Goal: Information Seeking & Learning: Learn about a topic

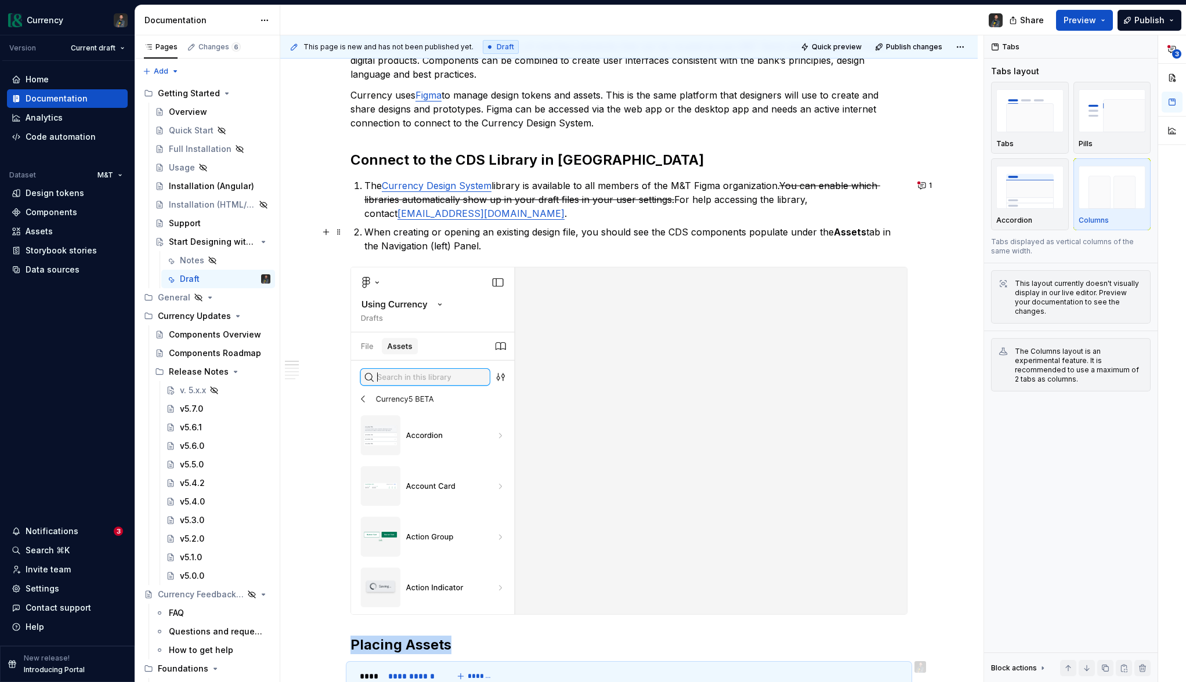
scroll to position [190, 0]
click at [921, 182] on button "1" at bounding box center [925, 185] width 23 height 16
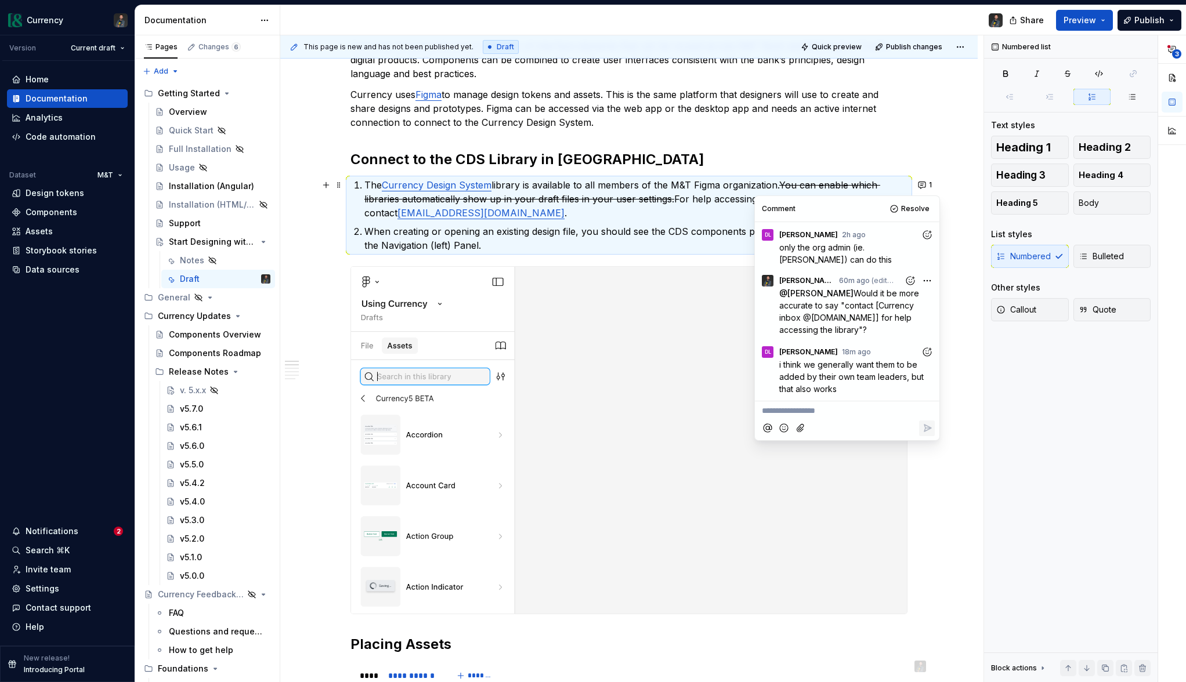
click at [931, 350] on icon "Add reaction" at bounding box center [927, 352] width 12 height 12
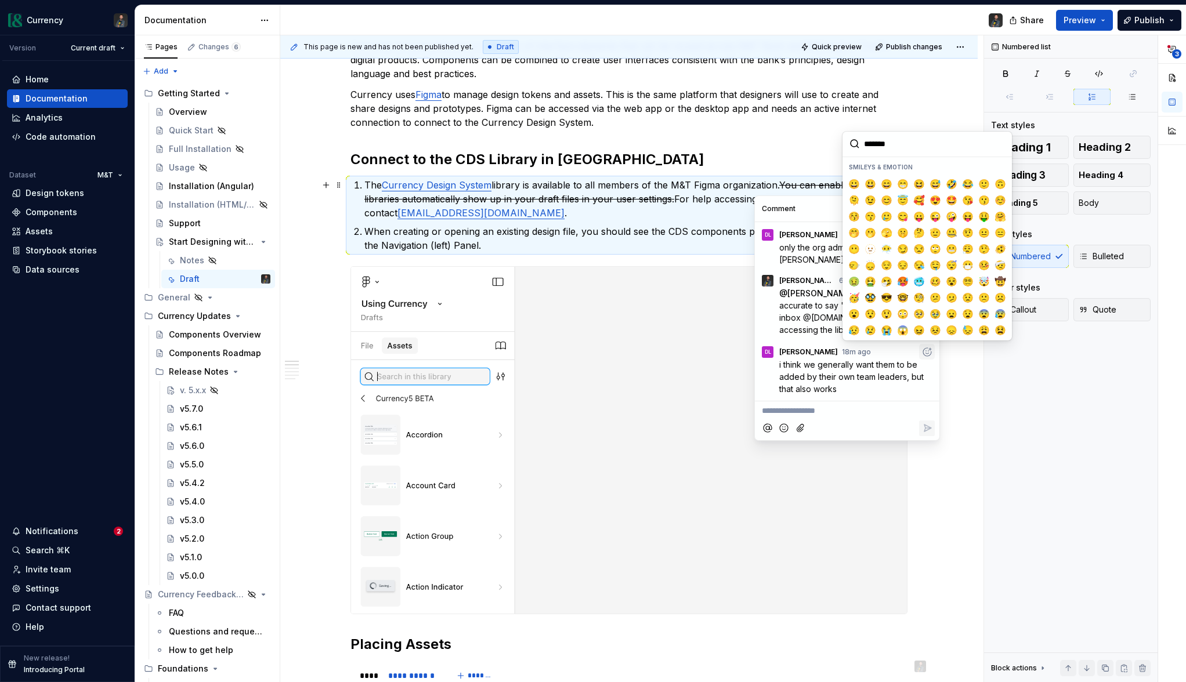
click at [918, 146] on input "search" at bounding box center [926, 144] width 169 height 25
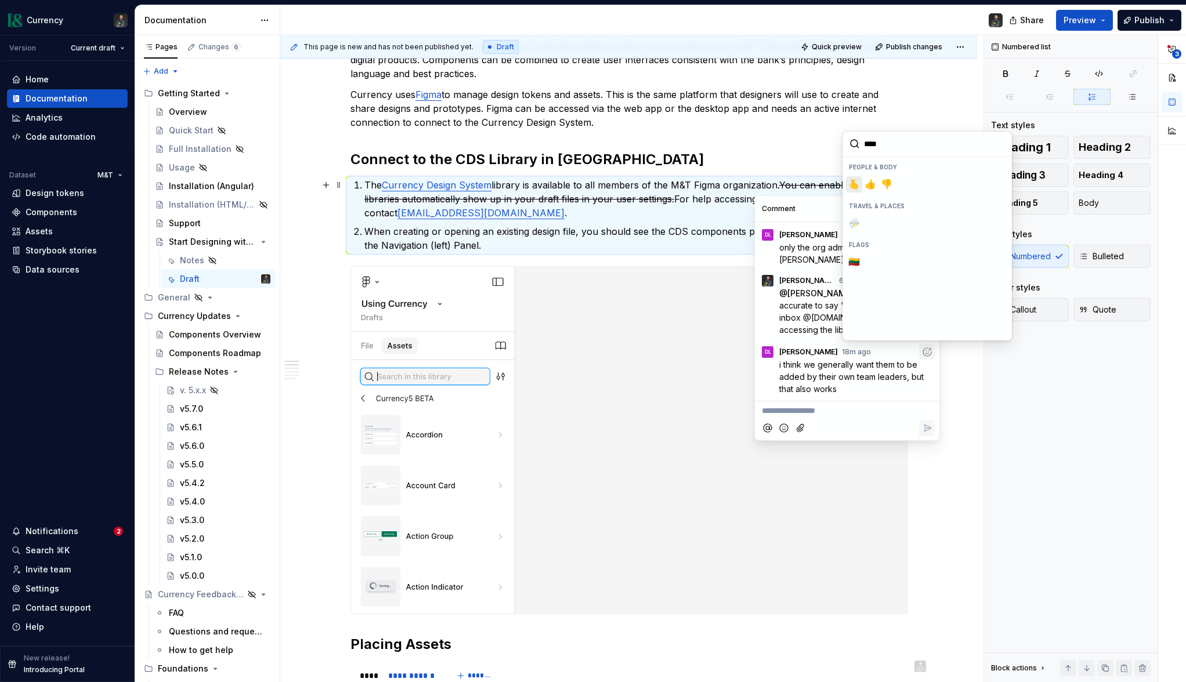
type input "*****"
click at [878, 182] on button "👎️" at bounding box center [886, 184] width 16 height 16
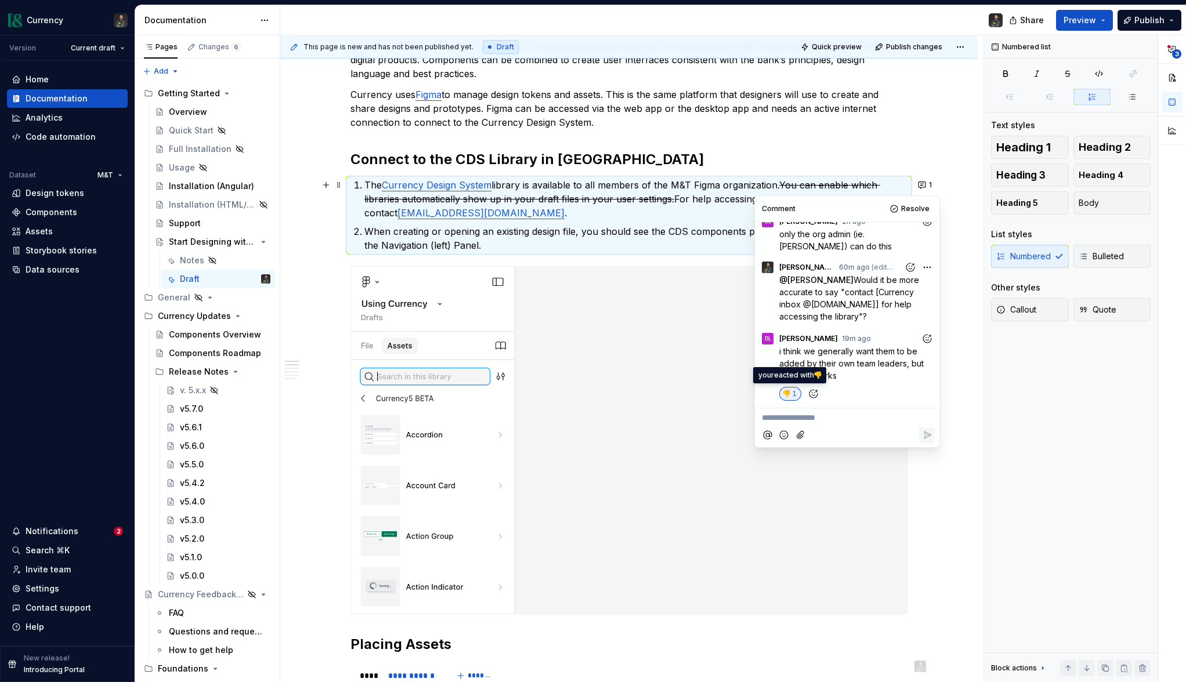
click at [795, 389] on span "1" at bounding box center [794, 393] width 5 height 9
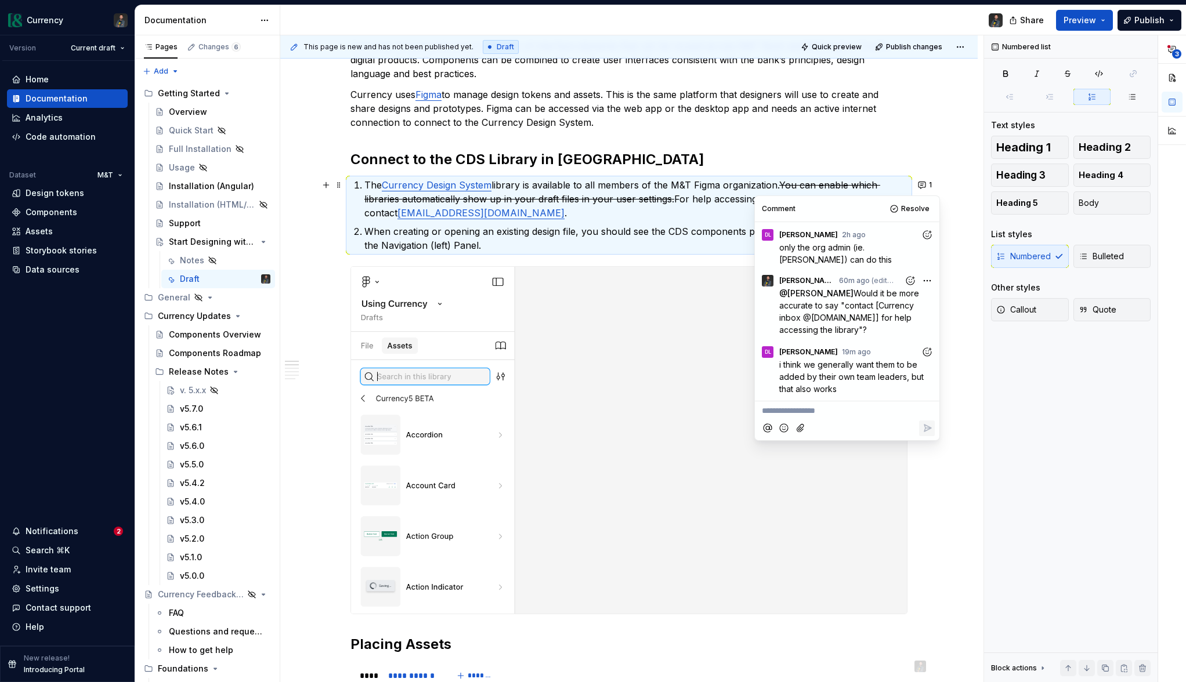
scroll to position [0, 0]
click at [931, 352] on icon "Add reaction" at bounding box center [927, 352] width 12 height 12
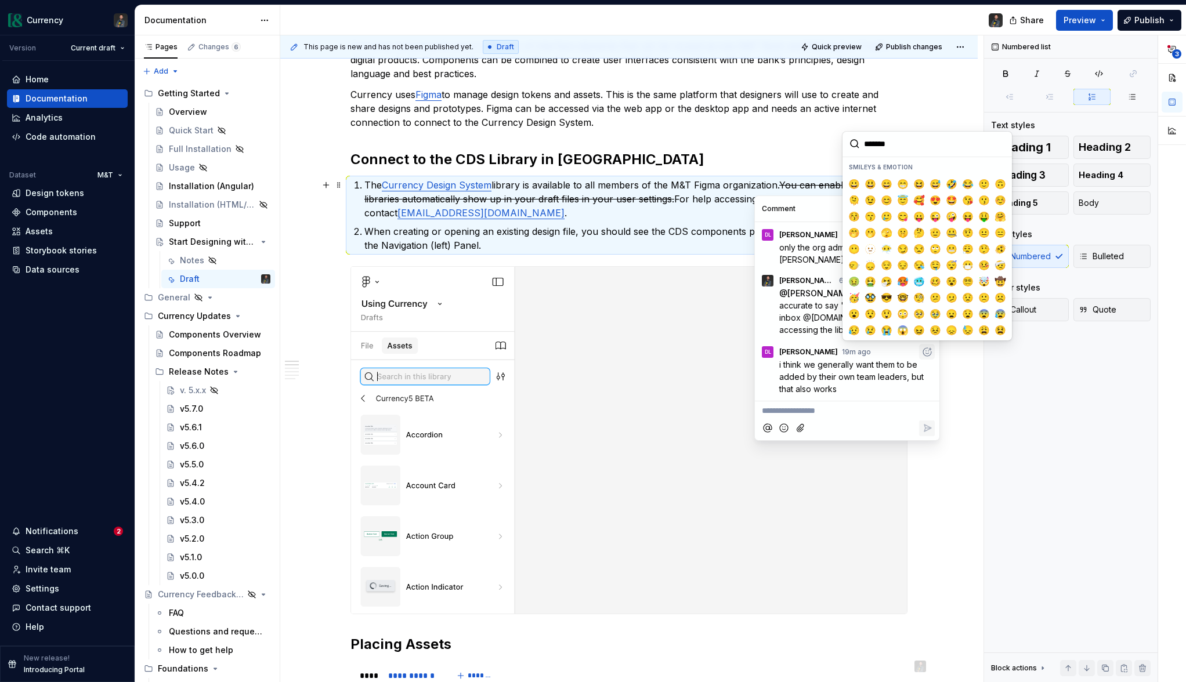
click at [901, 144] on input "search" at bounding box center [926, 144] width 169 height 25
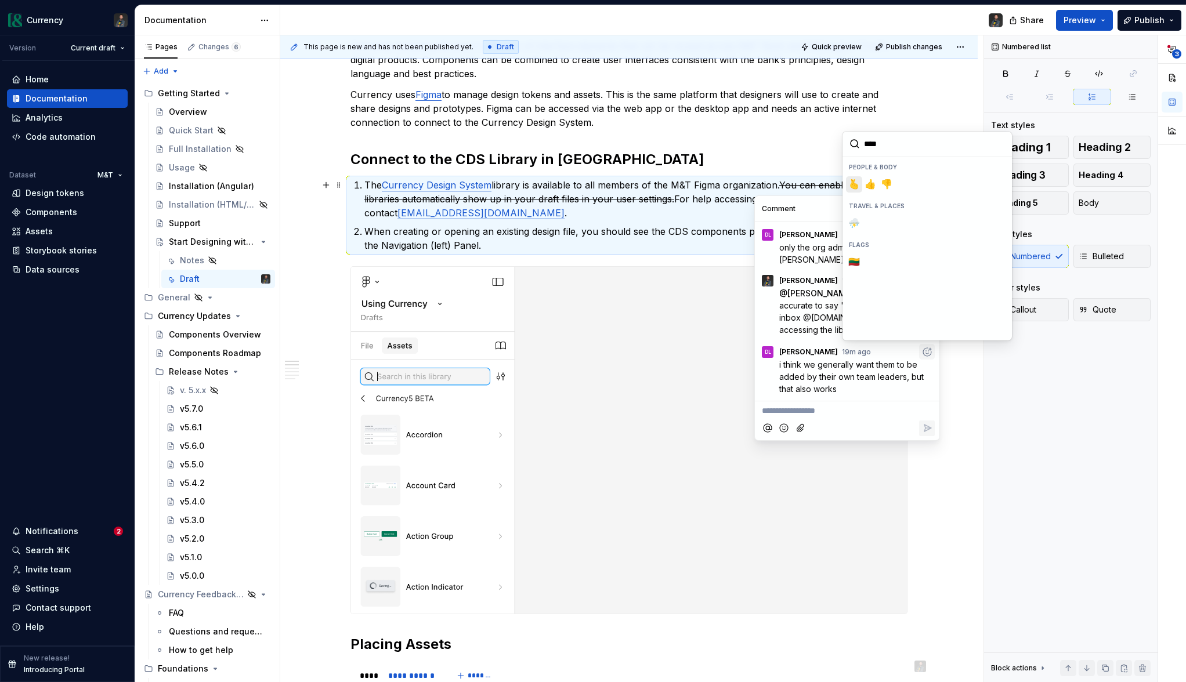
type input "*****"
click at [871, 182] on span "👍️" at bounding box center [870, 185] width 9 height 12
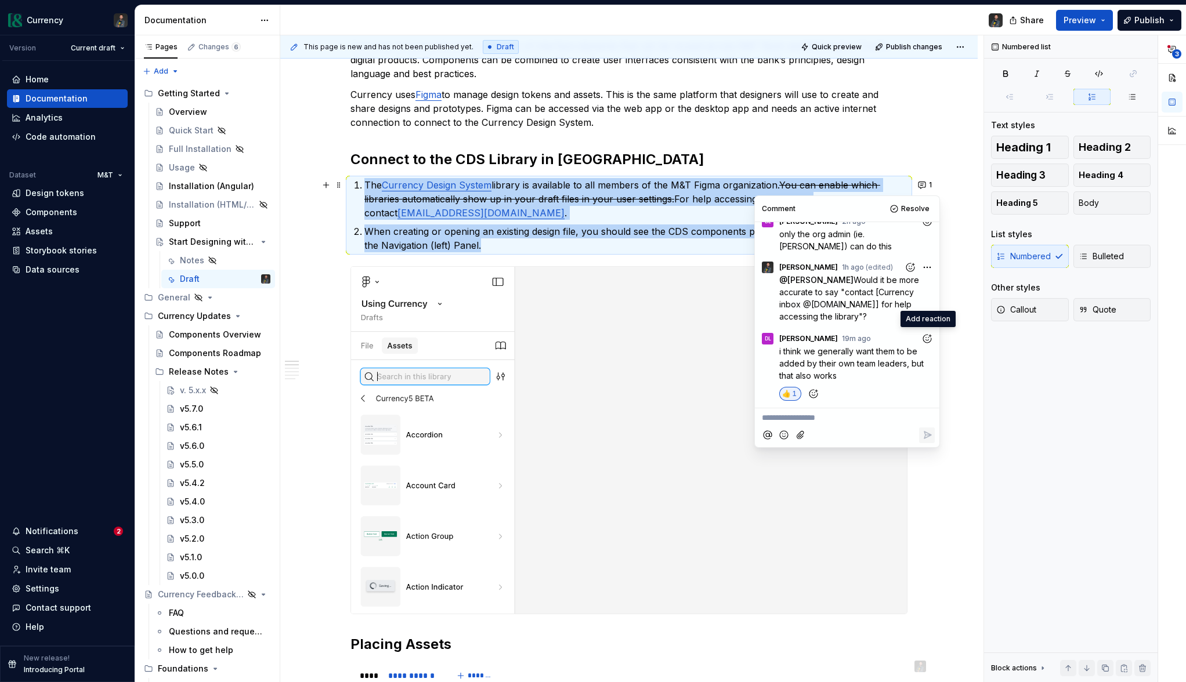
click at [685, 340] on img at bounding box center [629, 440] width 556 height 347
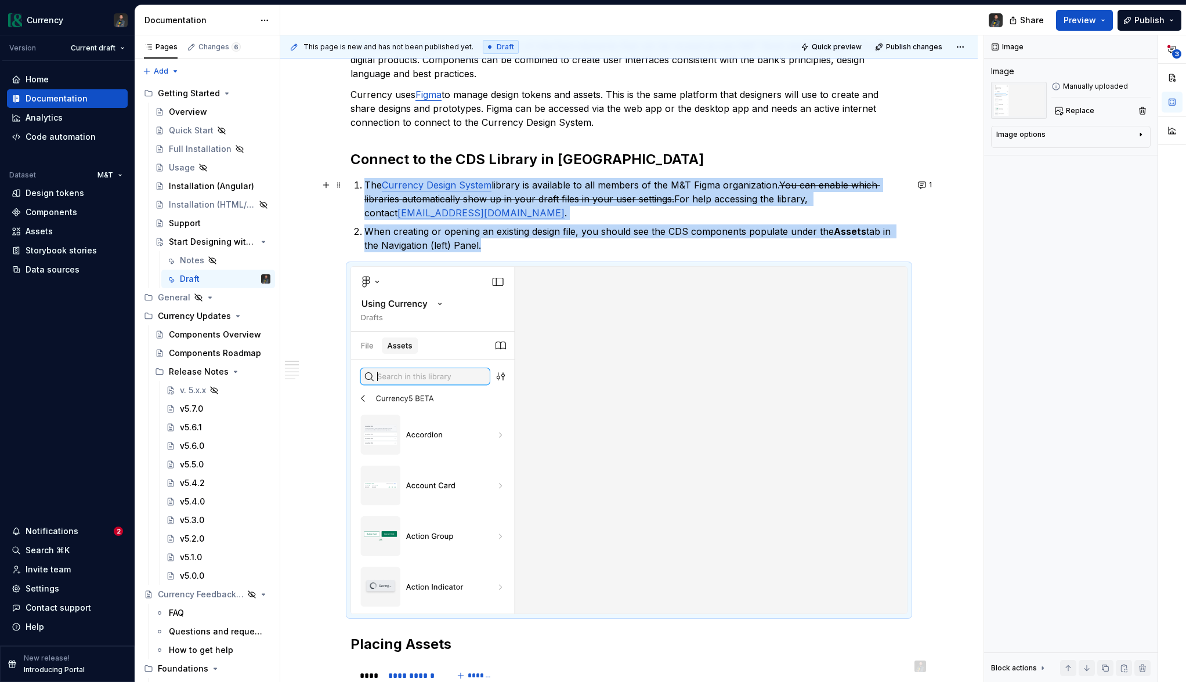
type textarea "*"
click at [618, 241] on p "When creating or opening an existing design file, you should see the CDS compon…" at bounding box center [635, 239] width 543 height 28
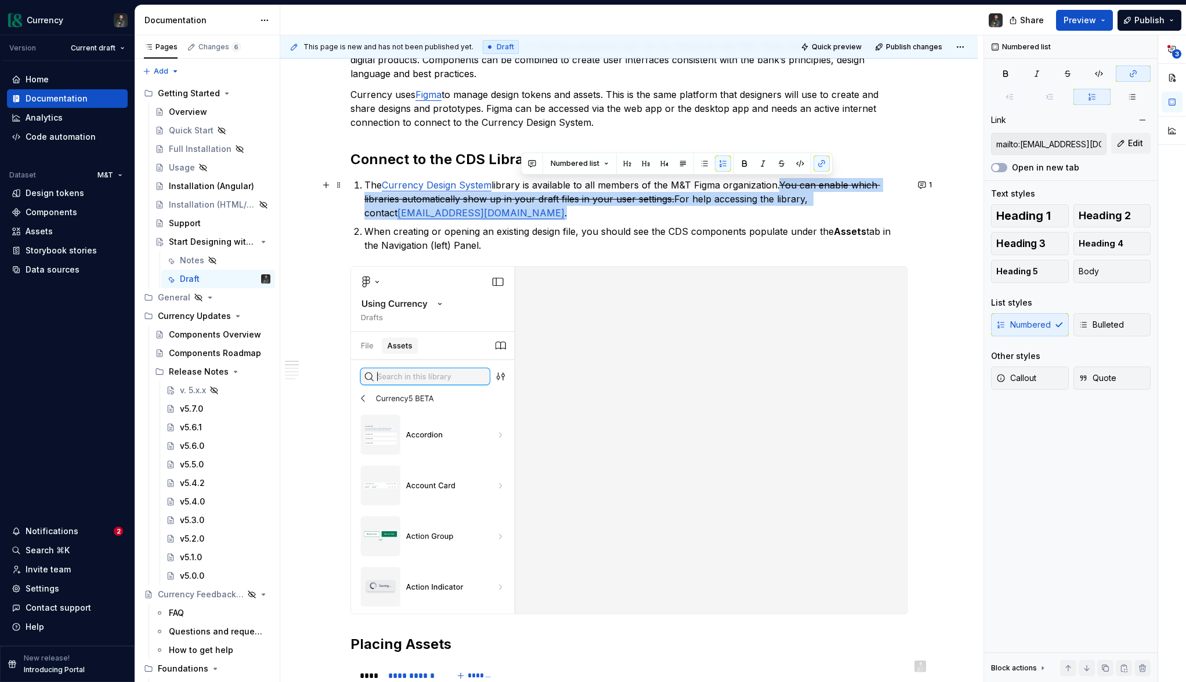
drag, startPoint x: 785, startPoint y: 184, endPoint x: 542, endPoint y: 217, distance: 245.2
click at [542, 217] on p "The Currency Design System library is available to all members of the M&T Figma…" at bounding box center [635, 199] width 543 height 42
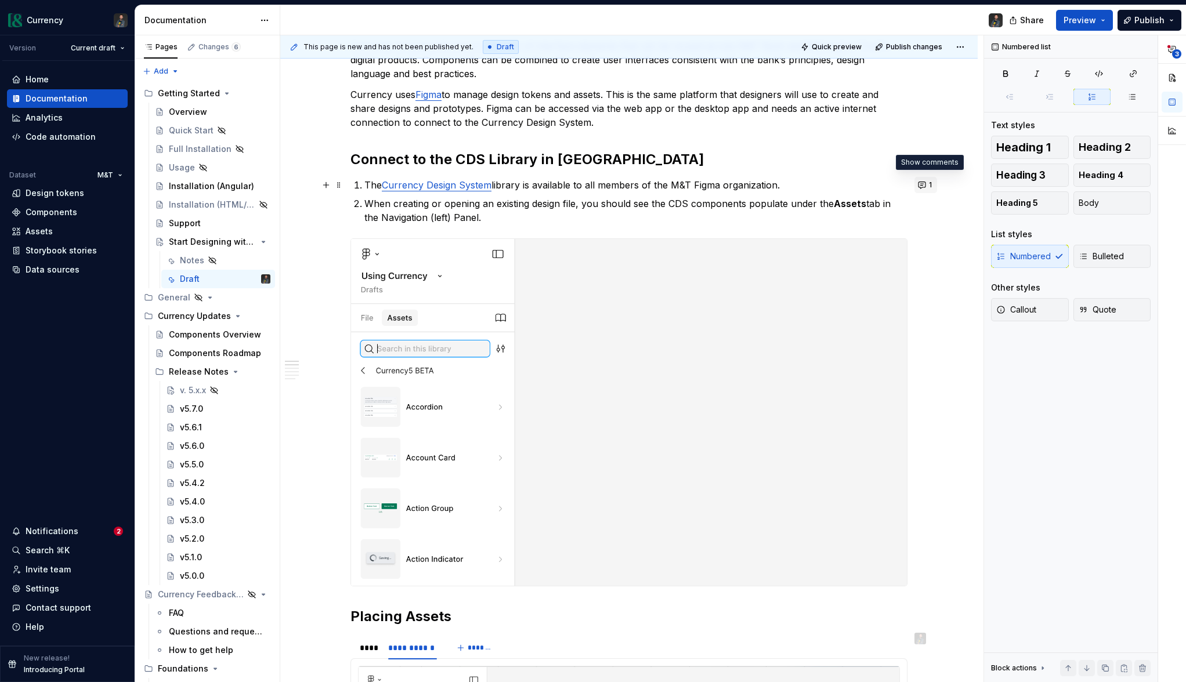
click at [928, 186] on button "1" at bounding box center [925, 185] width 23 height 16
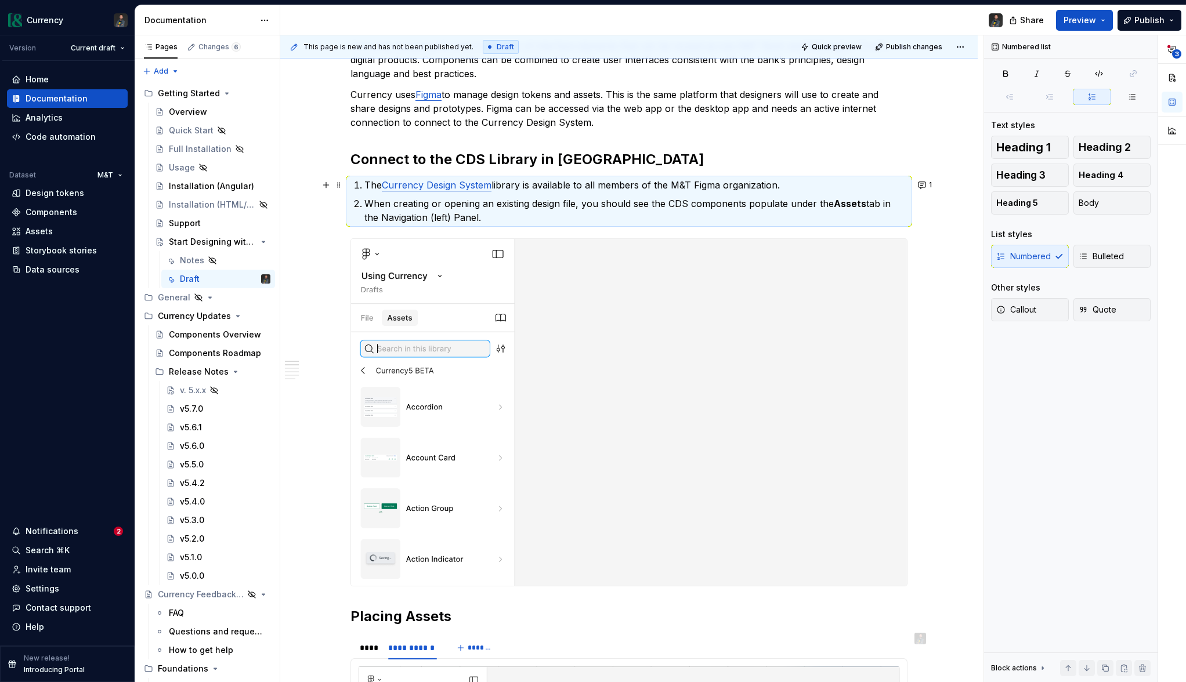
drag, startPoint x: 855, startPoint y: 182, endPoint x: 841, endPoint y: 180, distance: 14.0
click at [854, 182] on p "The Currency Design System library is available to all members of the M&T Figma…" at bounding box center [635, 185] width 543 height 14
drag, startPoint x: 795, startPoint y: 181, endPoint x: 802, endPoint y: 186, distance: 8.9
click at [795, 181] on p "The Currency Design System library is available to all members of the M&T Figma…" at bounding box center [635, 185] width 543 height 14
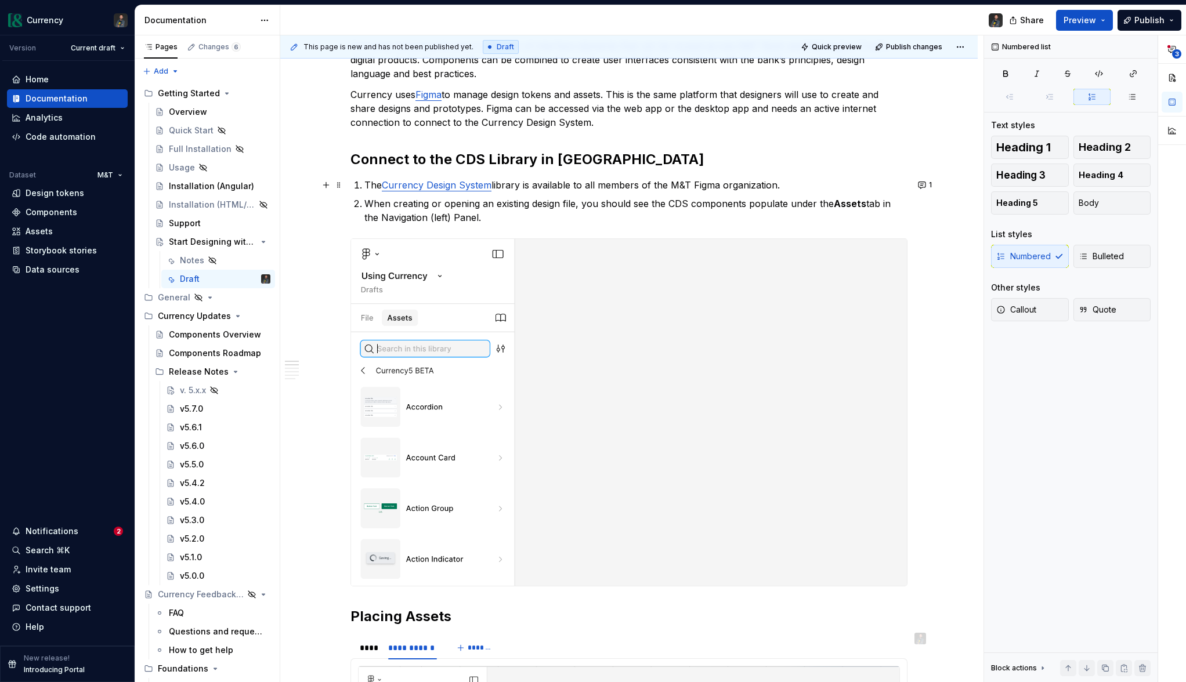
click at [779, 186] on p "The Currency Design System library is available to all members of the M&T Figma…" at bounding box center [635, 185] width 543 height 14
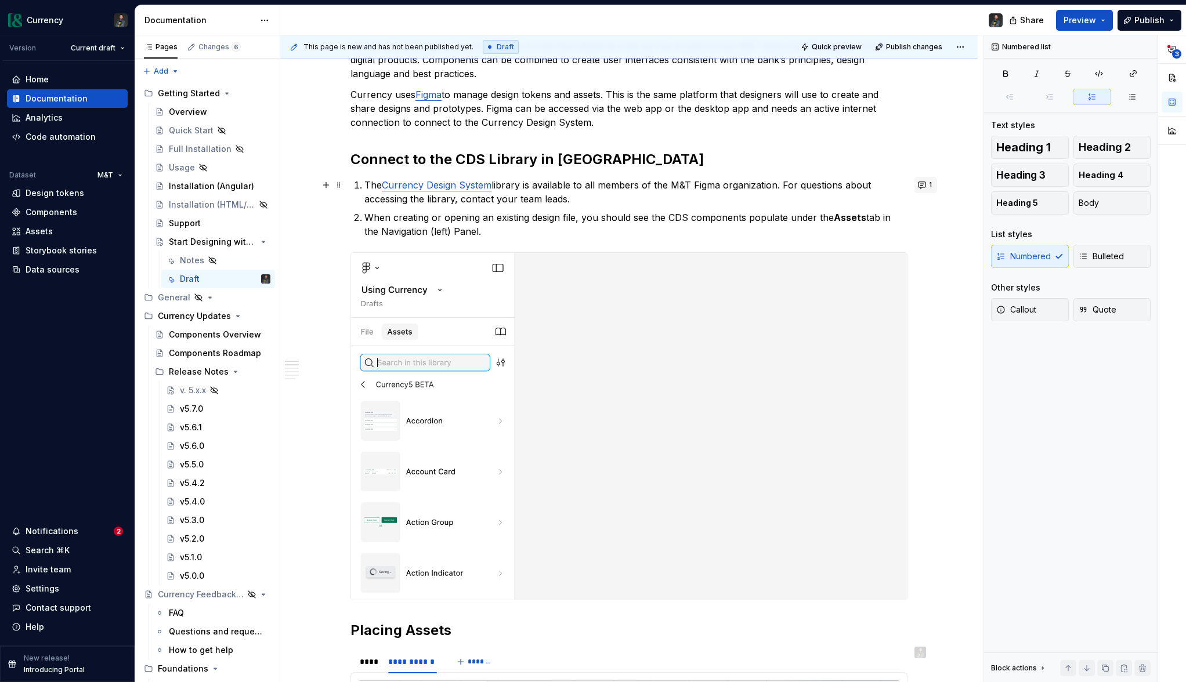
click at [928, 184] on button "1" at bounding box center [925, 185] width 23 height 16
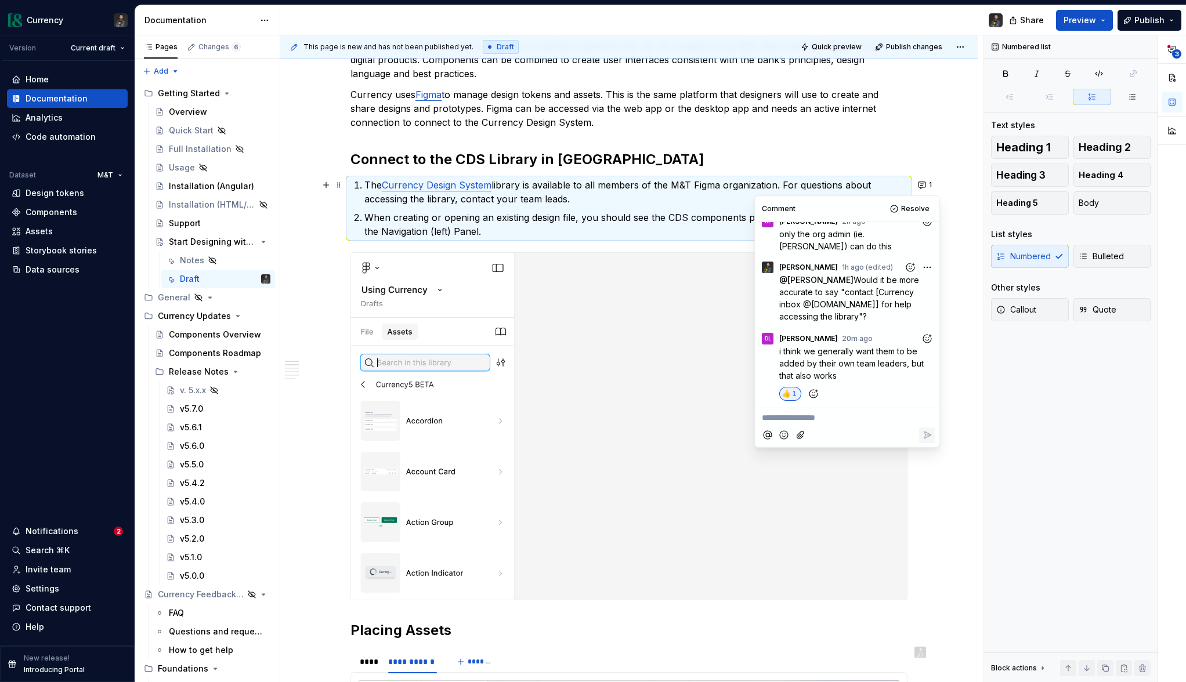
click at [833, 426] on div at bounding box center [846, 436] width 175 height 24
click at [824, 423] on p "**********" at bounding box center [847, 418] width 171 height 12
click at [927, 431] on icon "Reply" at bounding box center [927, 435] width 12 height 12
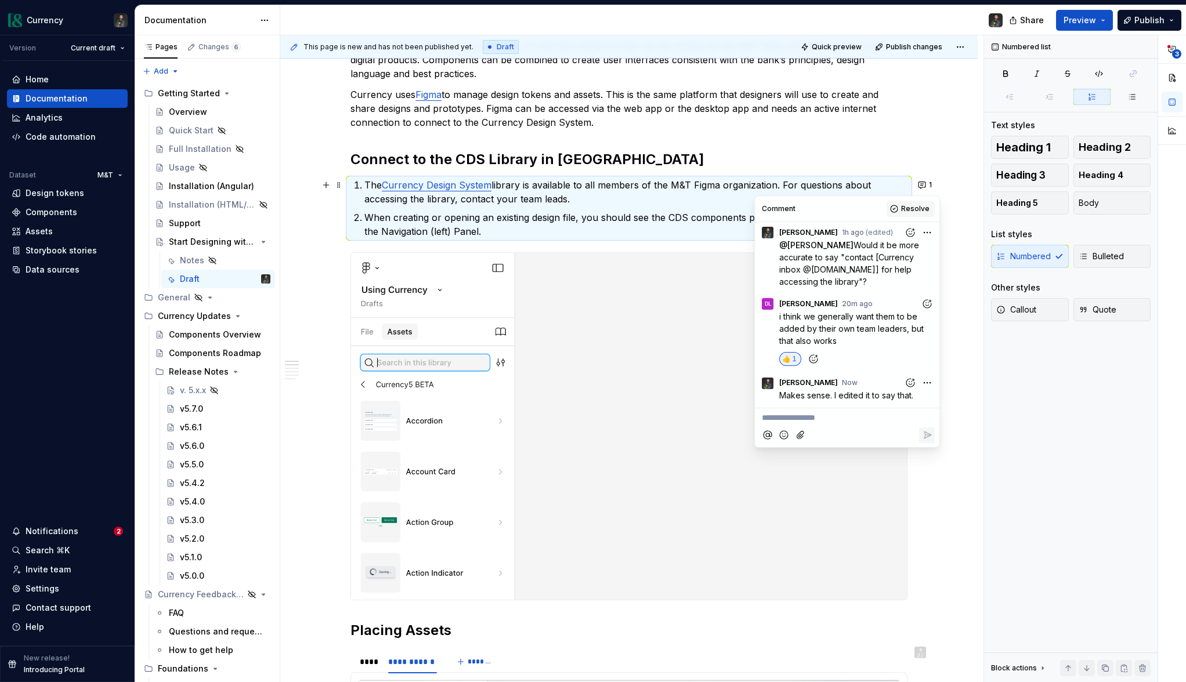
click at [906, 212] on span "Resolve" at bounding box center [915, 208] width 28 height 9
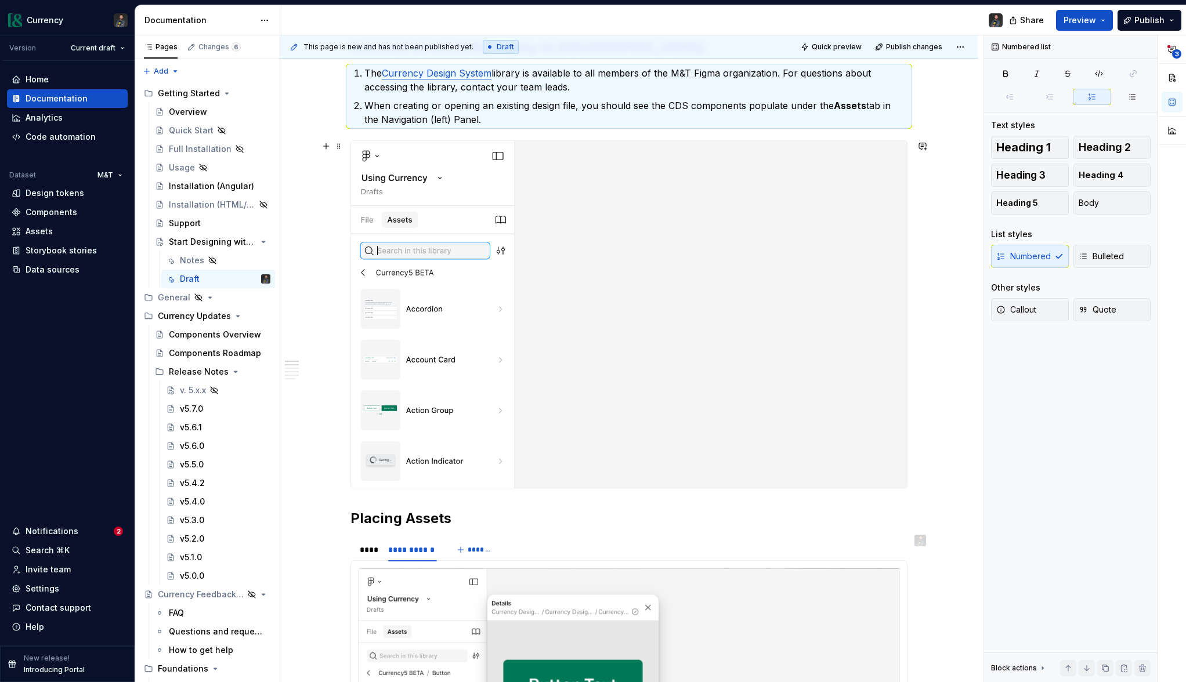
scroll to position [271, 0]
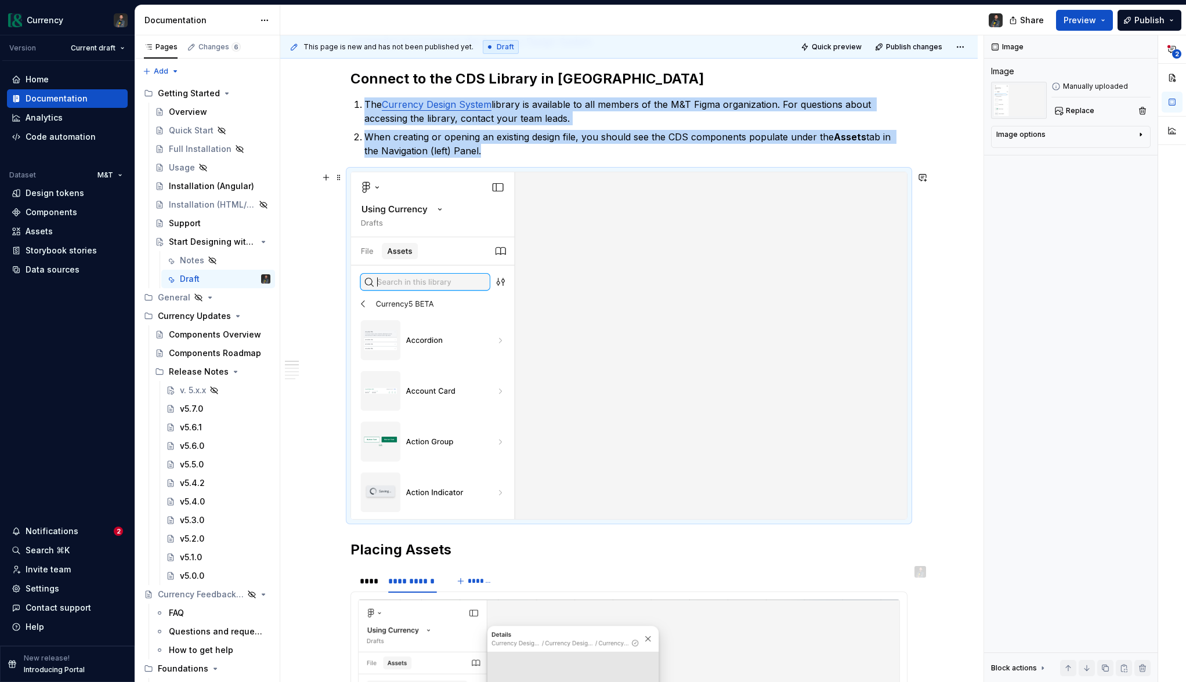
click at [705, 455] on img at bounding box center [629, 345] width 556 height 347
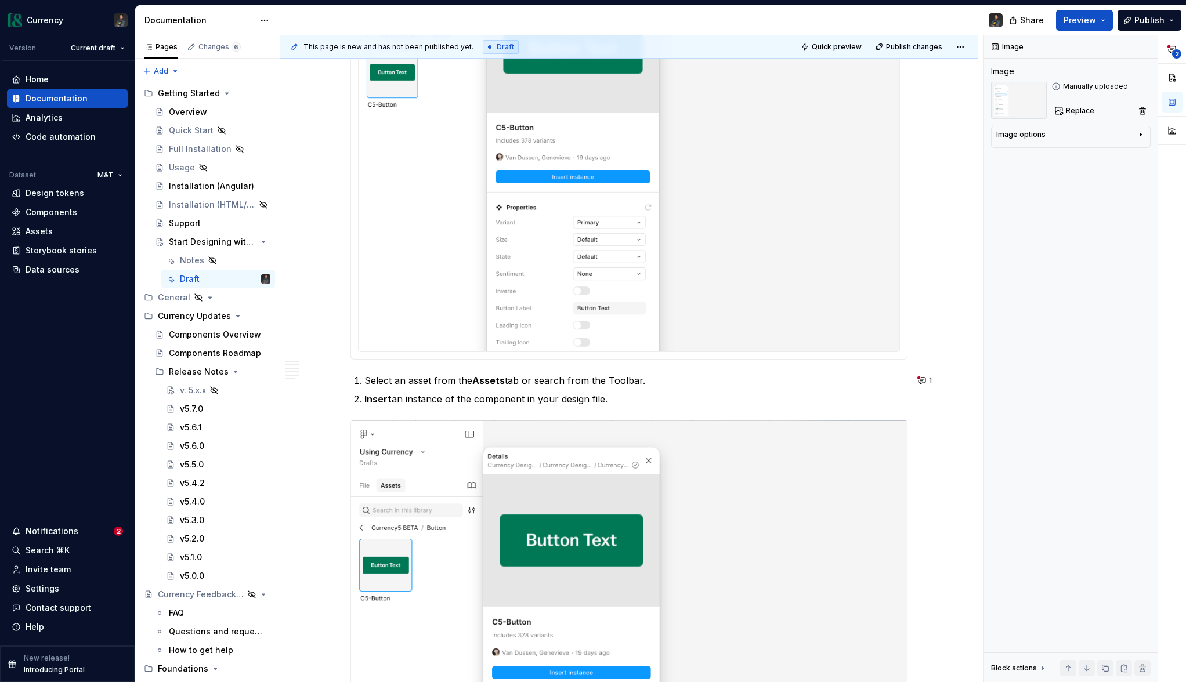
scroll to position [1407, 0]
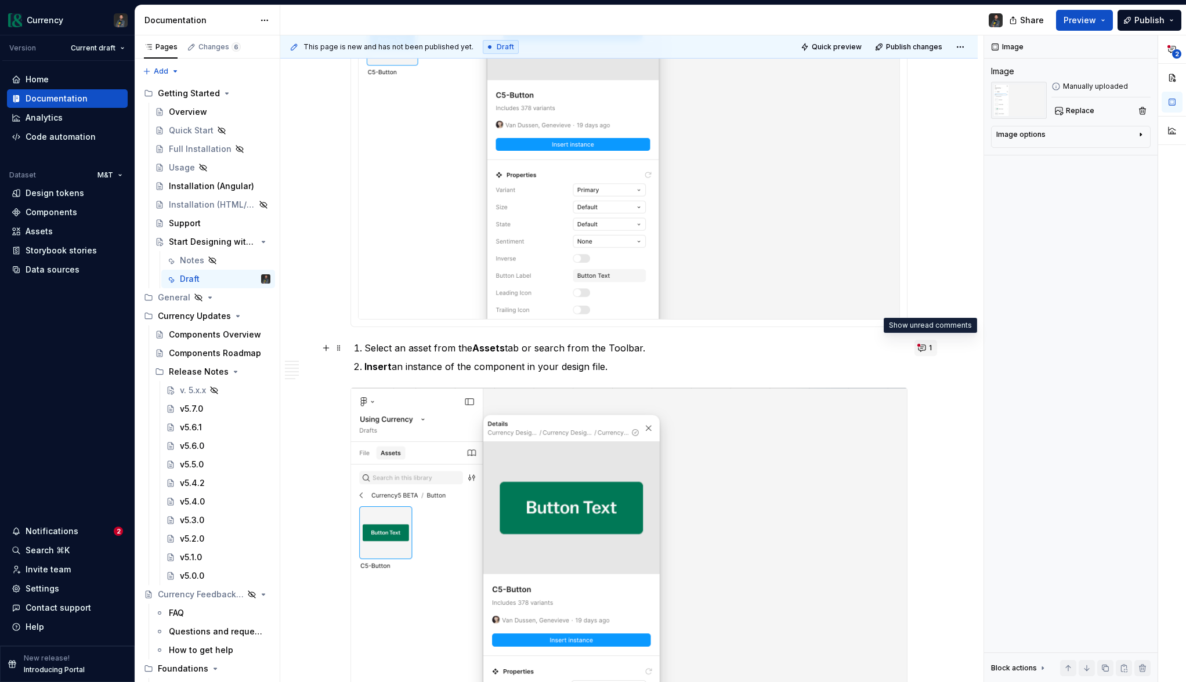
click at [929, 348] on button "1" at bounding box center [925, 348] width 23 height 16
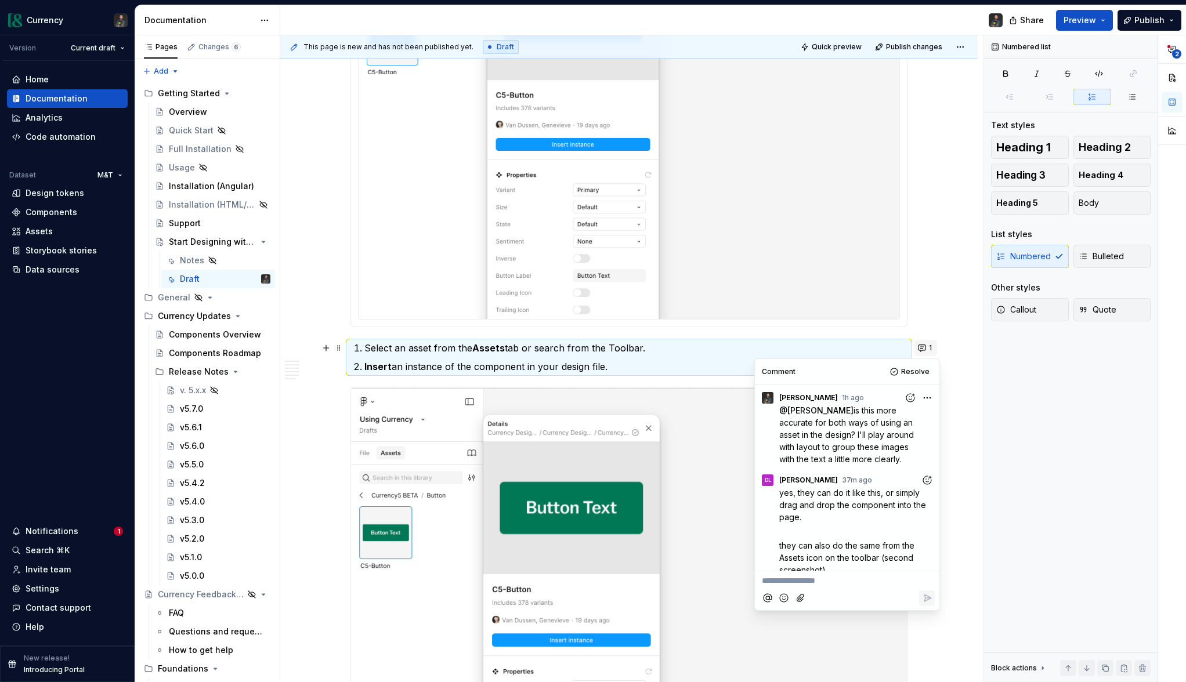
scroll to position [11, 0]
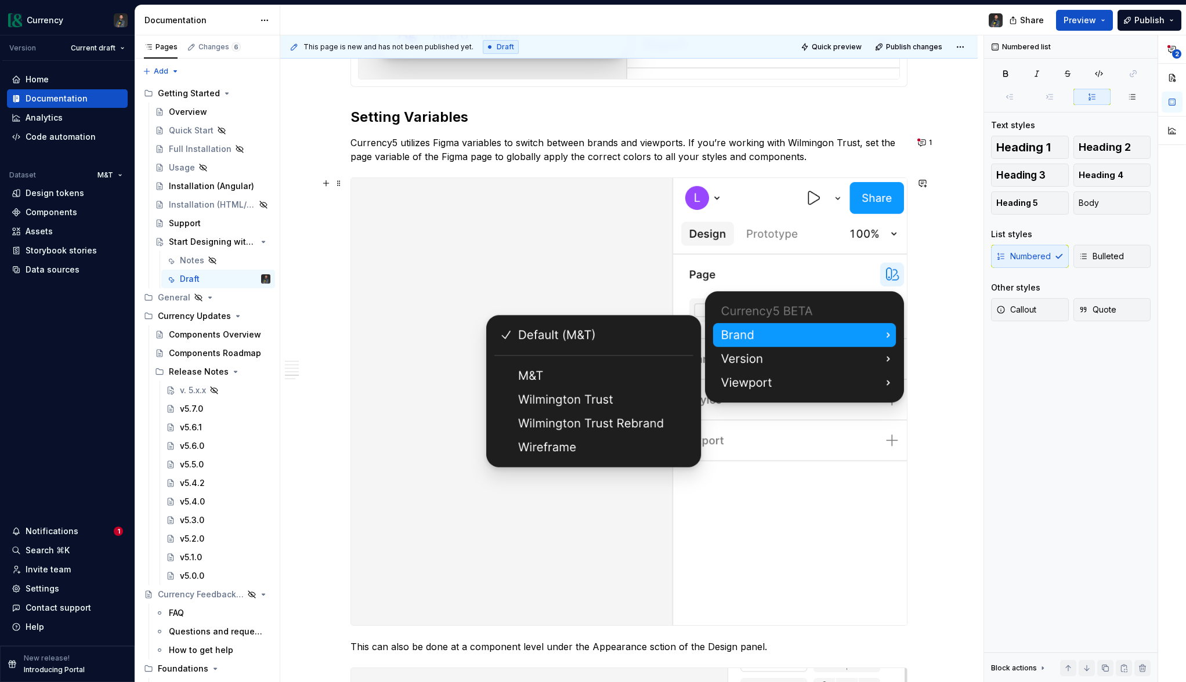
scroll to position [3649, 0]
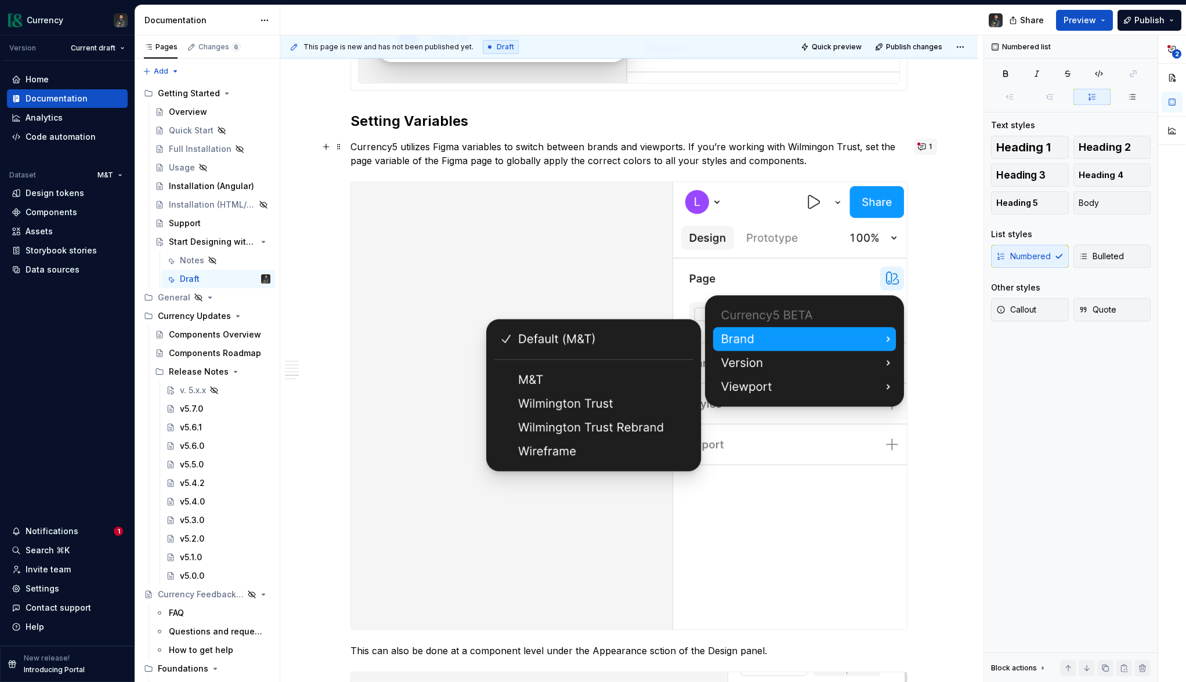
click at [925, 147] on button "1" at bounding box center [925, 147] width 23 height 16
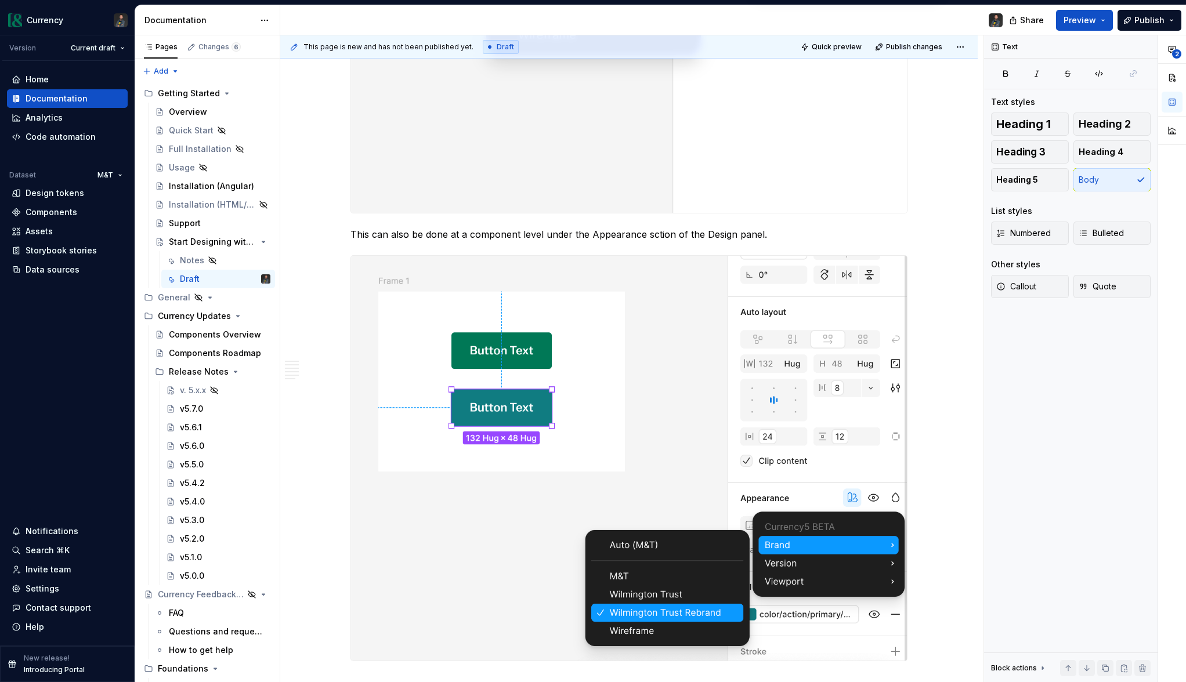
scroll to position [4066, 0]
click at [780, 235] on p "This can also be done at a component level under the Appearance section of the …" at bounding box center [628, 234] width 557 height 14
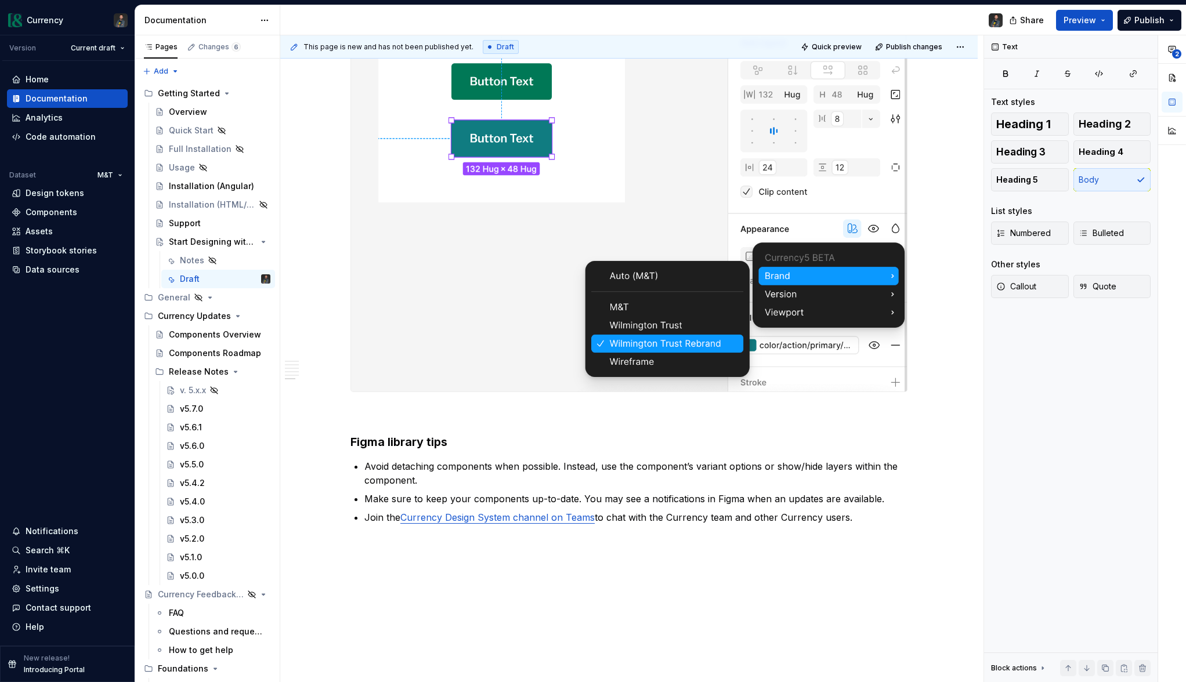
scroll to position [4395, 0]
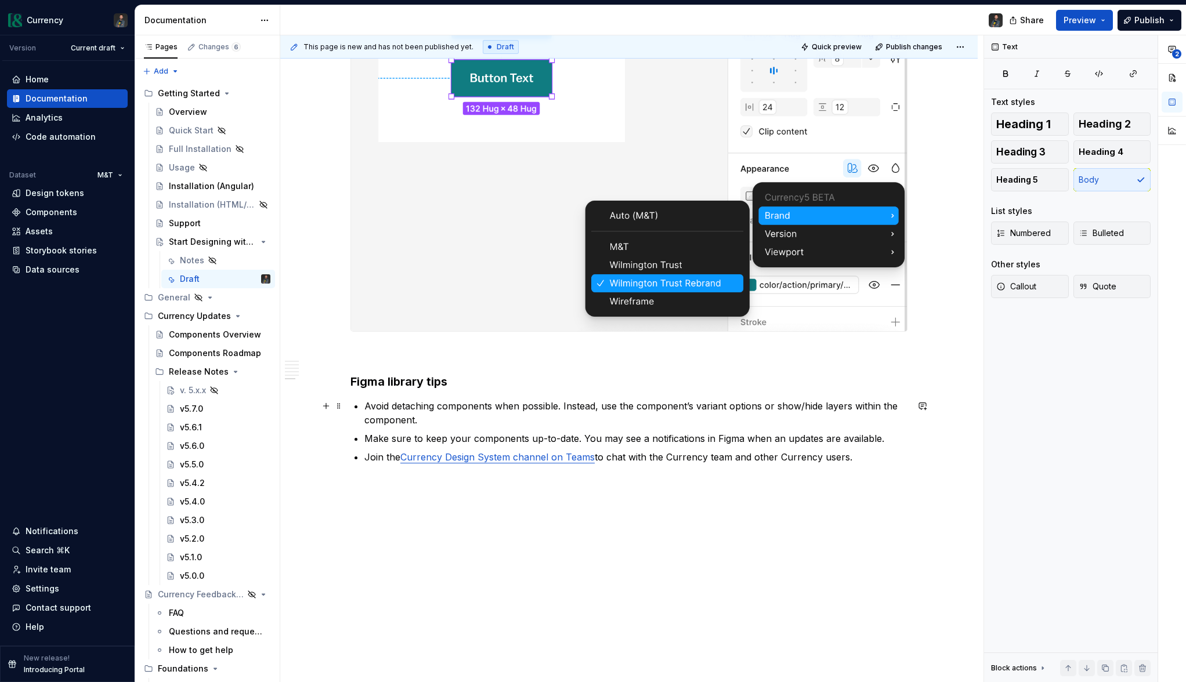
click at [489, 418] on p "Avoid detaching components when possible. Instead, use the component’s variant …" at bounding box center [635, 413] width 543 height 28
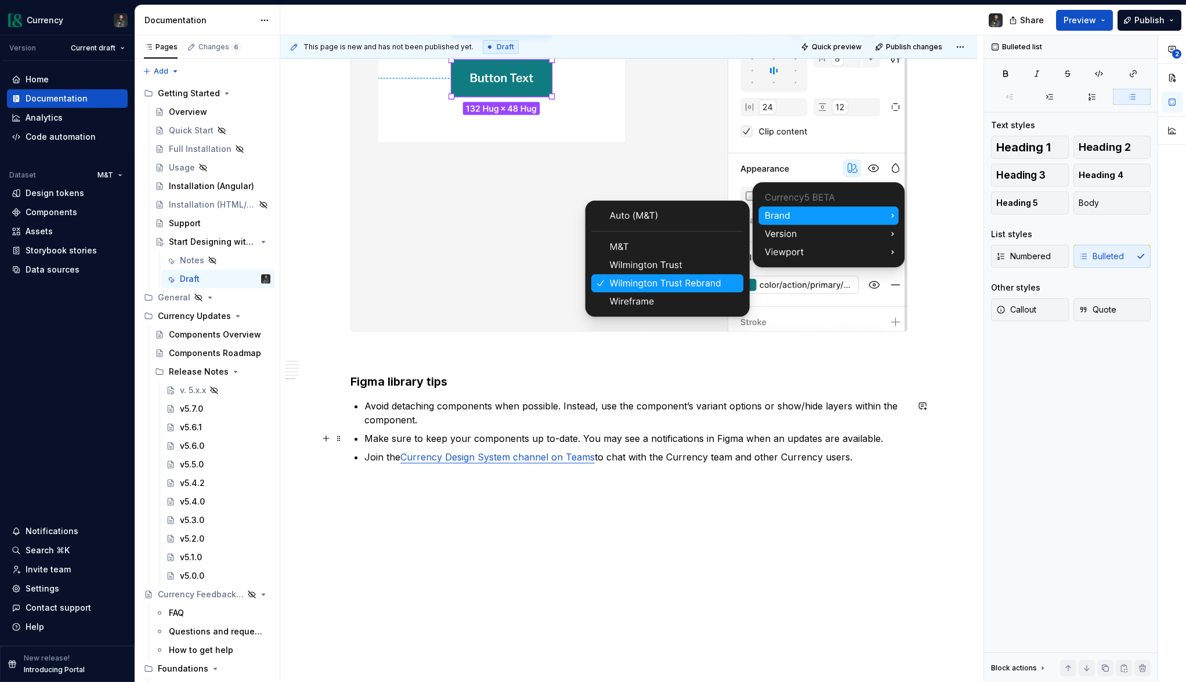
drag, startPoint x: 557, startPoint y: 440, endPoint x: 567, endPoint y: 444, distance: 11.2
click at [558, 441] on p "Make sure to keep your components up to-date. You may see a notifications in Fi…" at bounding box center [635, 439] width 543 height 14
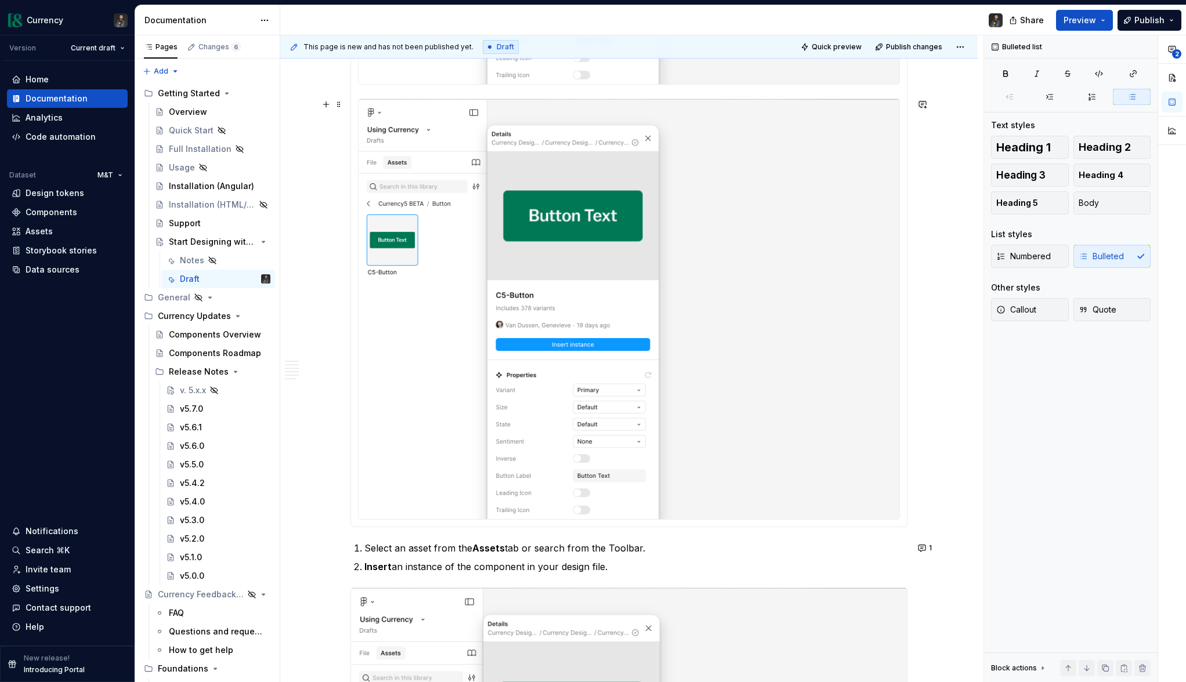
scroll to position [1299, 0]
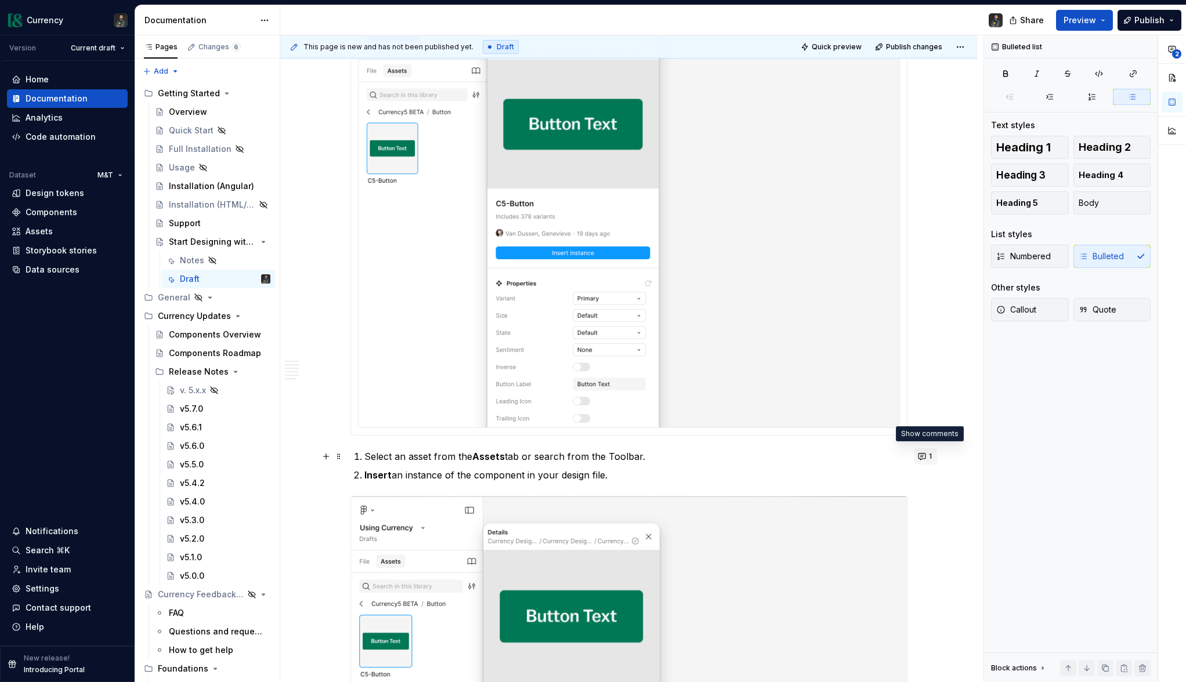
click at [927, 459] on button "1" at bounding box center [925, 456] width 23 height 16
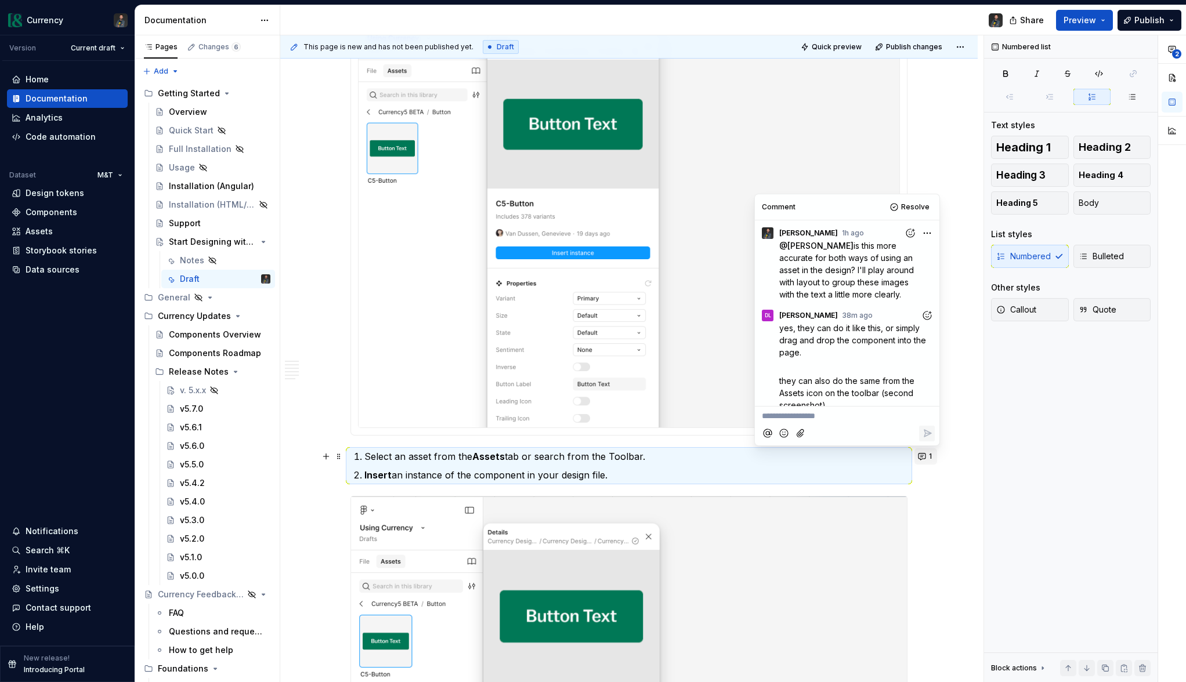
scroll to position [11, 0]
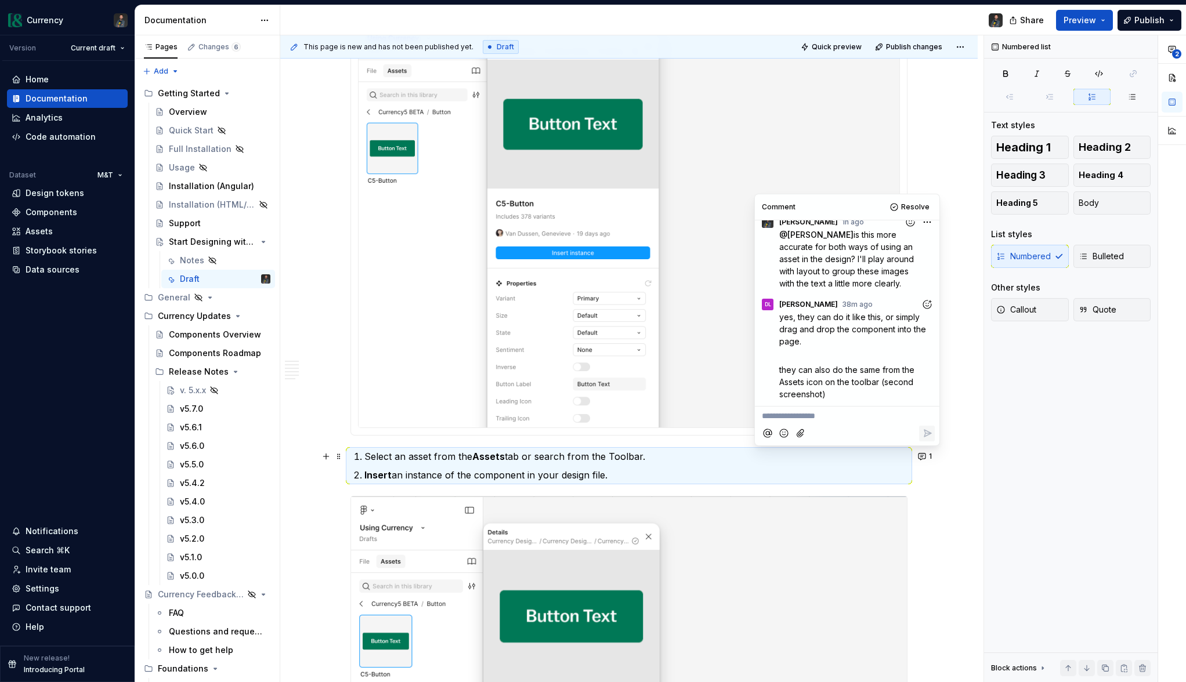
click at [840, 395] on p "they can also do the same from the Assets icon on the toolbar (second screensho…" at bounding box center [856, 382] width 155 height 37
drag, startPoint x: 821, startPoint y: 395, endPoint x: 822, endPoint y: 367, distance: 27.9
click at [822, 367] on span "they can also do the same from the Assets icon on the toolbar (second screensho…" at bounding box center [847, 382] width 137 height 34
click at [823, 395] on span "they can also do the same from the Assets icon on the toolbar (second screensho…" at bounding box center [847, 382] width 137 height 34
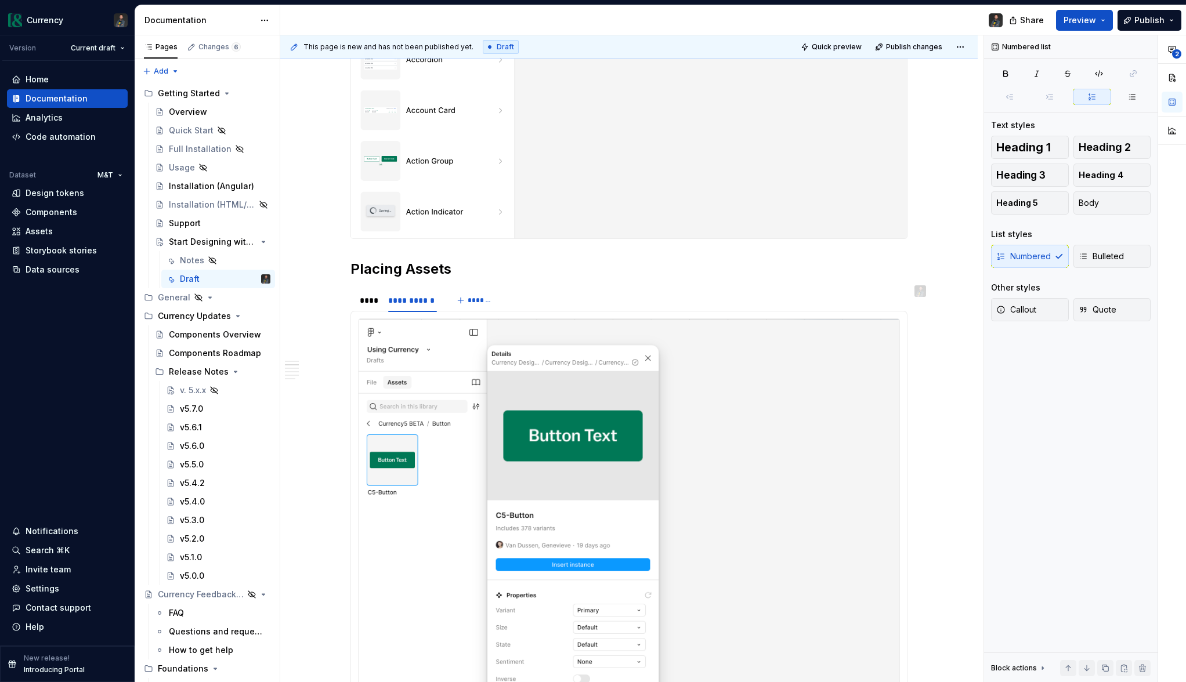
scroll to position [574, 0]
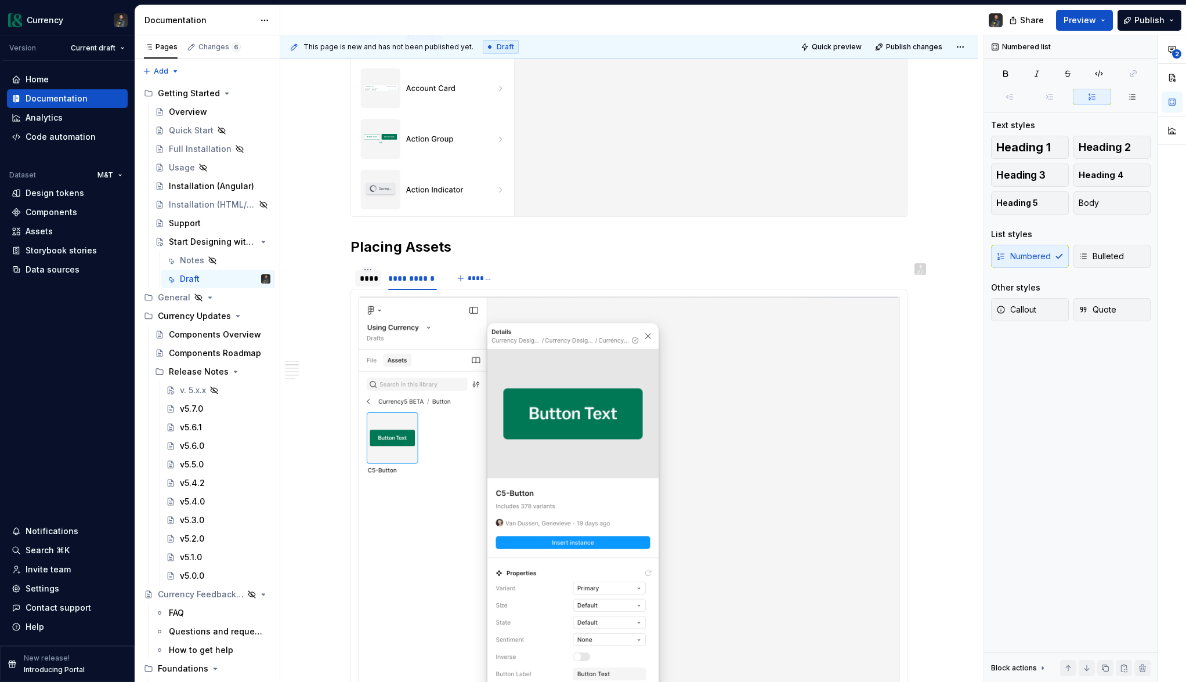
click at [381, 282] on div "****" at bounding box center [368, 278] width 26 height 16
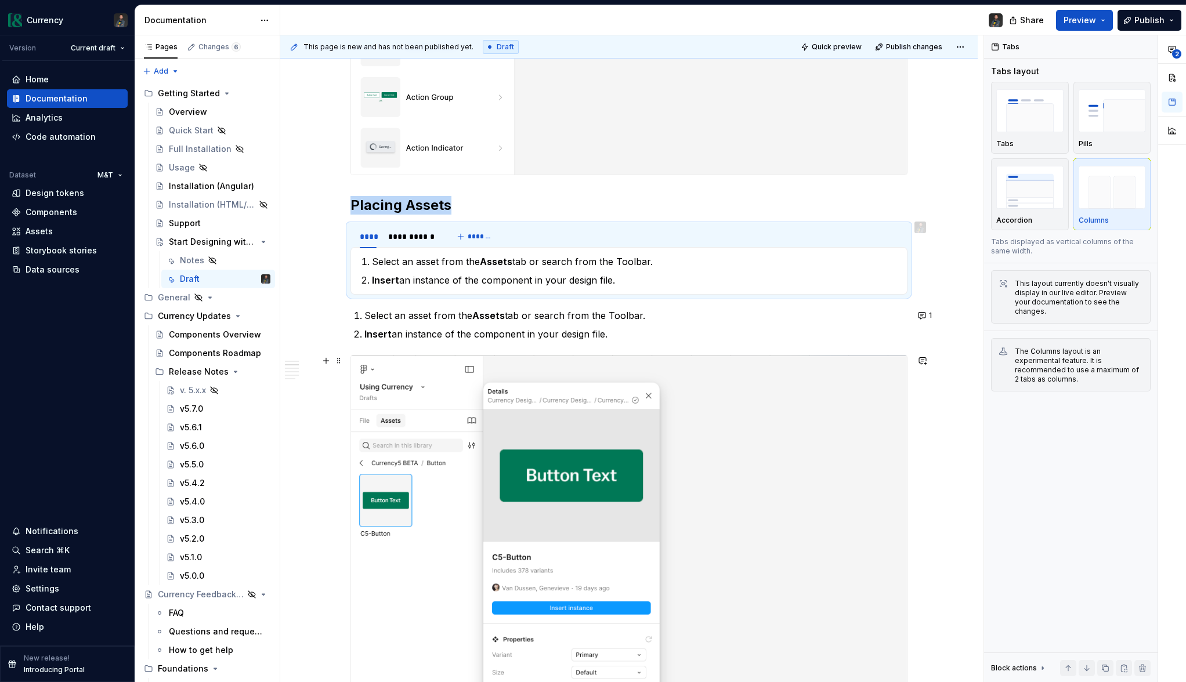
scroll to position [632, 0]
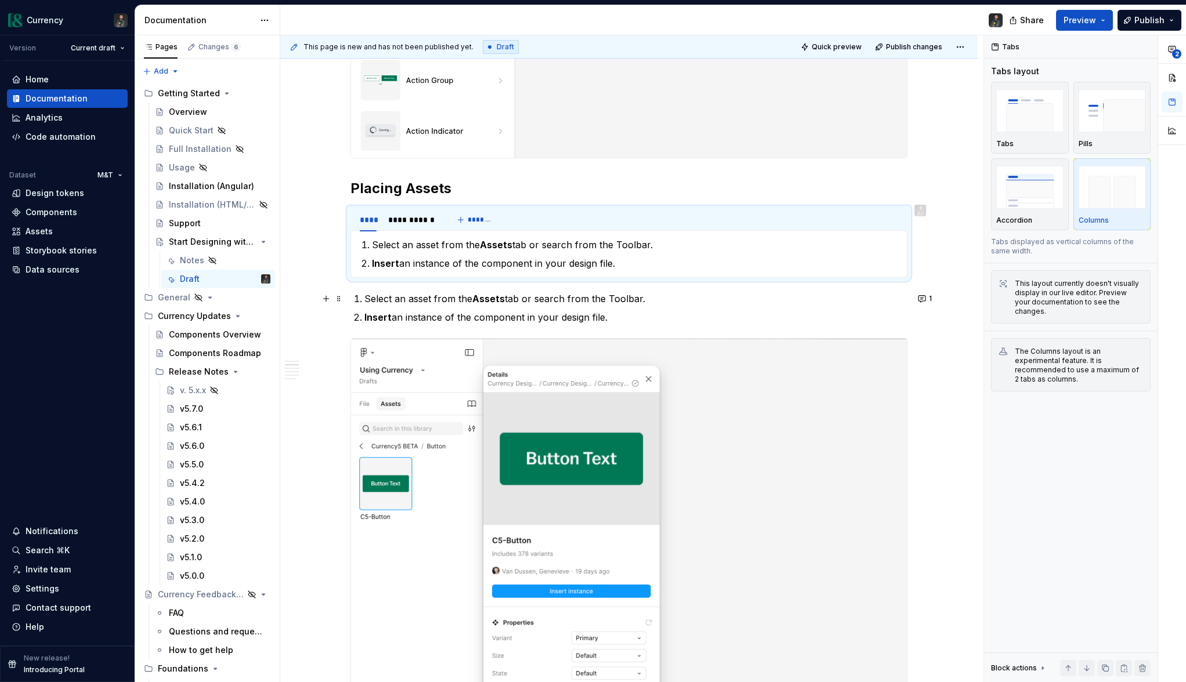
click at [533, 299] on p "Select an asset from the Assets tab or search from the Toolbar." at bounding box center [635, 299] width 543 height 14
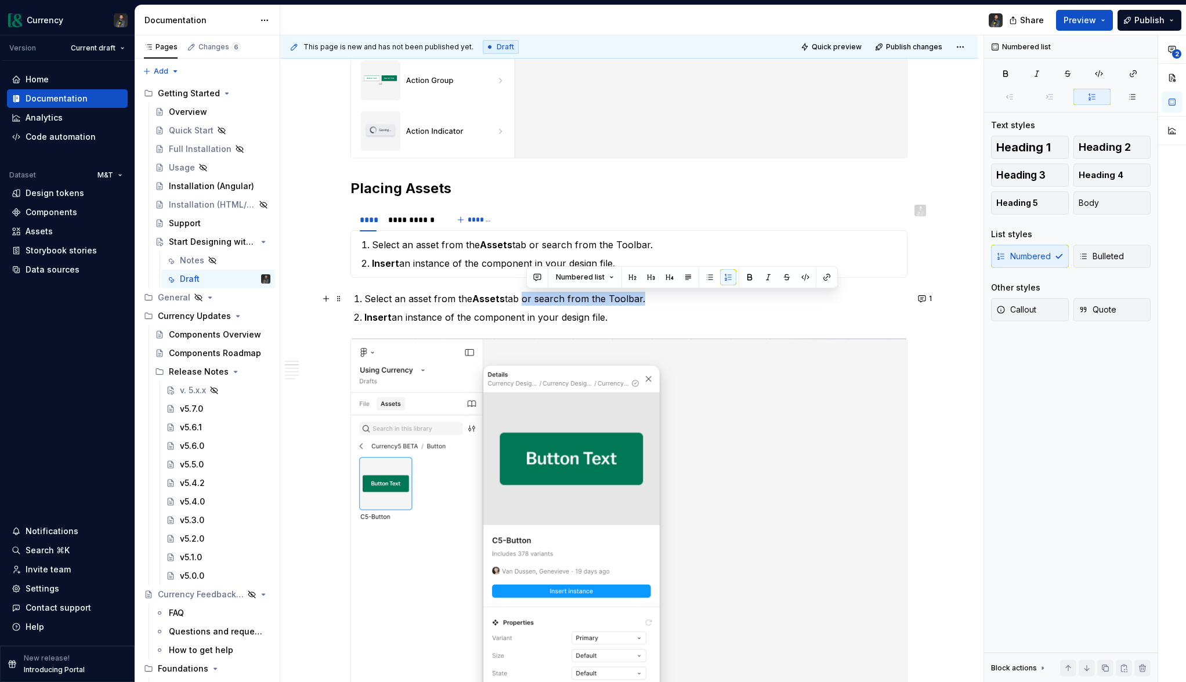
drag, startPoint x: 525, startPoint y: 298, endPoint x: 649, endPoint y: 299, distance: 123.6
click at [649, 299] on p "Select an asset from the Assets tab or search from the Toolbar." at bounding box center [635, 299] width 543 height 14
click at [366, 316] on li "Insert an instance of the component in your design file." at bounding box center [635, 317] width 543 height 14
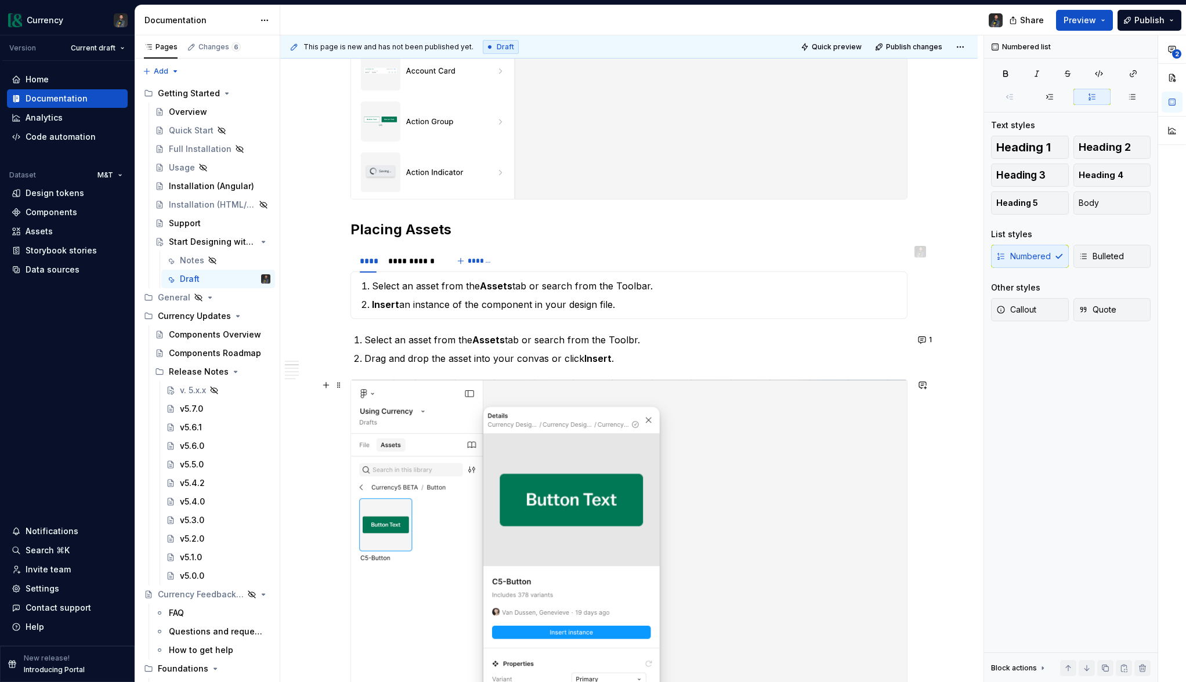
scroll to position [542, 0]
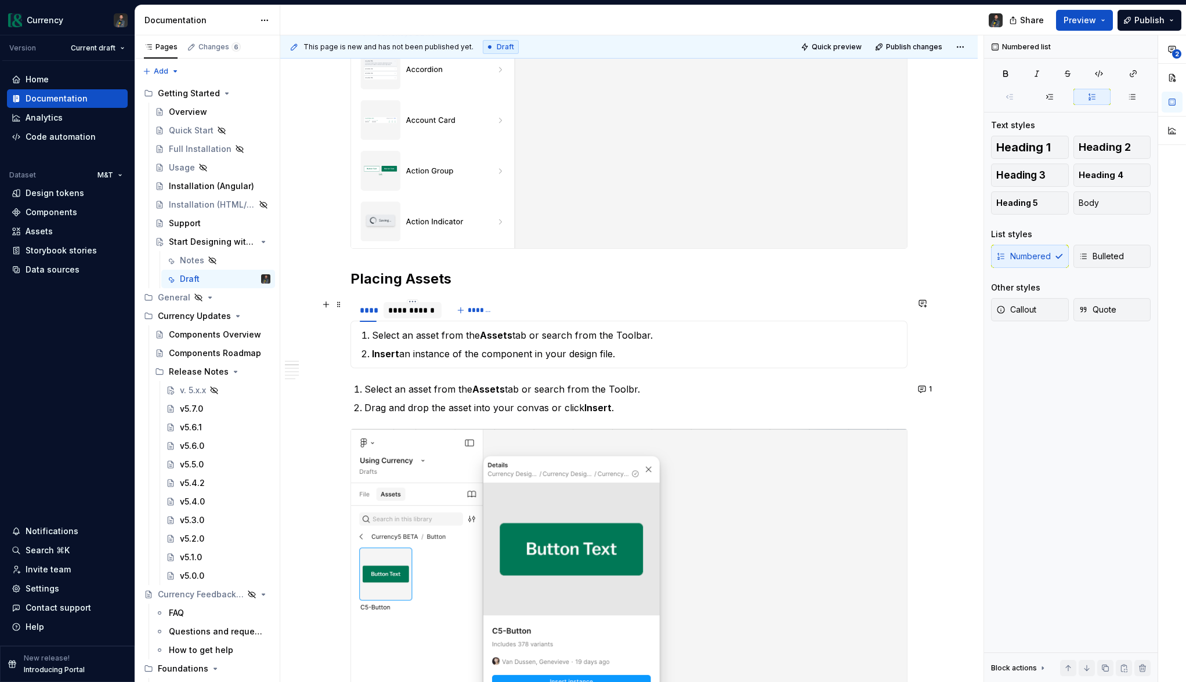
click at [407, 312] on div "**********" at bounding box center [412, 311] width 49 height 12
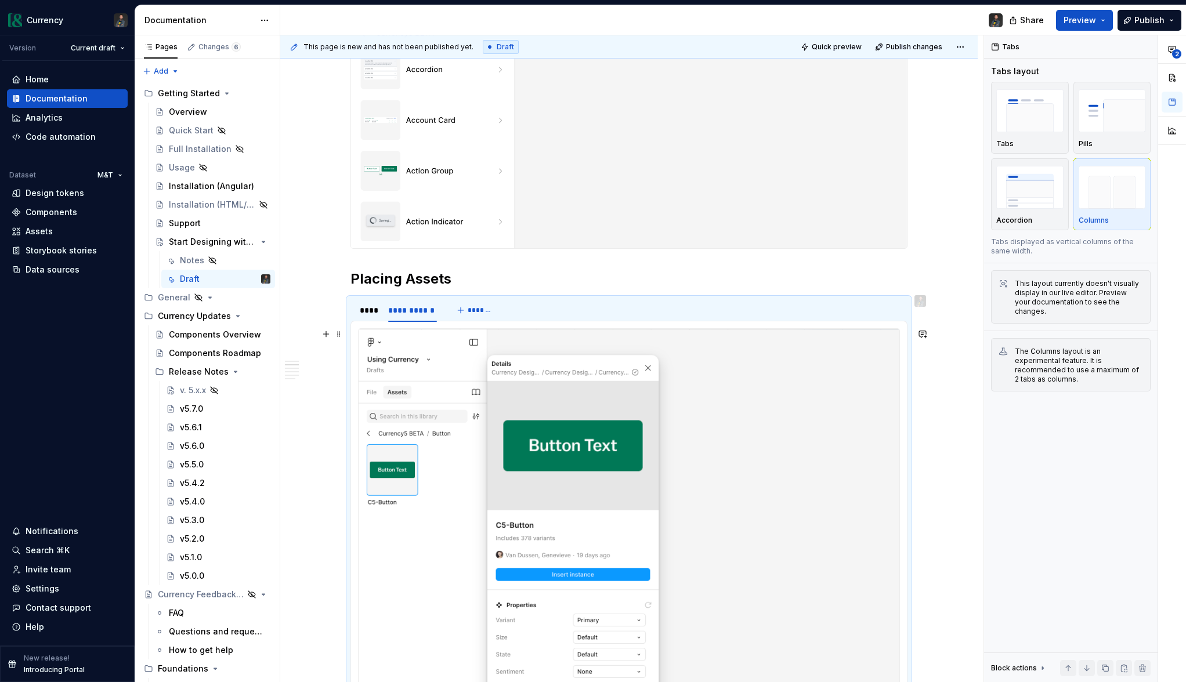
click at [491, 419] on img at bounding box center [629, 539] width 541 height 420
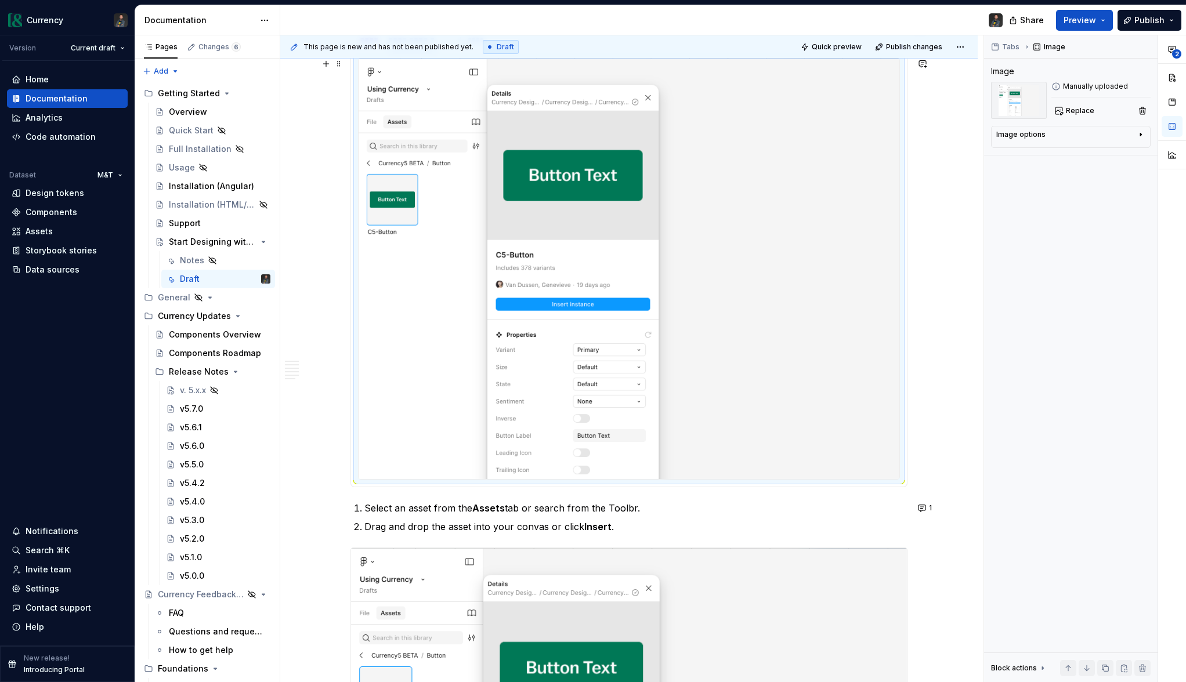
click at [477, 401] on img at bounding box center [629, 269] width 541 height 420
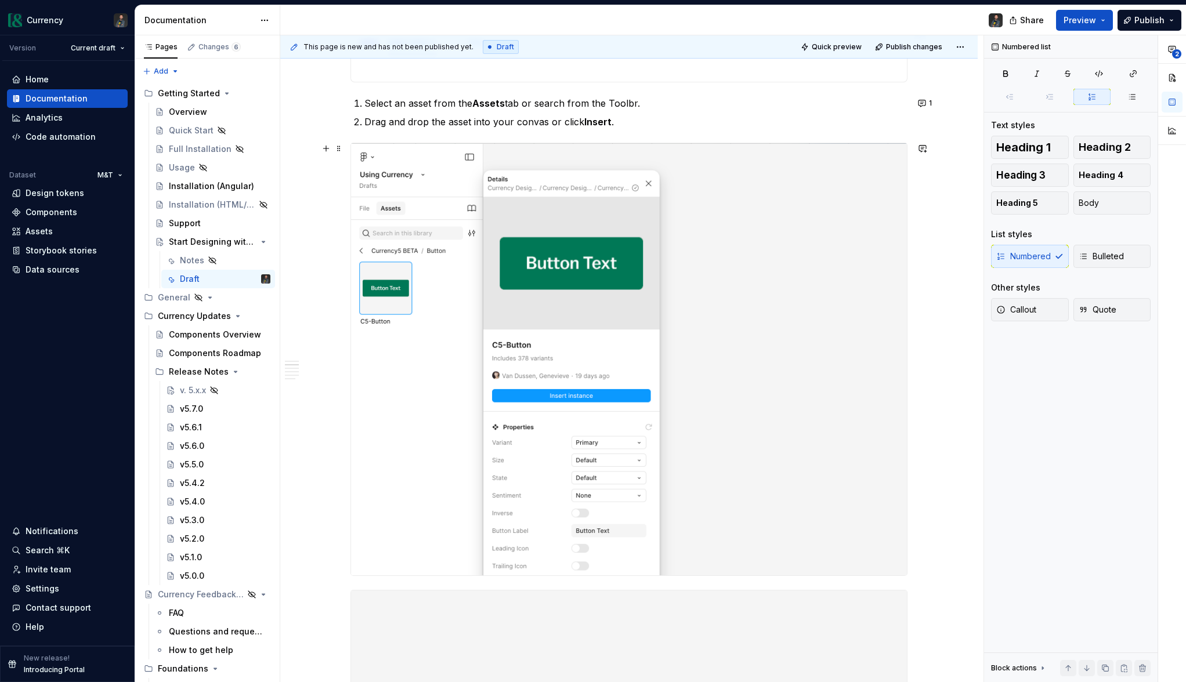
scroll to position [720, 0]
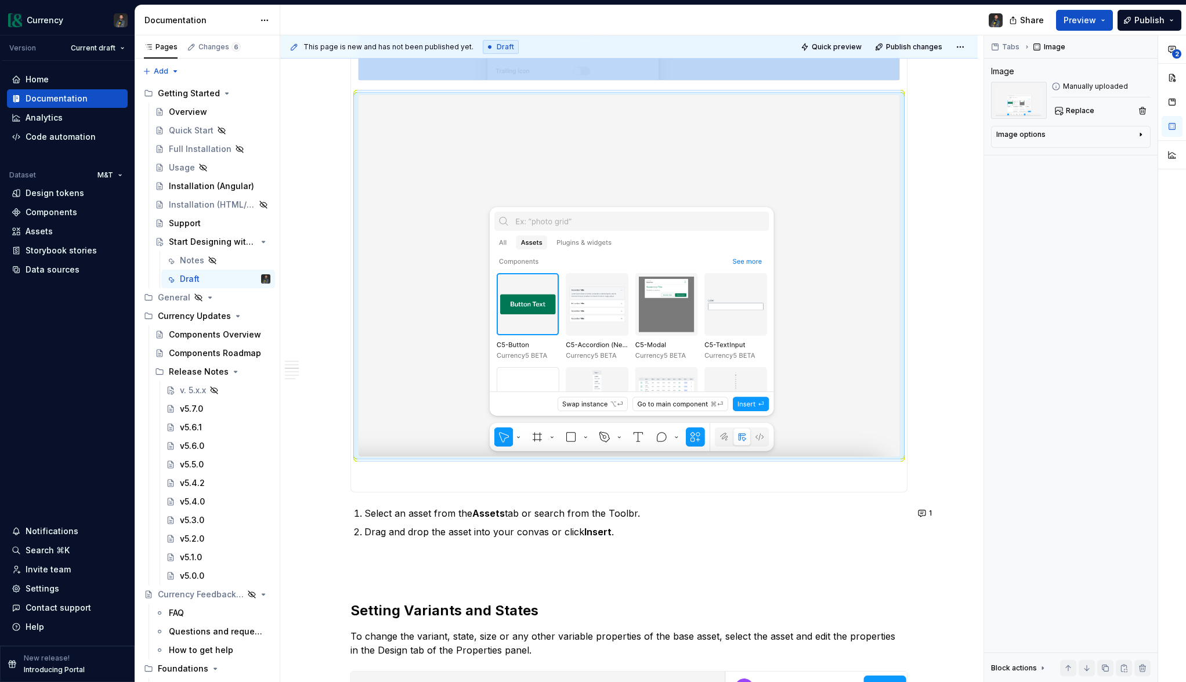
scroll to position [1362, 0]
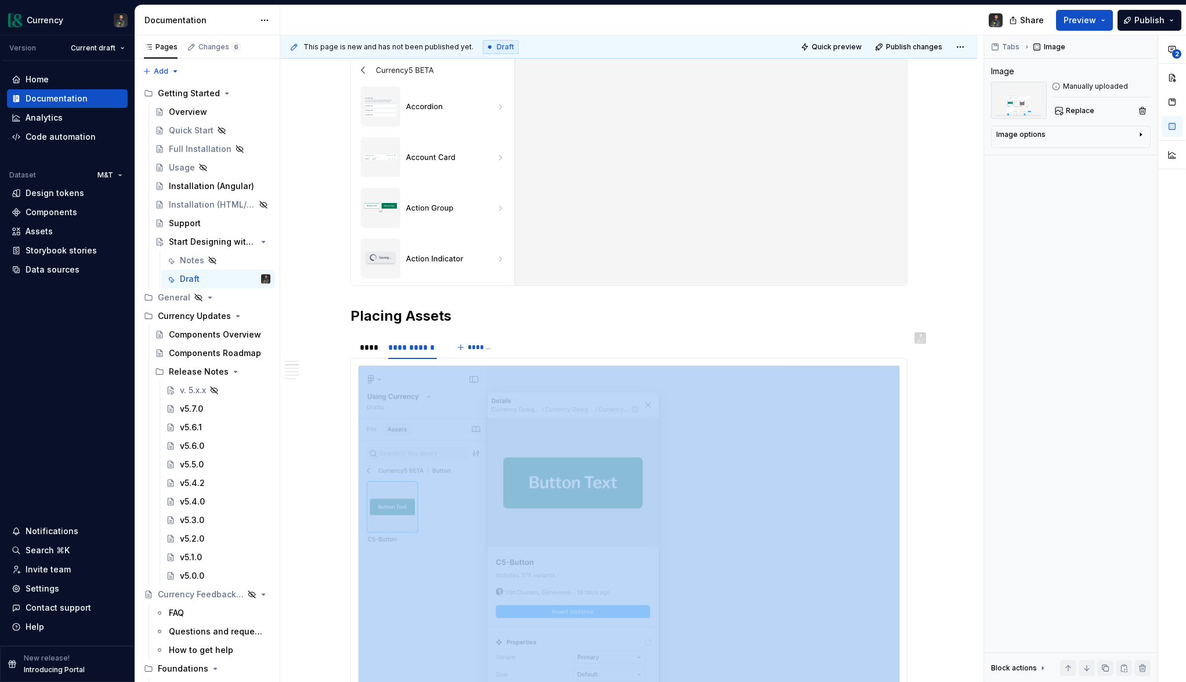
scroll to position [521, 0]
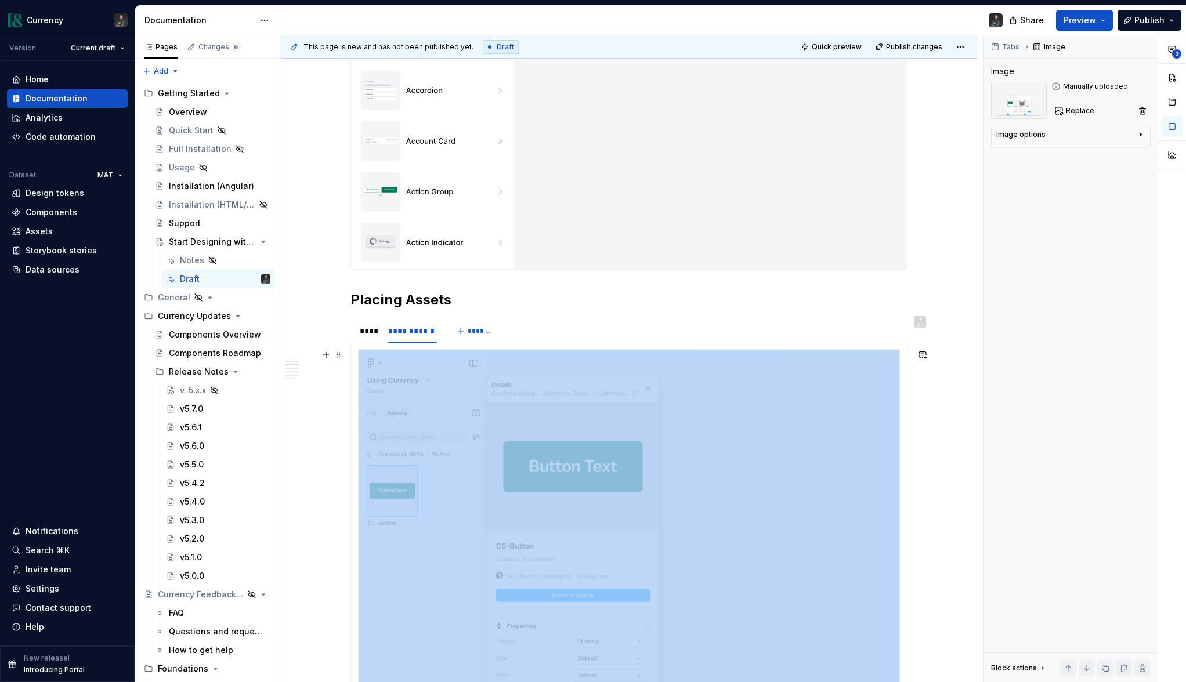
click at [651, 418] on img at bounding box center [629, 560] width 541 height 420
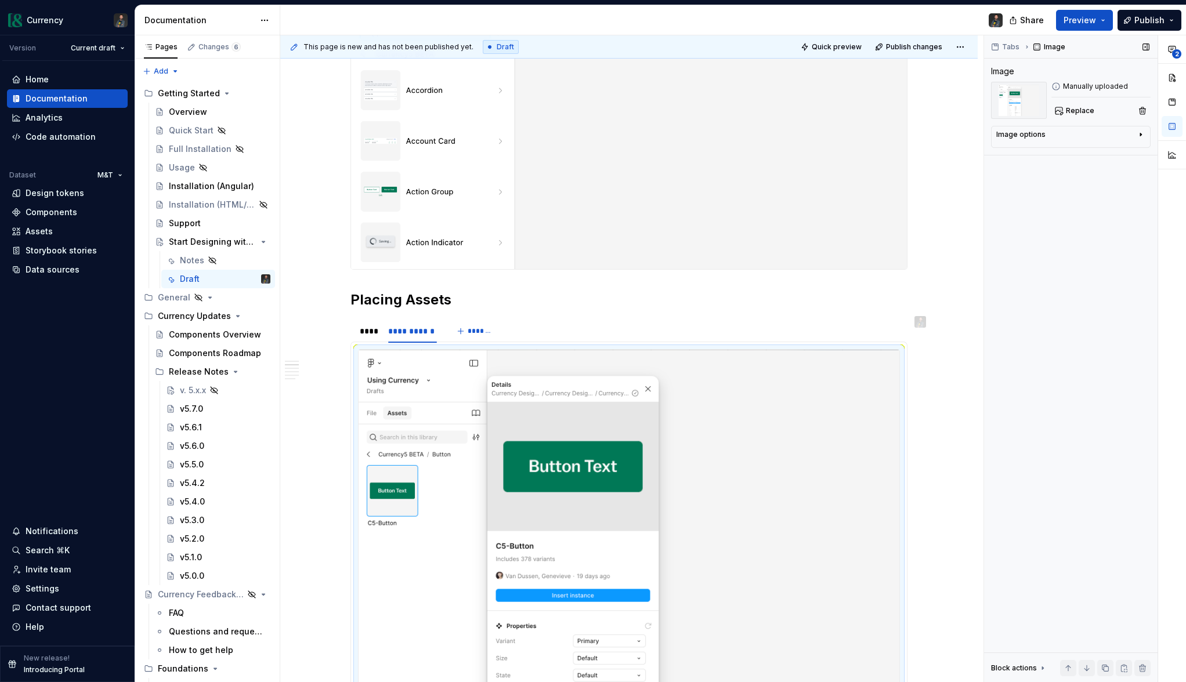
click at [1132, 136] on div "Image options" at bounding box center [1066, 137] width 140 height 14
click at [367, 331] on div "****" at bounding box center [368, 331] width 17 height 12
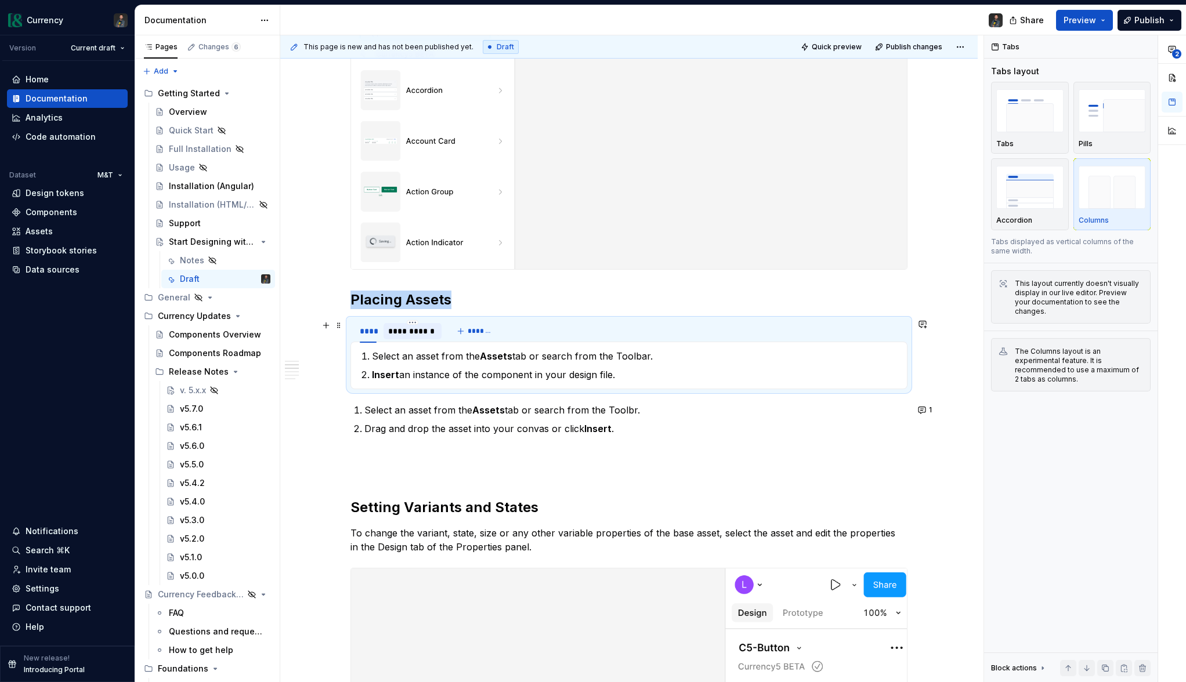
click at [418, 333] on div "**********" at bounding box center [412, 331] width 49 height 12
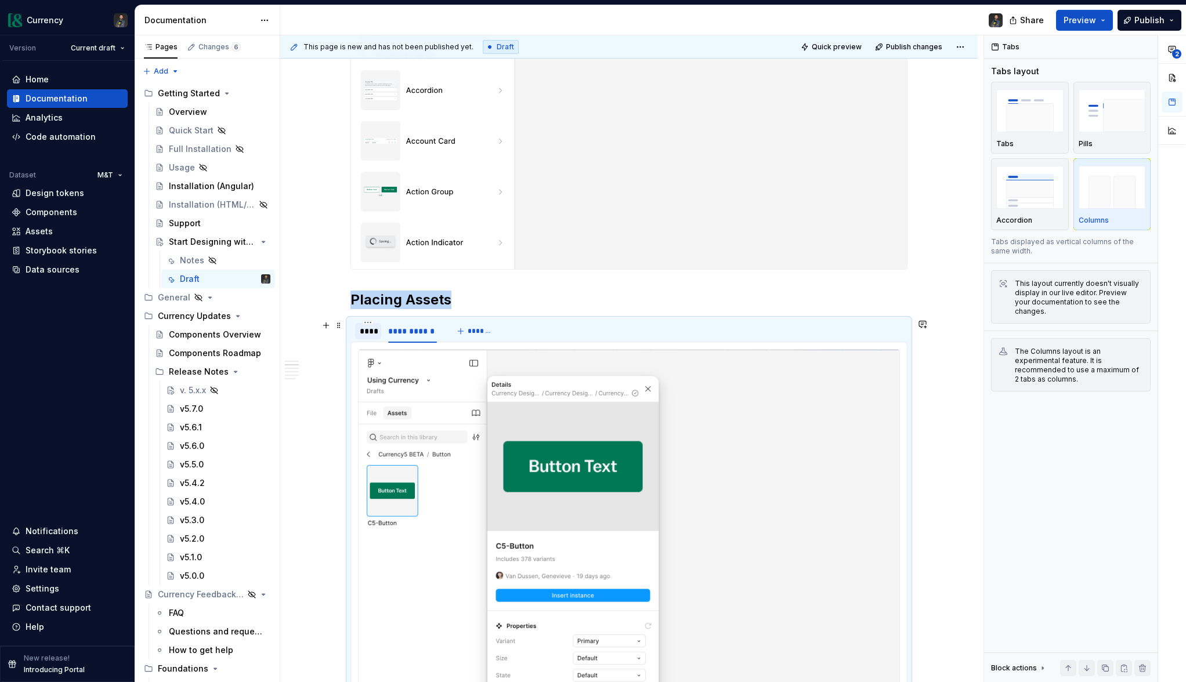
click at [375, 334] on div "****" at bounding box center [368, 331] width 17 height 12
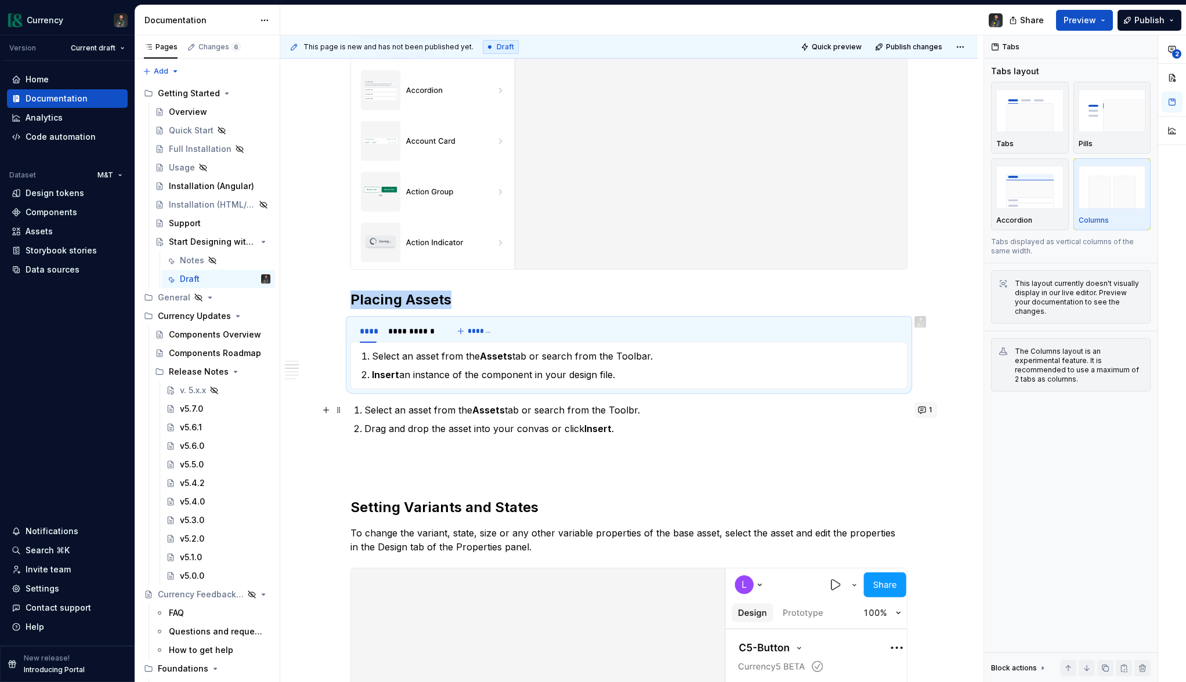
click at [930, 415] on button "1" at bounding box center [925, 410] width 23 height 16
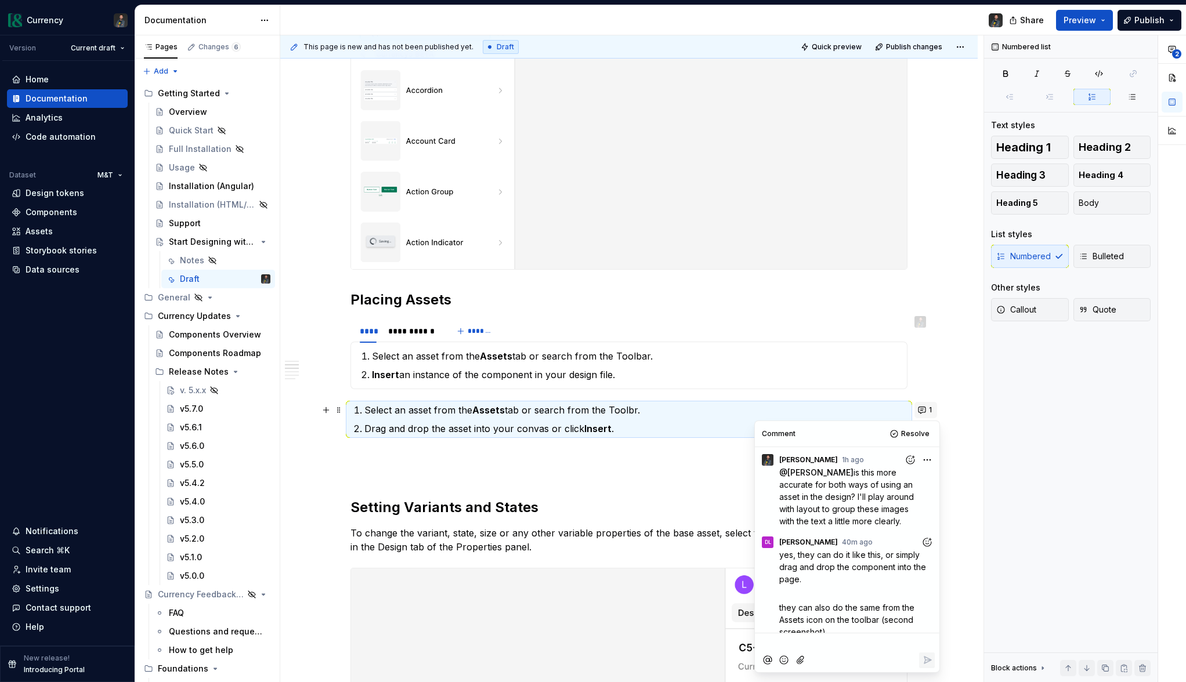
scroll to position [11, 0]
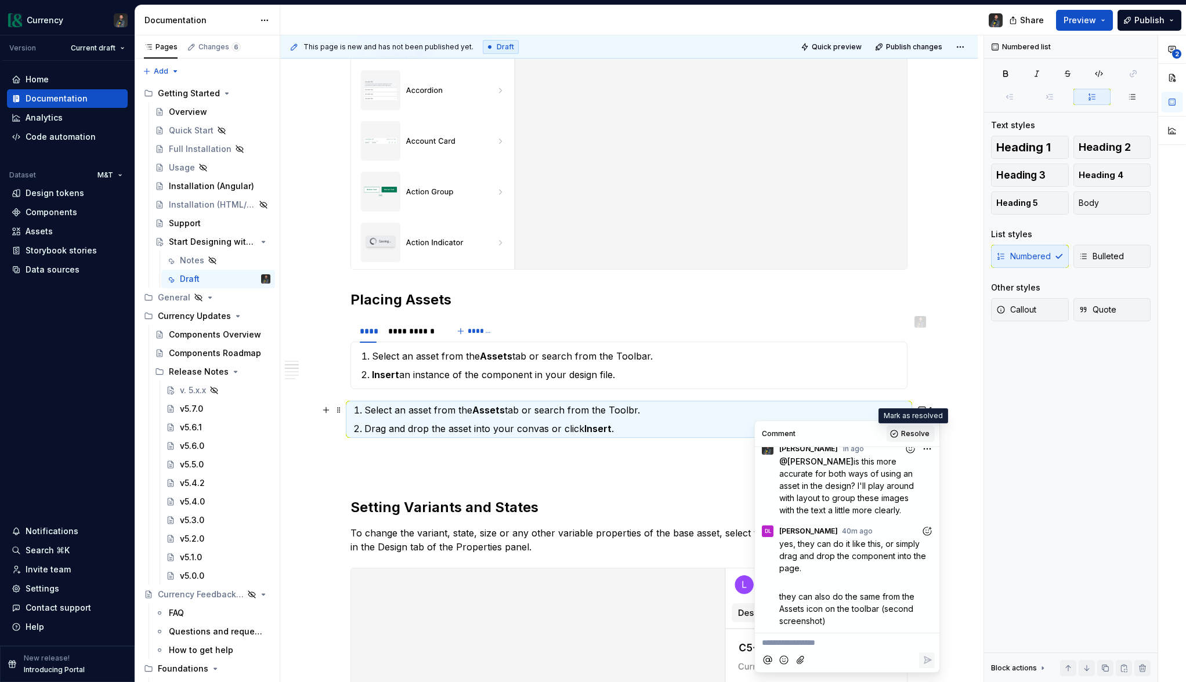
click at [911, 431] on span "Resolve" at bounding box center [915, 433] width 28 height 9
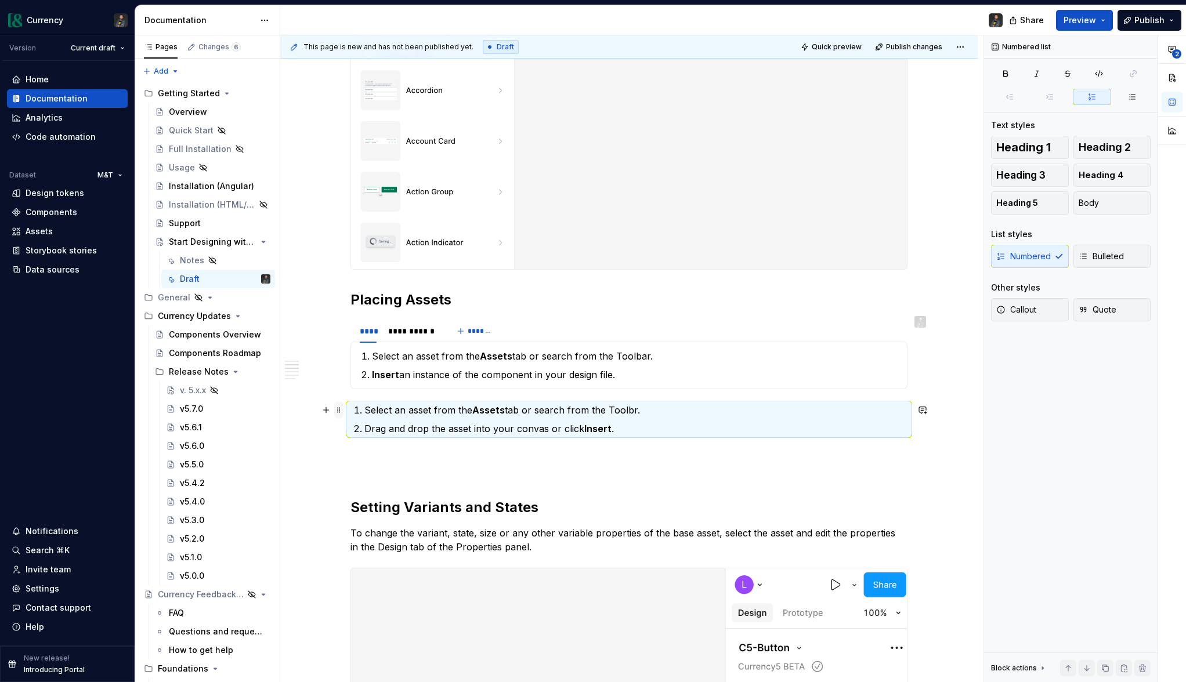
click at [341, 407] on span at bounding box center [338, 410] width 9 height 16
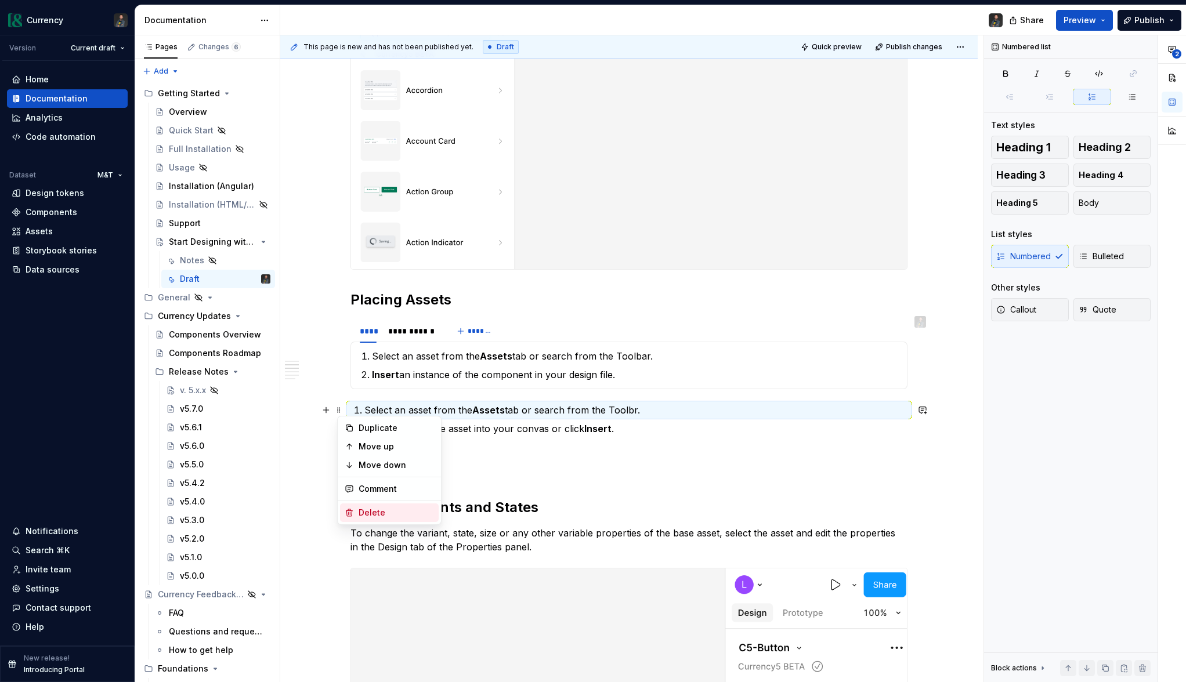
click at [396, 506] on div "Delete" at bounding box center [389, 513] width 99 height 19
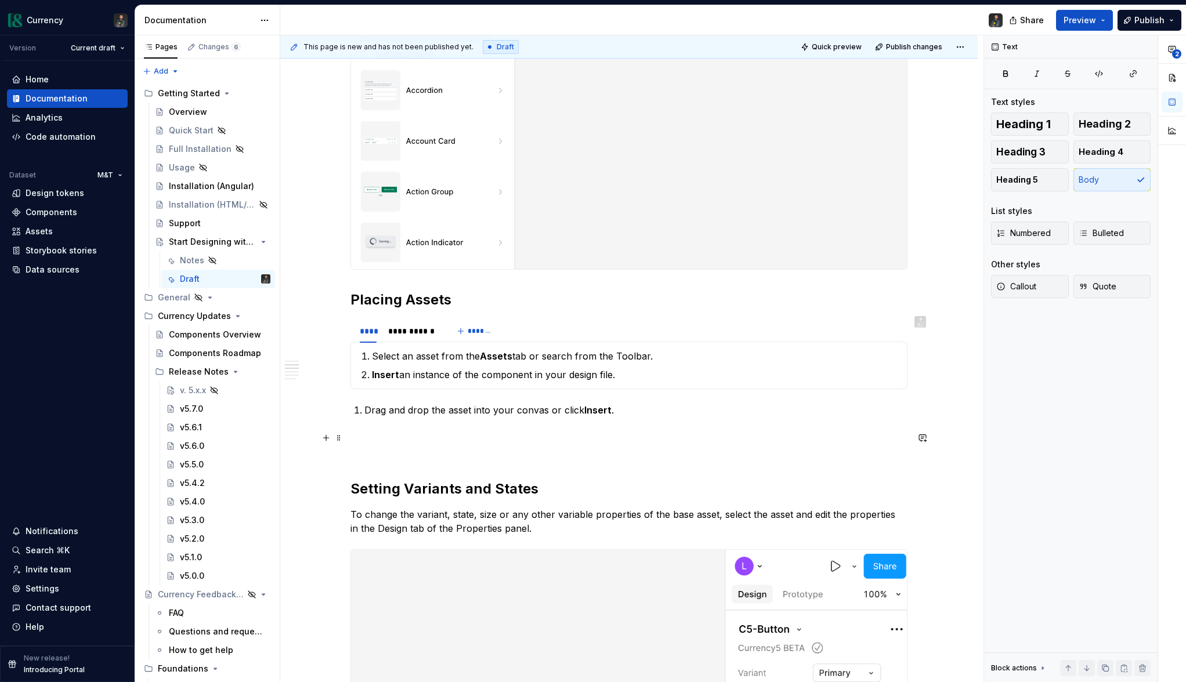
click at [388, 443] on p at bounding box center [628, 445] width 557 height 28
click at [446, 411] on p "Drag and drop the asset into your convas or click Insert ." at bounding box center [635, 410] width 543 height 14
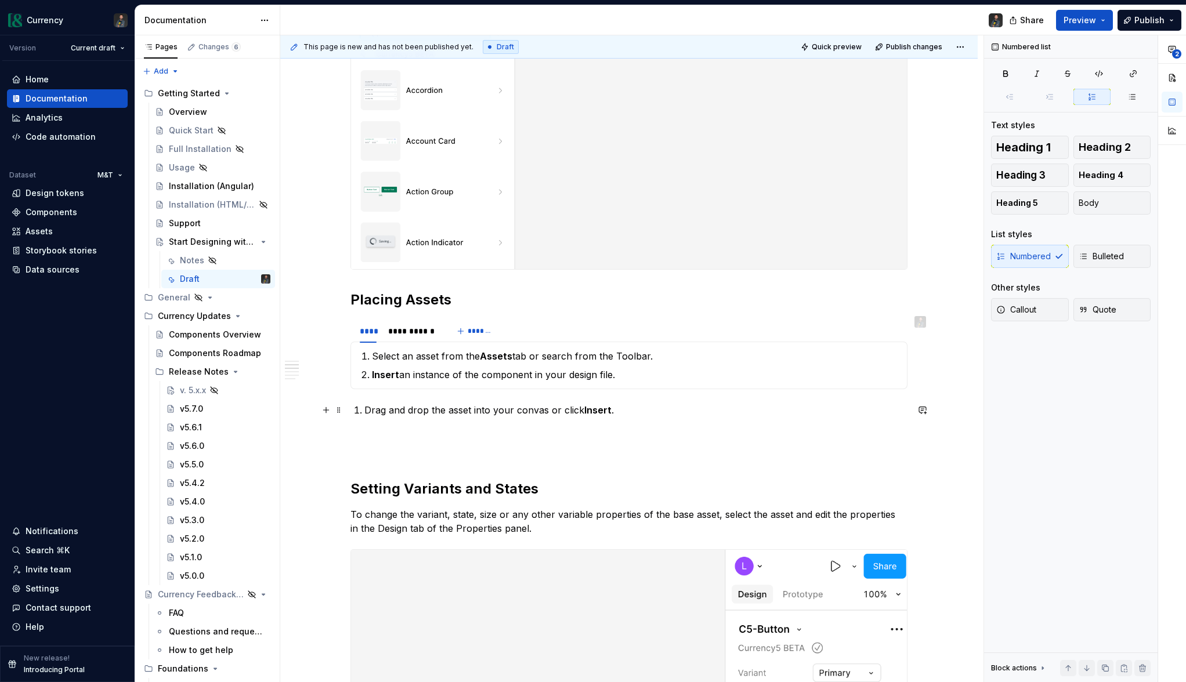
click at [446, 411] on p "Drag and drop the asset into your convas or click Insert ." at bounding box center [635, 410] width 543 height 14
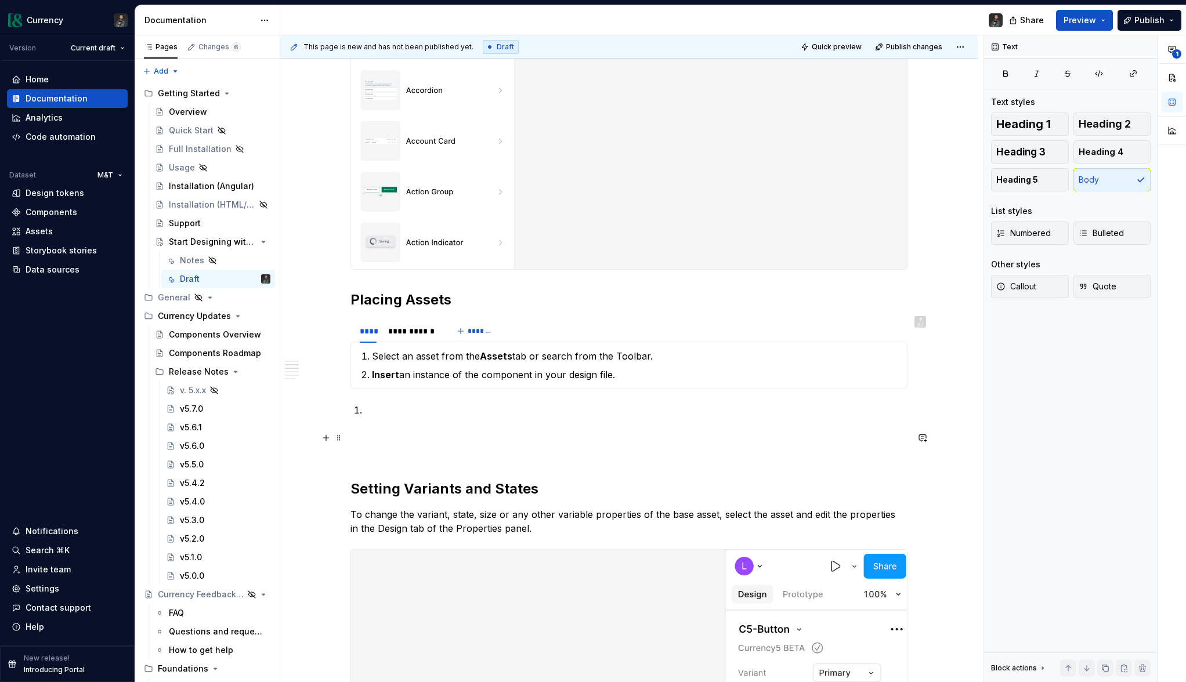
click at [375, 457] on p at bounding box center [628, 445] width 557 height 28
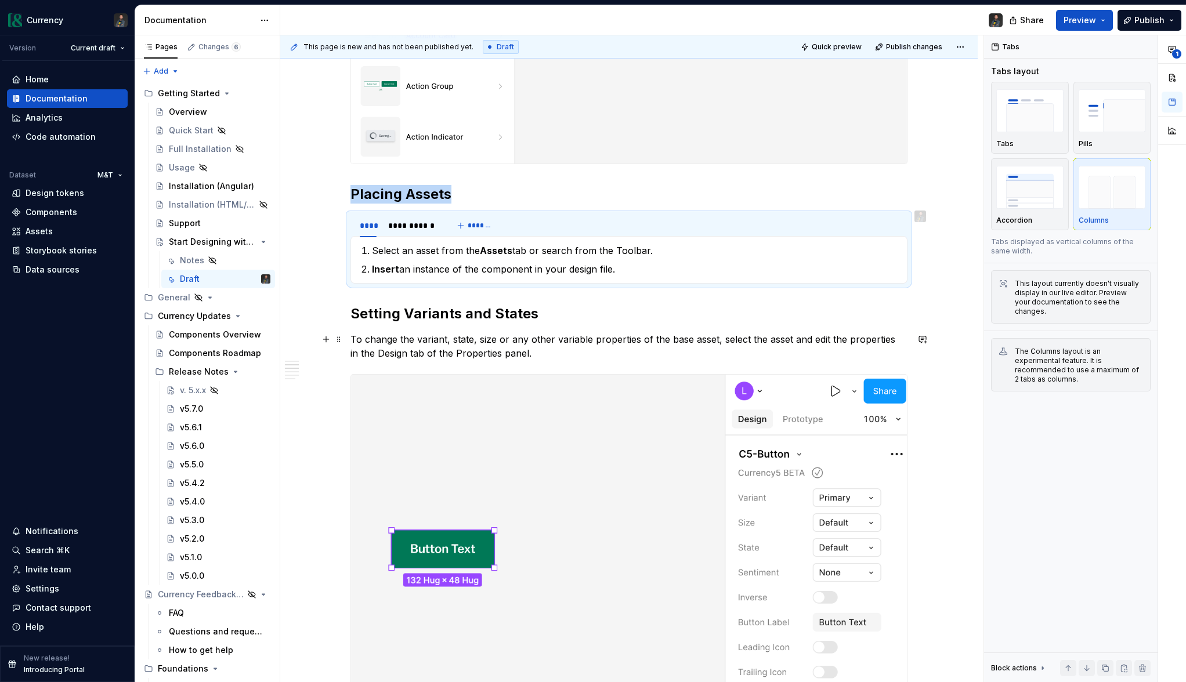
scroll to position [633, 0]
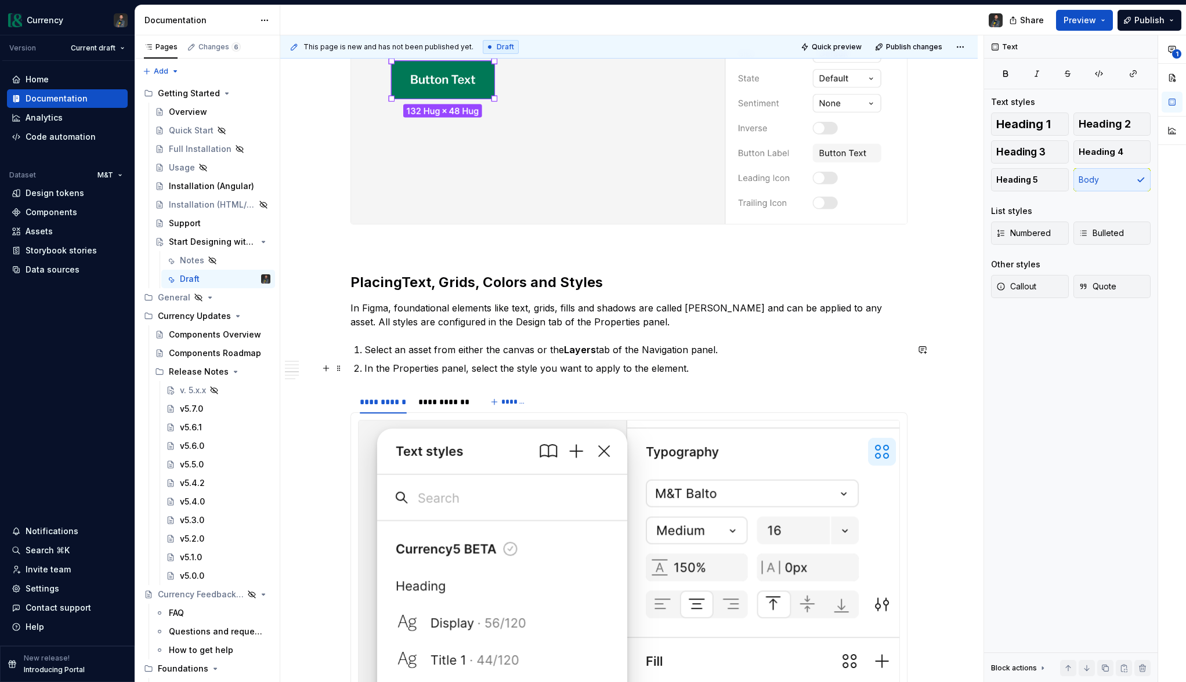
scroll to position [1097, 0]
click at [437, 397] on div "**********" at bounding box center [444, 402] width 52 height 12
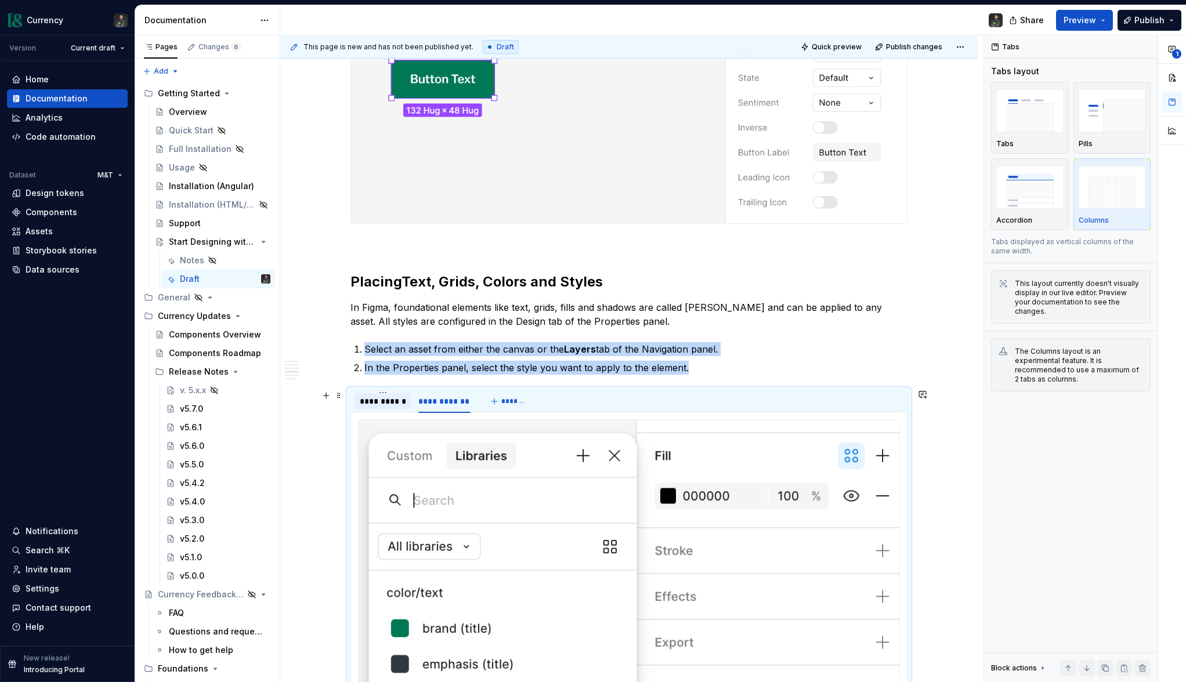
click at [387, 401] on div "**********" at bounding box center [383, 402] width 47 height 12
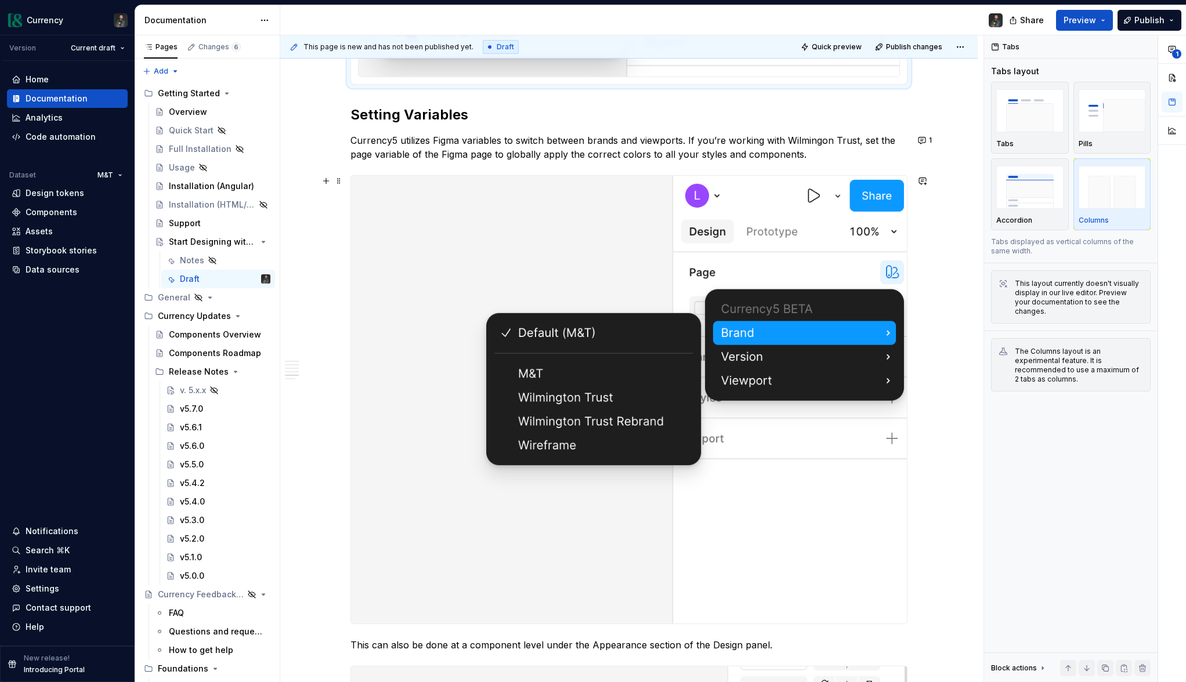
scroll to position [1843, 0]
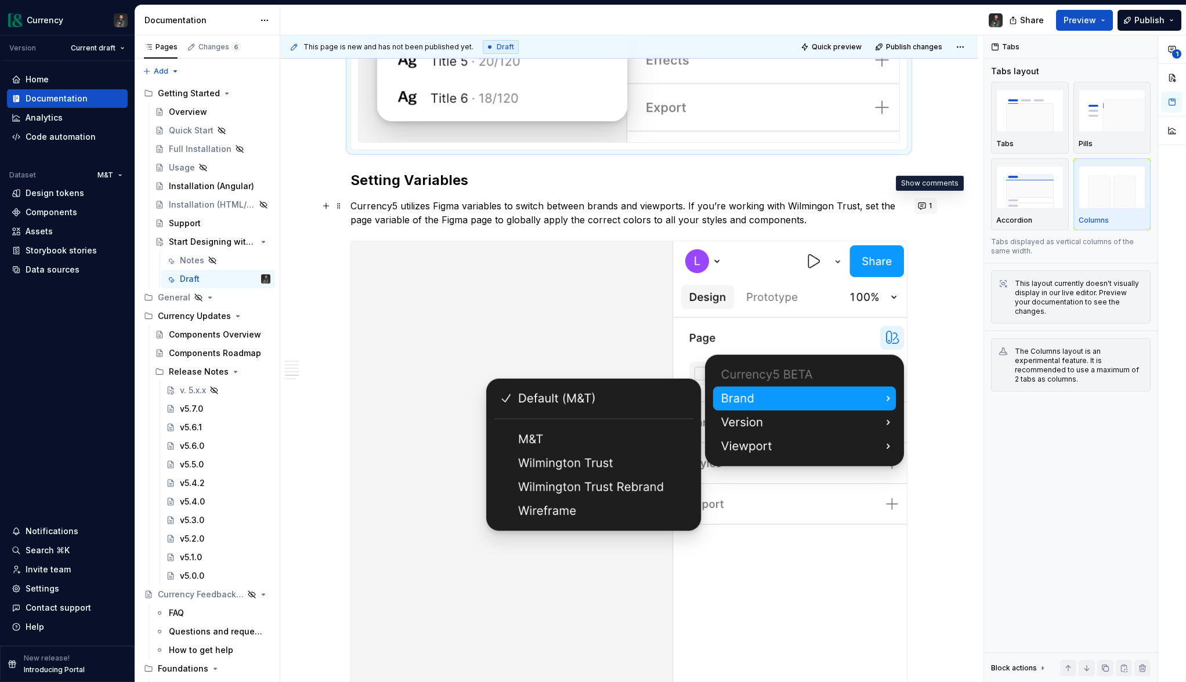
click at [928, 208] on button "1" at bounding box center [925, 206] width 23 height 16
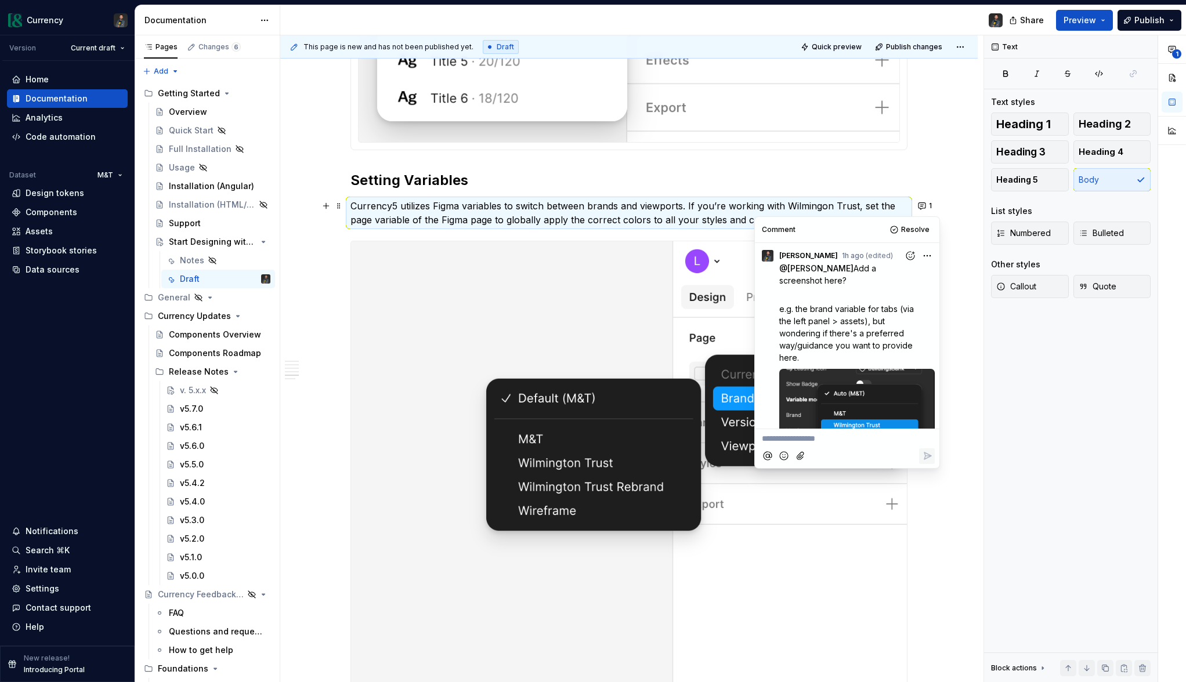
scroll to position [90, 0]
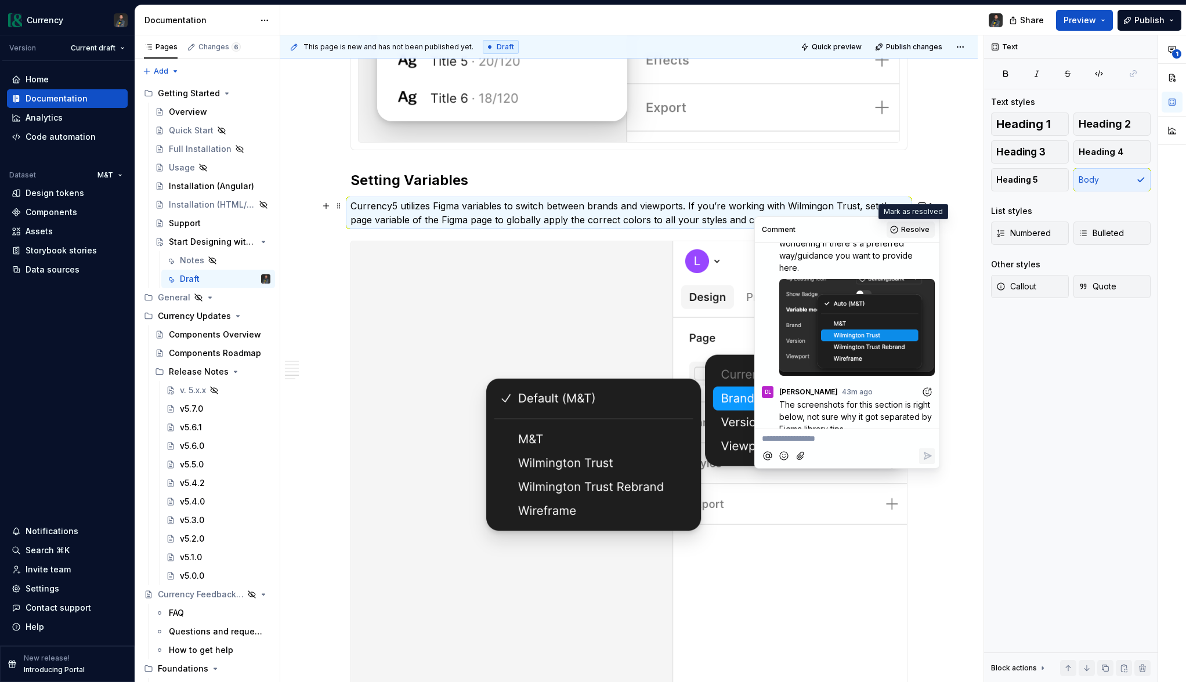
click at [920, 226] on span "Resolve" at bounding box center [915, 229] width 28 height 9
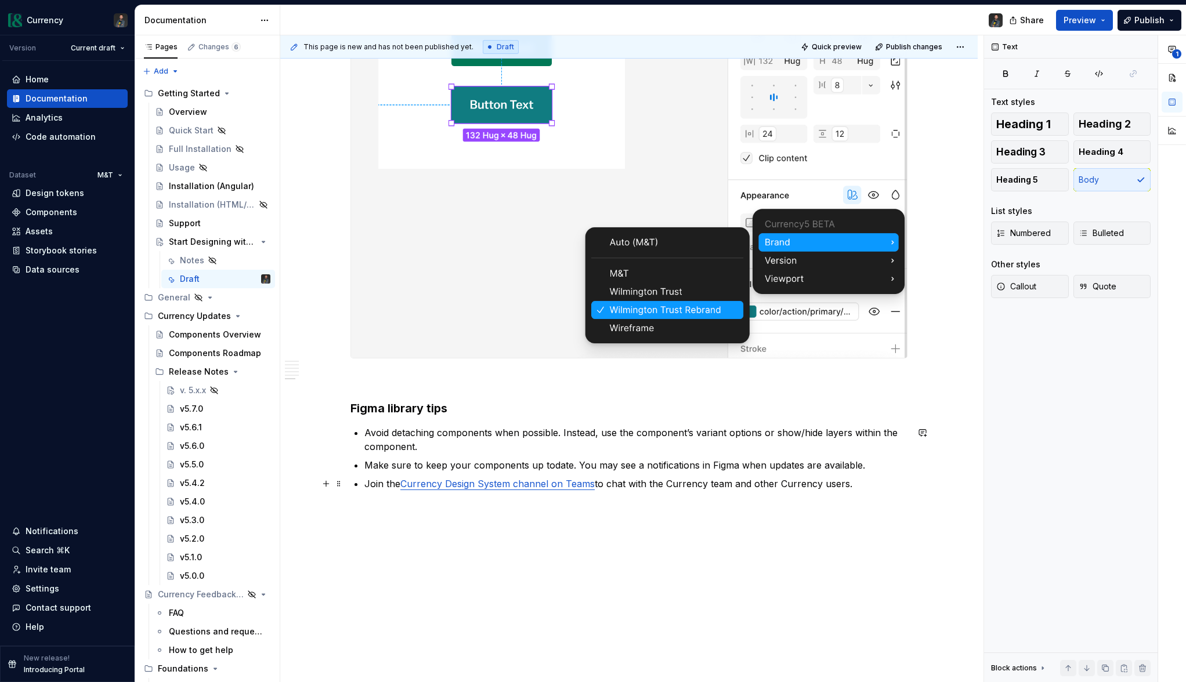
scroll to position [2649, 0]
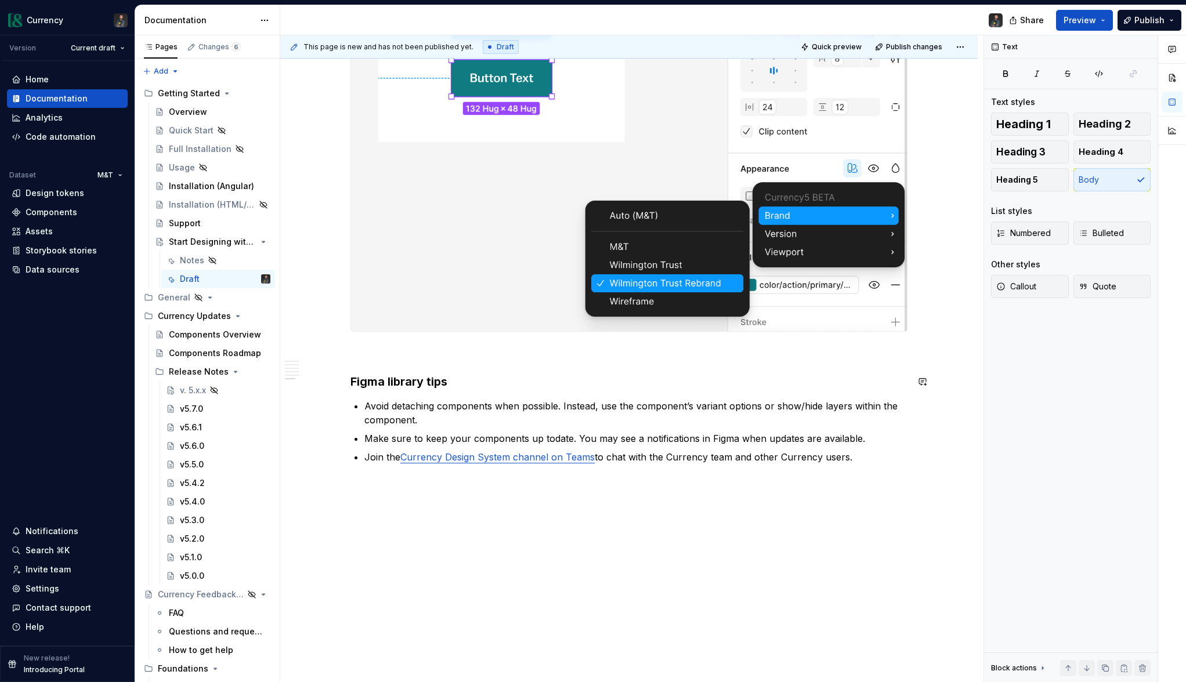
click at [357, 359] on p at bounding box center [628, 353] width 557 height 14
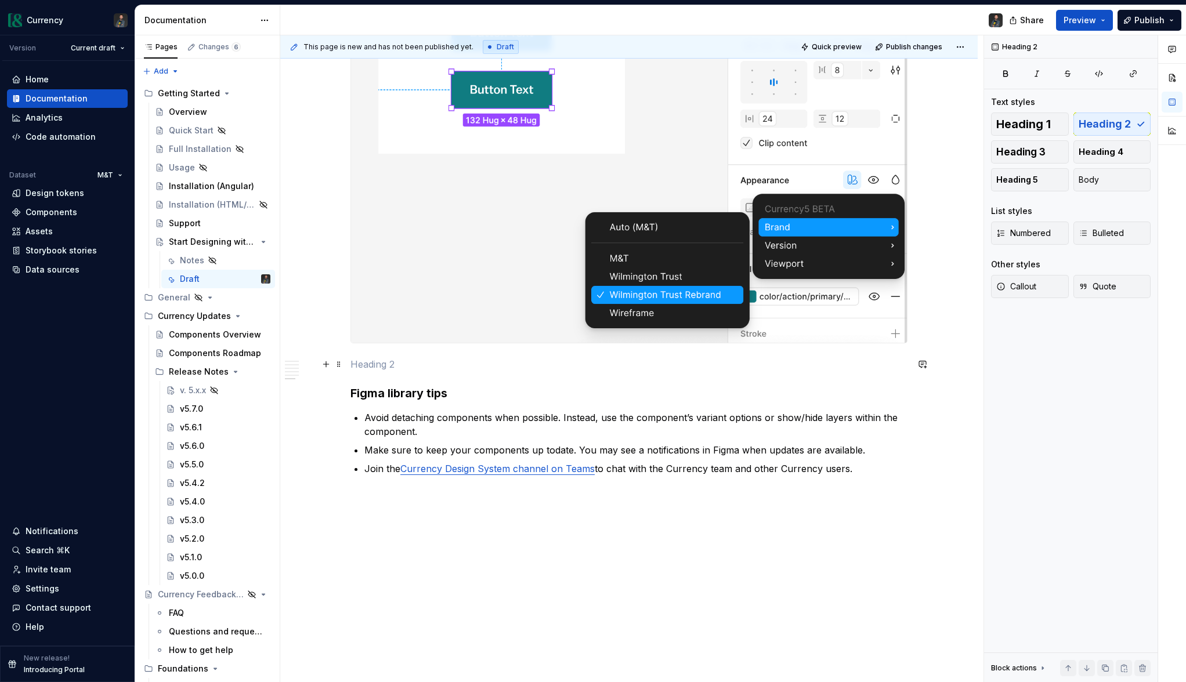
scroll to position [2636, 0]
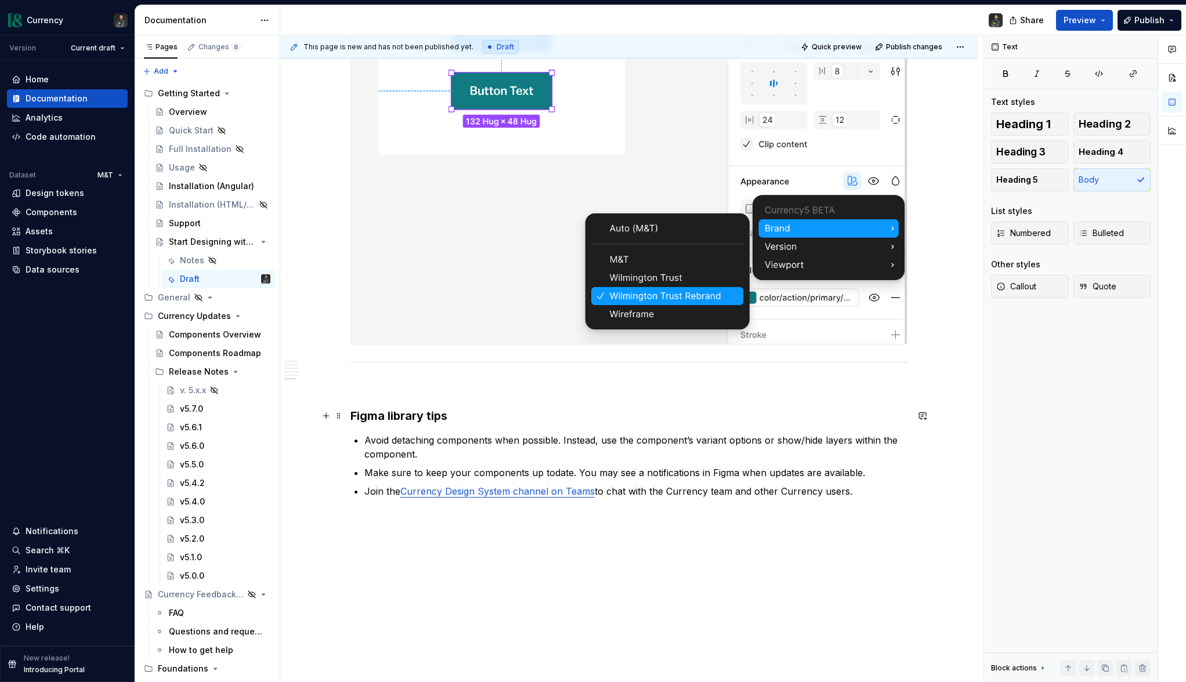
drag, startPoint x: 352, startPoint y: 419, endPoint x: 502, endPoint y: 478, distance: 160.7
click at [353, 420] on div "This page is new and has not been published yet. Draft Quick preview Publish ch…" at bounding box center [631, 358] width 703 height 647
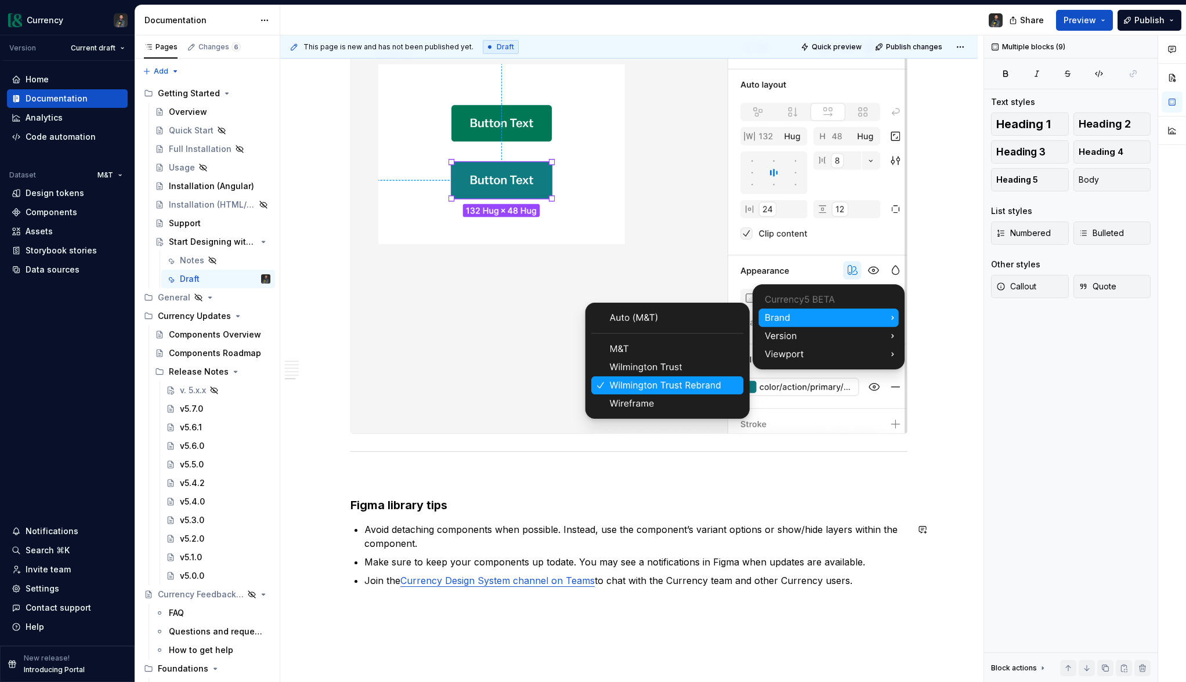
scroll to position [2670, 0]
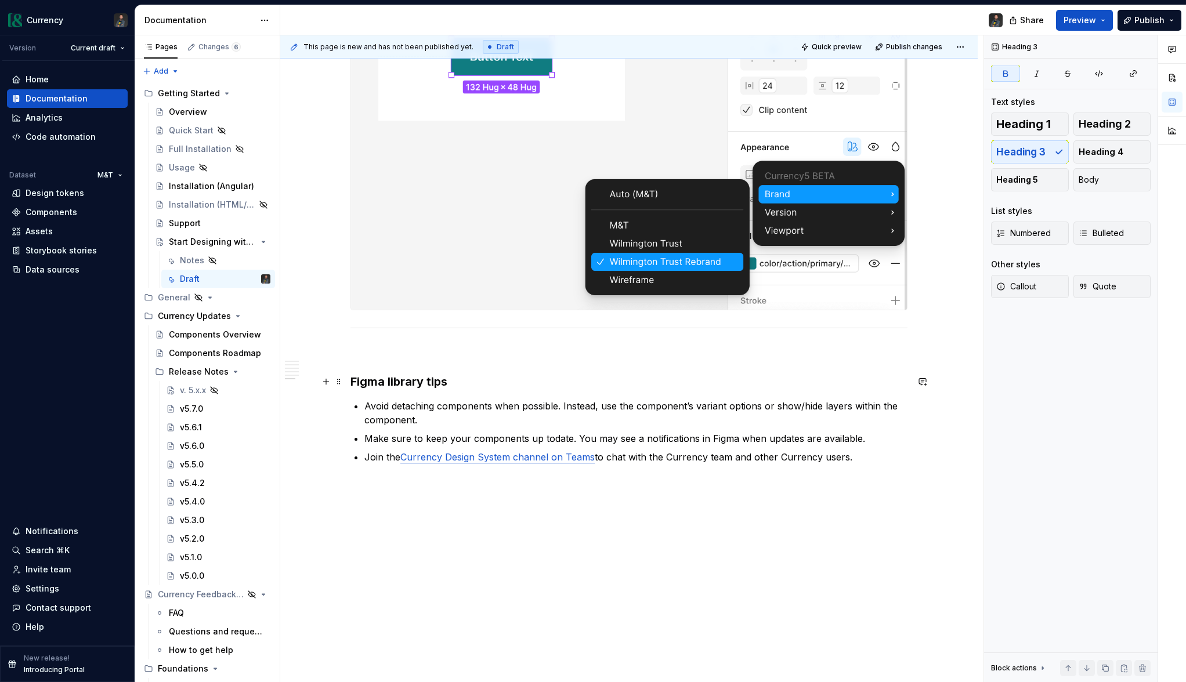
drag, startPoint x: 353, startPoint y: 383, endPoint x: 362, endPoint y: 386, distance: 9.9
click at [353, 383] on strong "Figma library tips" at bounding box center [398, 382] width 97 height 14
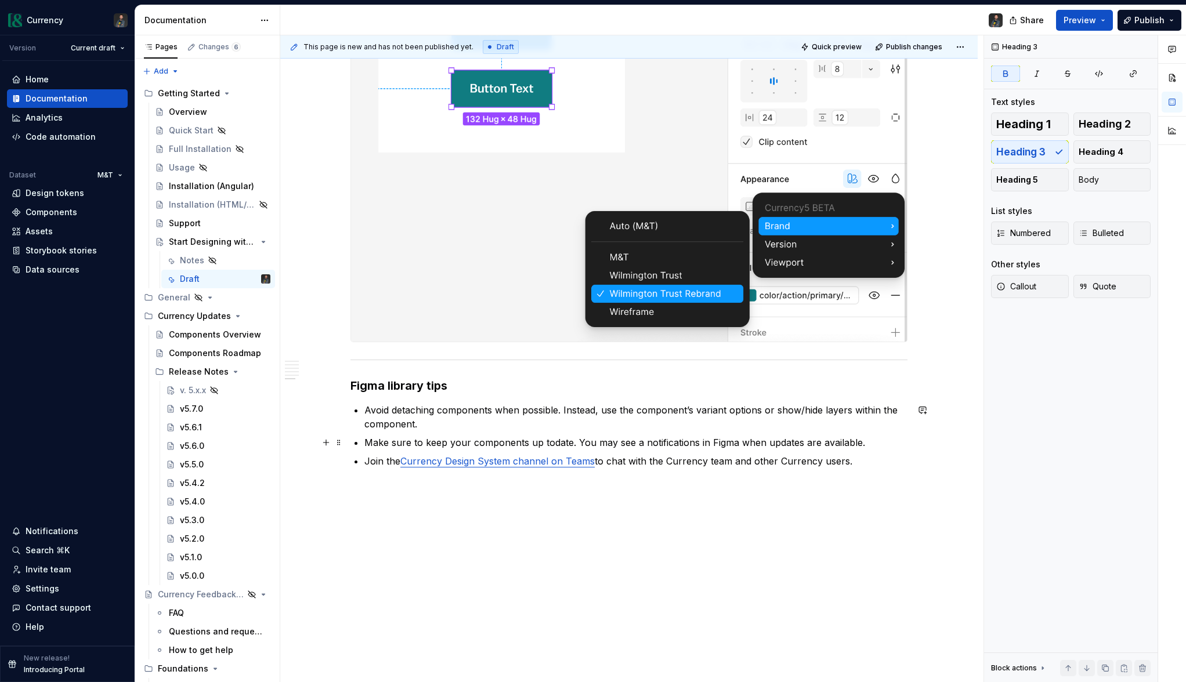
scroll to position [2643, 0]
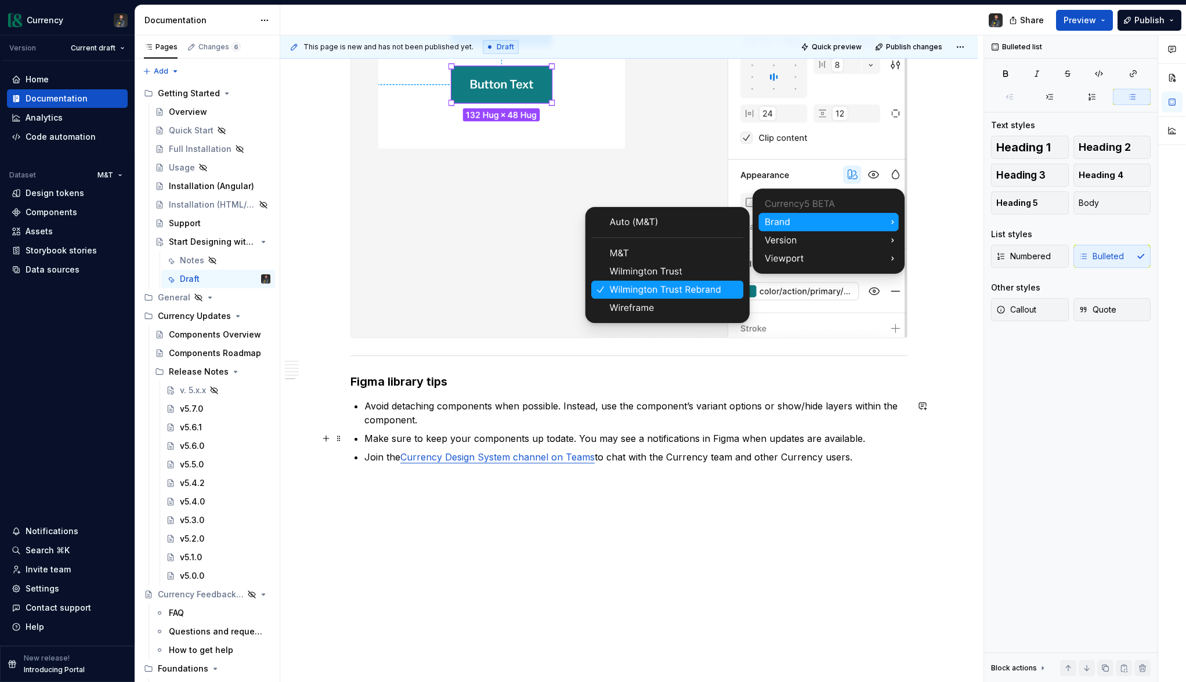
click at [773, 437] on p "Make sure to keep your components up todate. You may see a notifications in Fig…" at bounding box center [635, 439] width 543 height 14
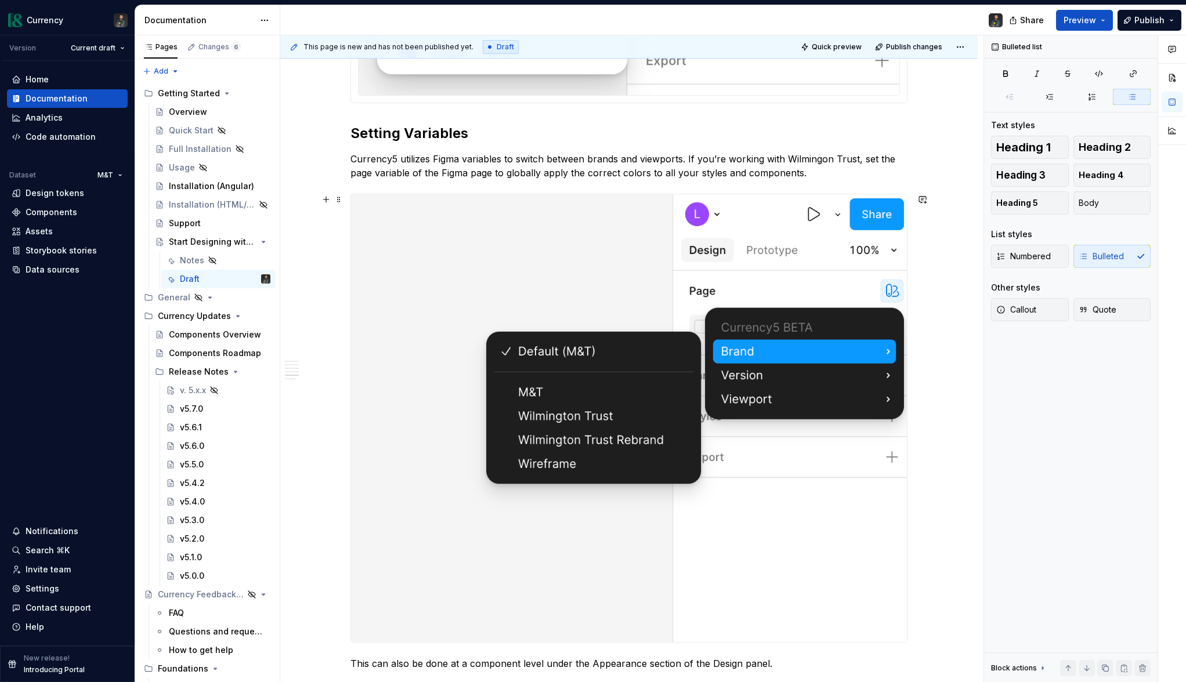
scroll to position [1917, 0]
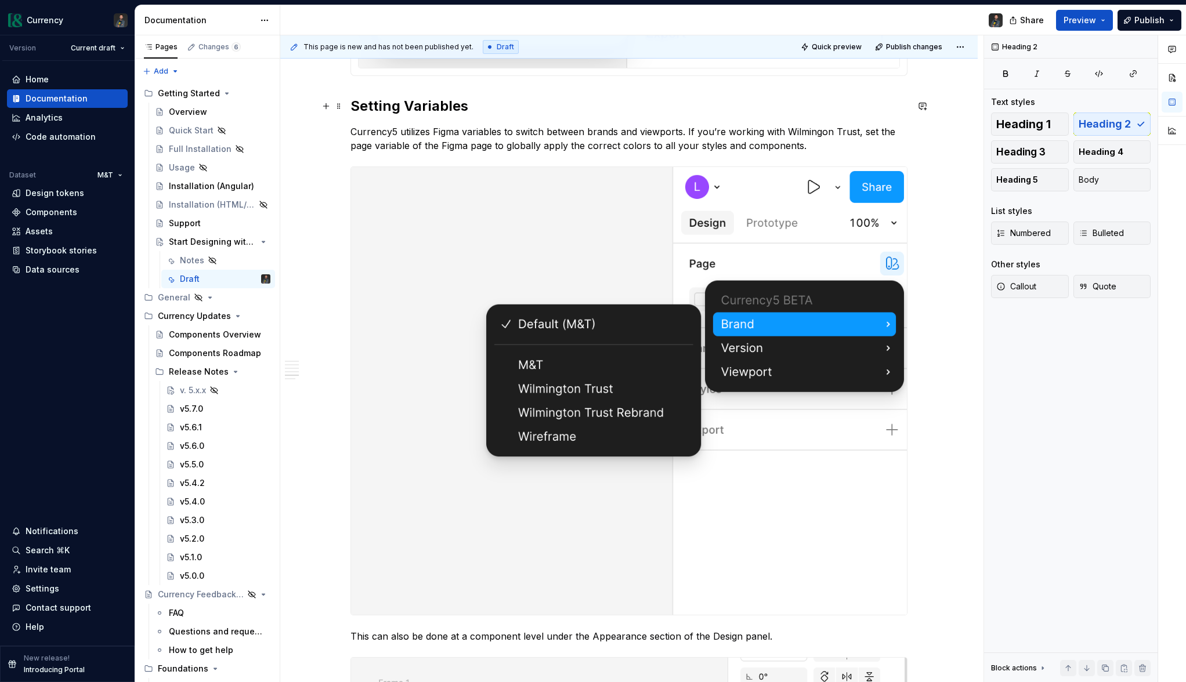
click at [484, 104] on h2 "Setting Variables" at bounding box center [628, 106] width 557 height 19
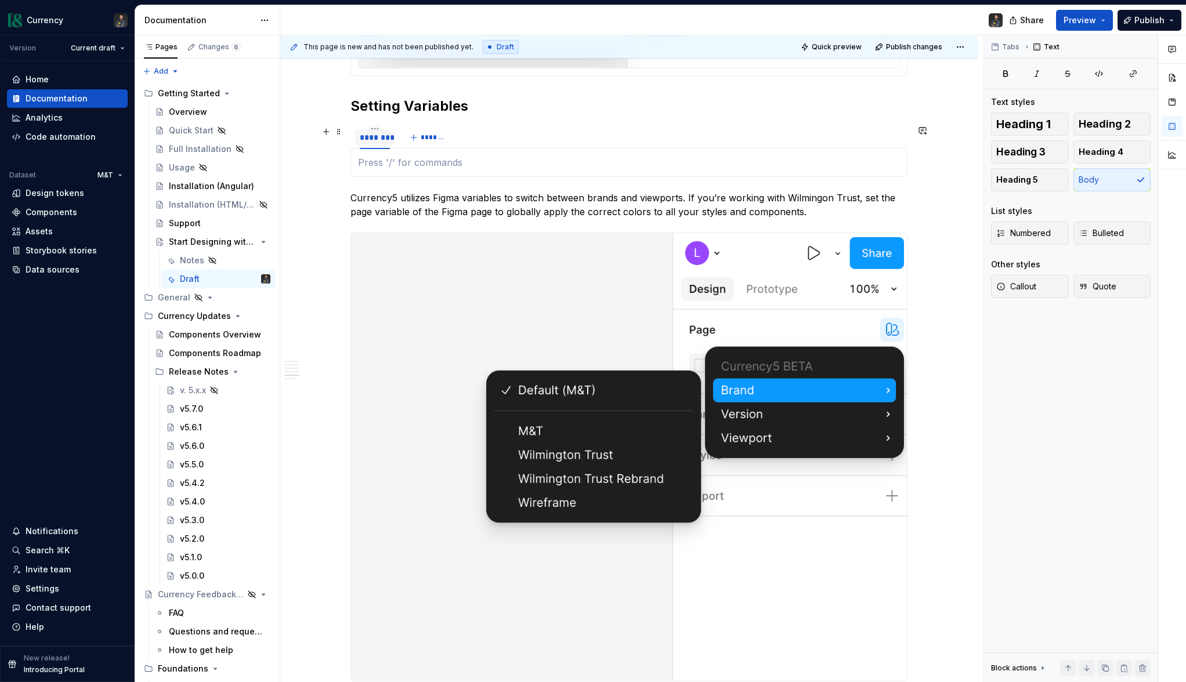
click at [371, 139] on div "********" at bounding box center [375, 138] width 30 height 12
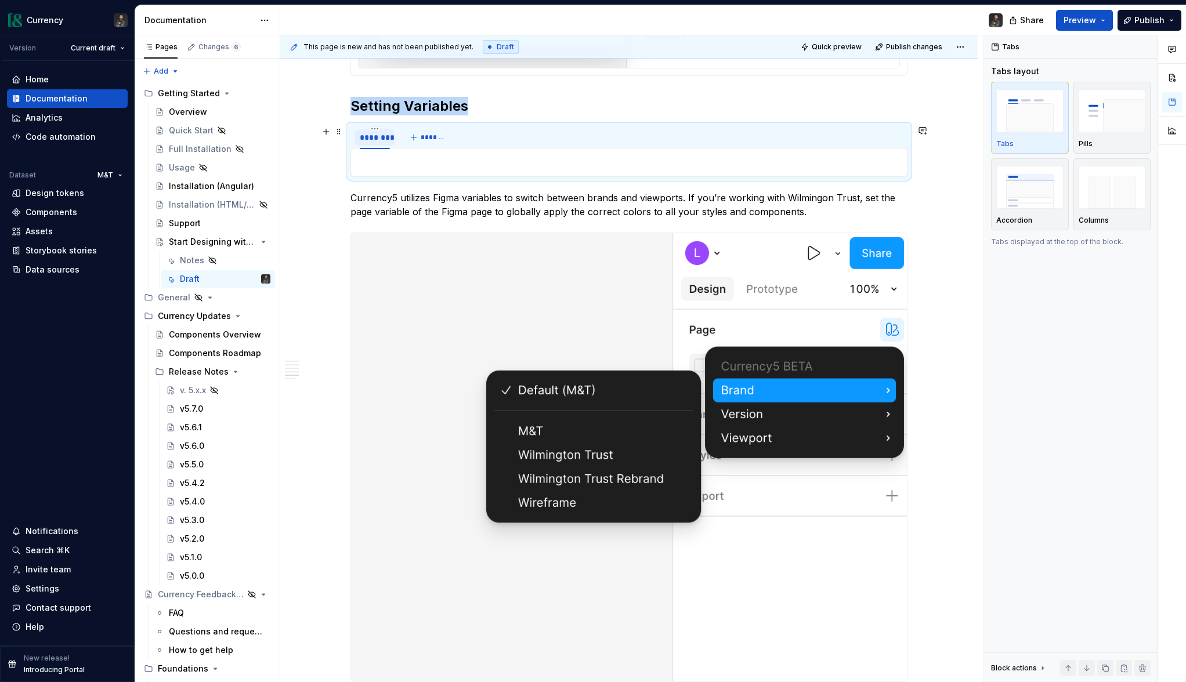
click at [371, 139] on div "********" at bounding box center [375, 138] width 30 height 12
type textarea "*"
type input "****"
click at [419, 136] on span "*******" at bounding box center [422, 137] width 26 height 9
type input "**********"
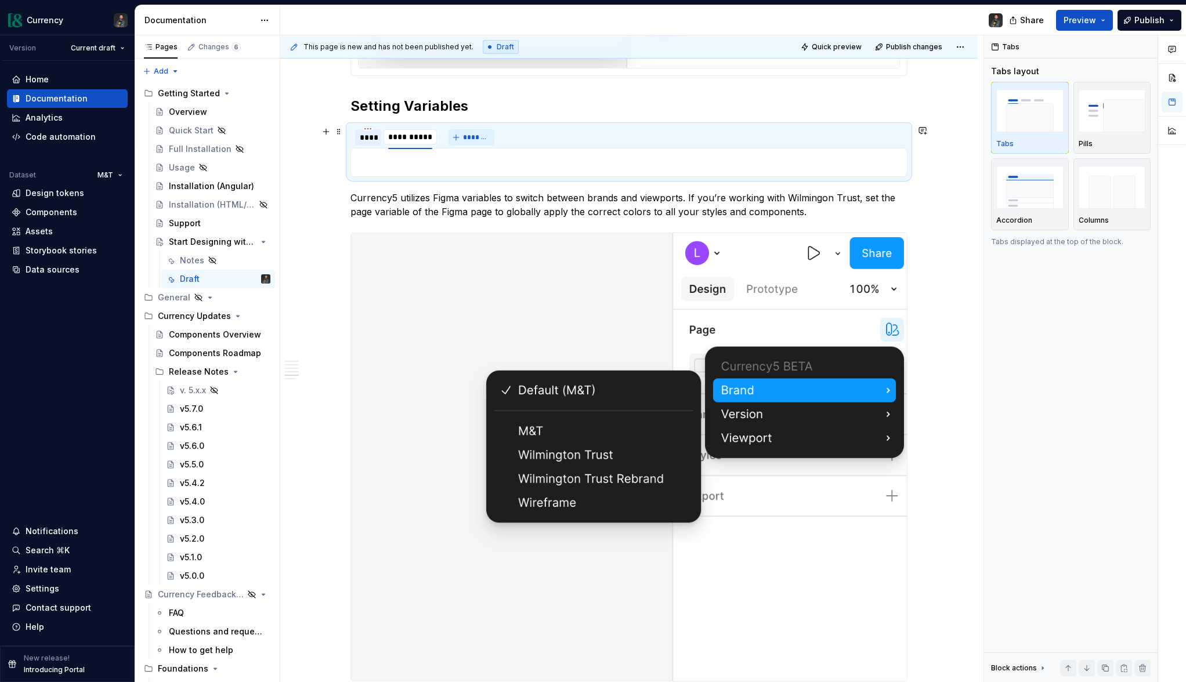
scroll to position [1916, 0]
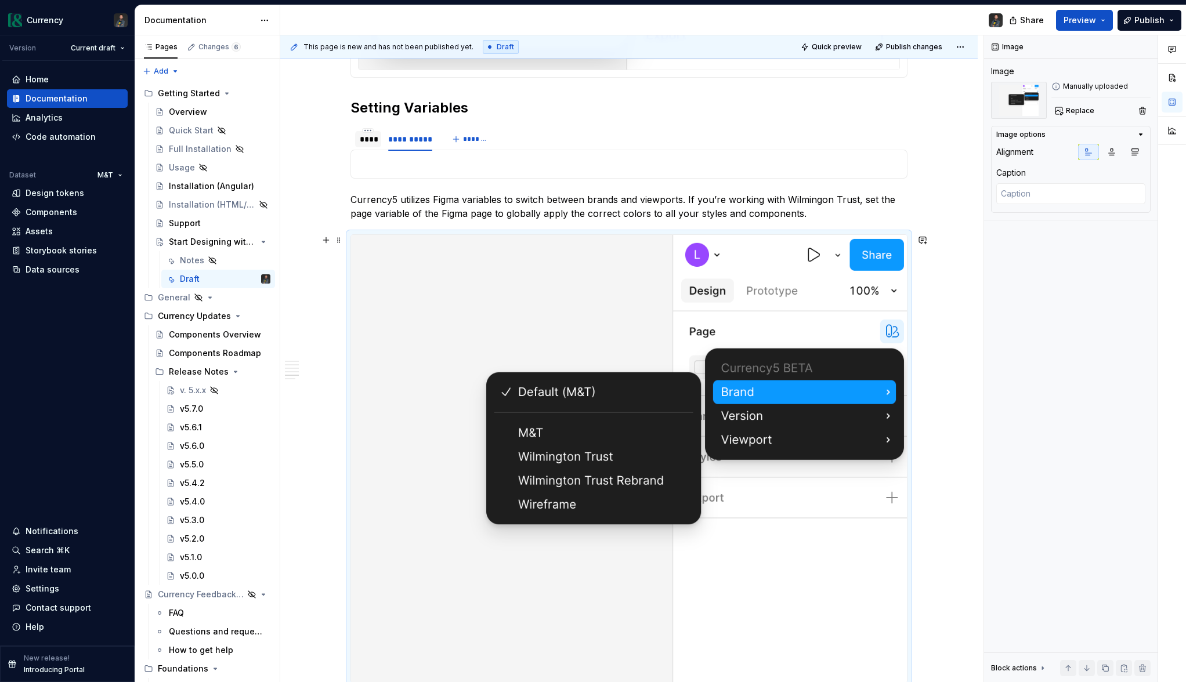
click at [359, 245] on img at bounding box center [629, 458] width 556 height 447
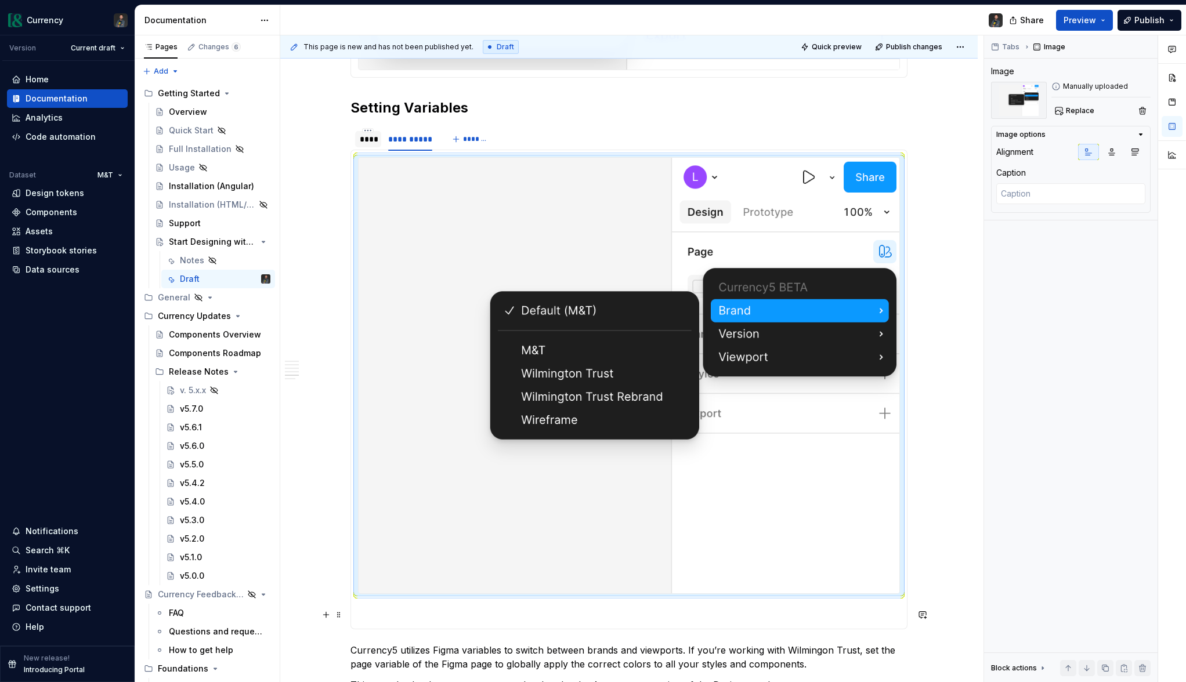
drag, startPoint x: 378, startPoint y: 619, endPoint x: 371, endPoint y: 600, distance: 19.8
click at [371, 600] on section-item-column at bounding box center [629, 389] width 542 height 464
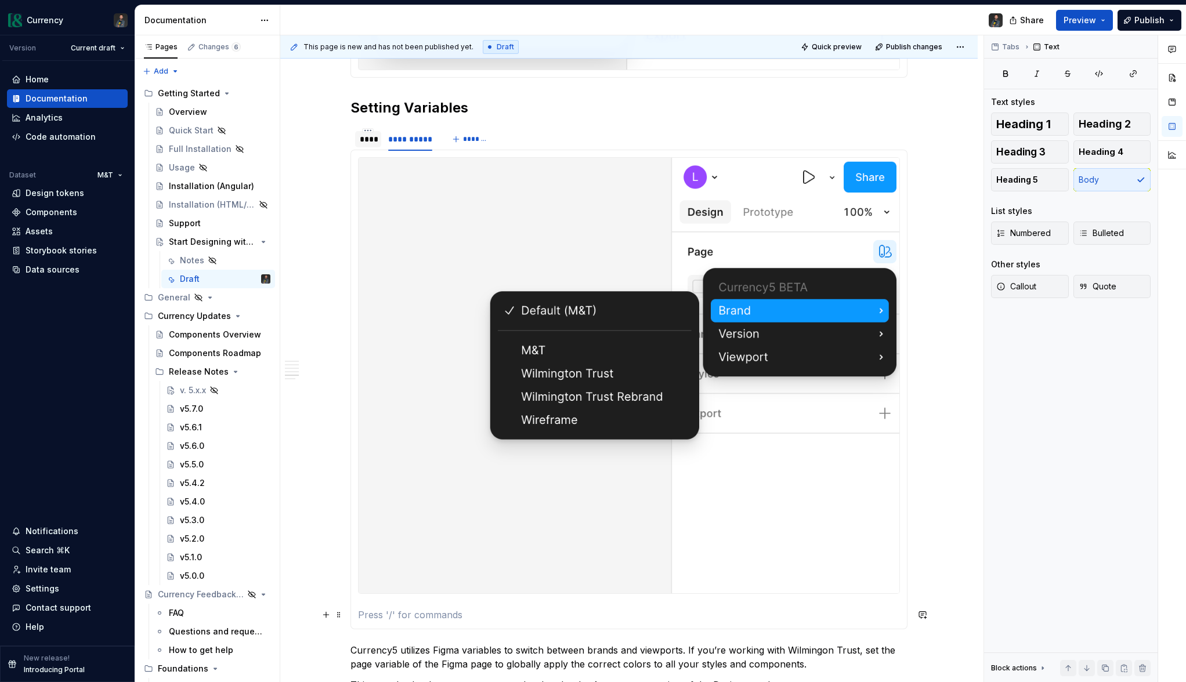
type textarea "*"
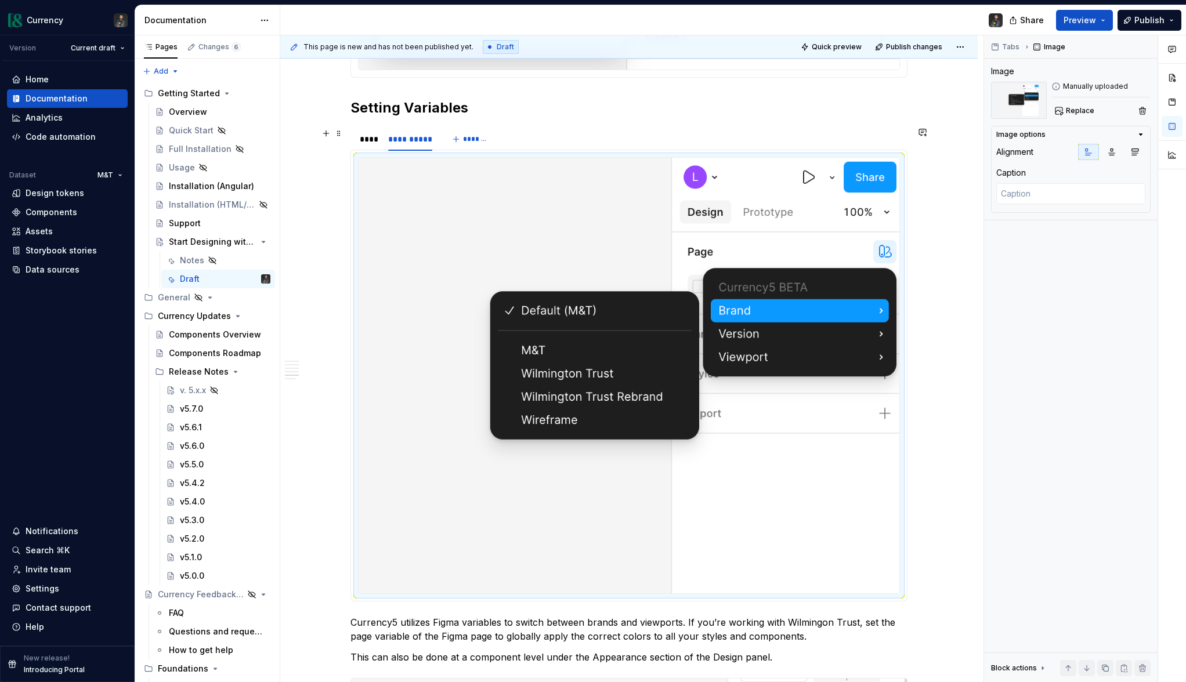
drag, startPoint x: 375, startPoint y: 137, endPoint x: 391, endPoint y: 161, distance: 28.8
click at [375, 137] on div "****" at bounding box center [368, 139] width 17 height 12
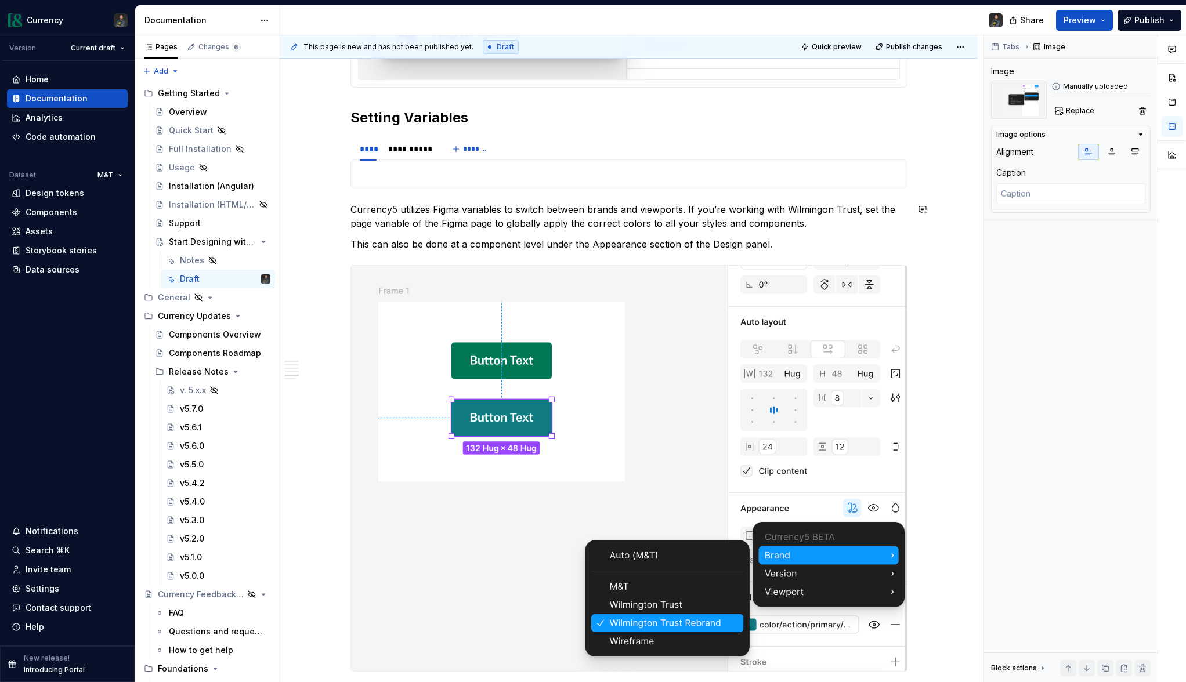
scroll to position [1894, 0]
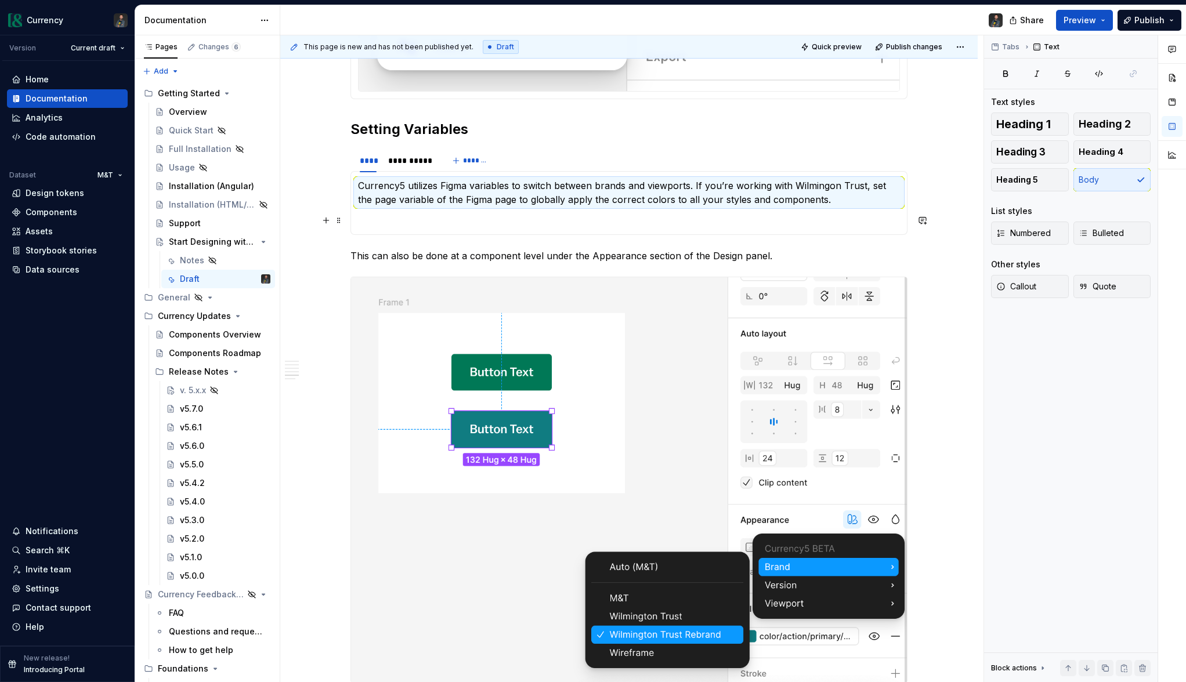
click at [408, 225] on p at bounding box center [629, 220] width 542 height 14
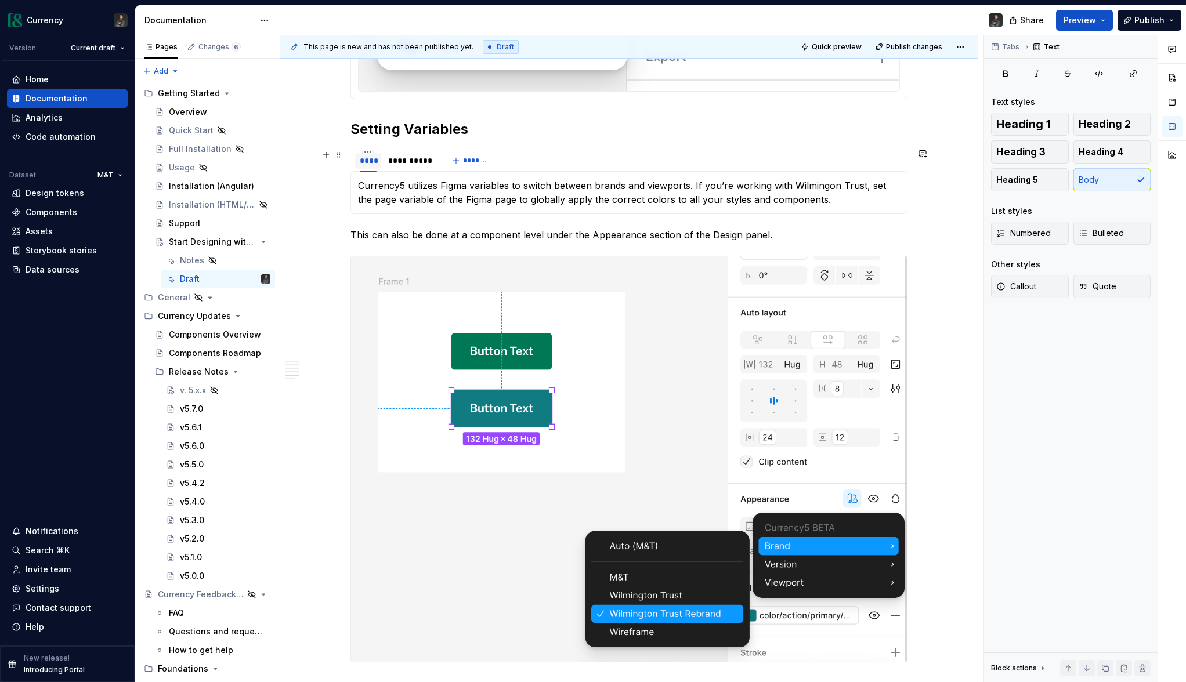
drag, startPoint x: 412, startPoint y: 158, endPoint x: 381, endPoint y: 166, distance: 32.2
click at [412, 158] on div "**********" at bounding box center [410, 161] width 44 height 12
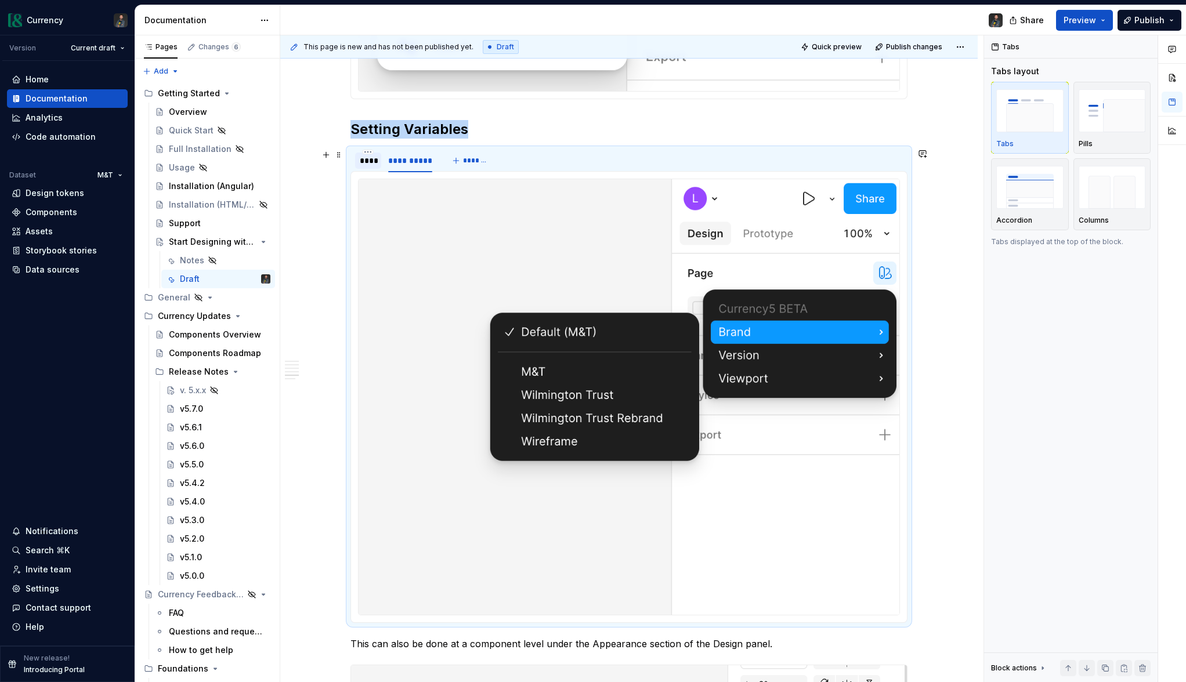
click at [367, 163] on div "****" at bounding box center [368, 161] width 17 height 12
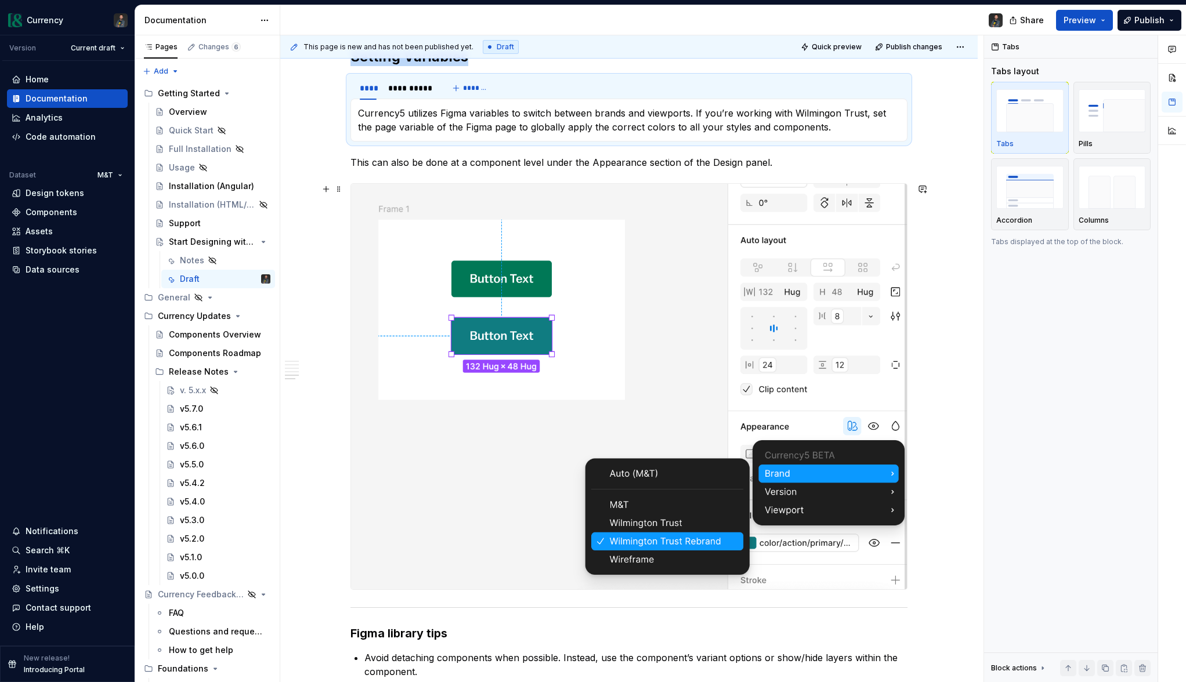
scroll to position [1945, 0]
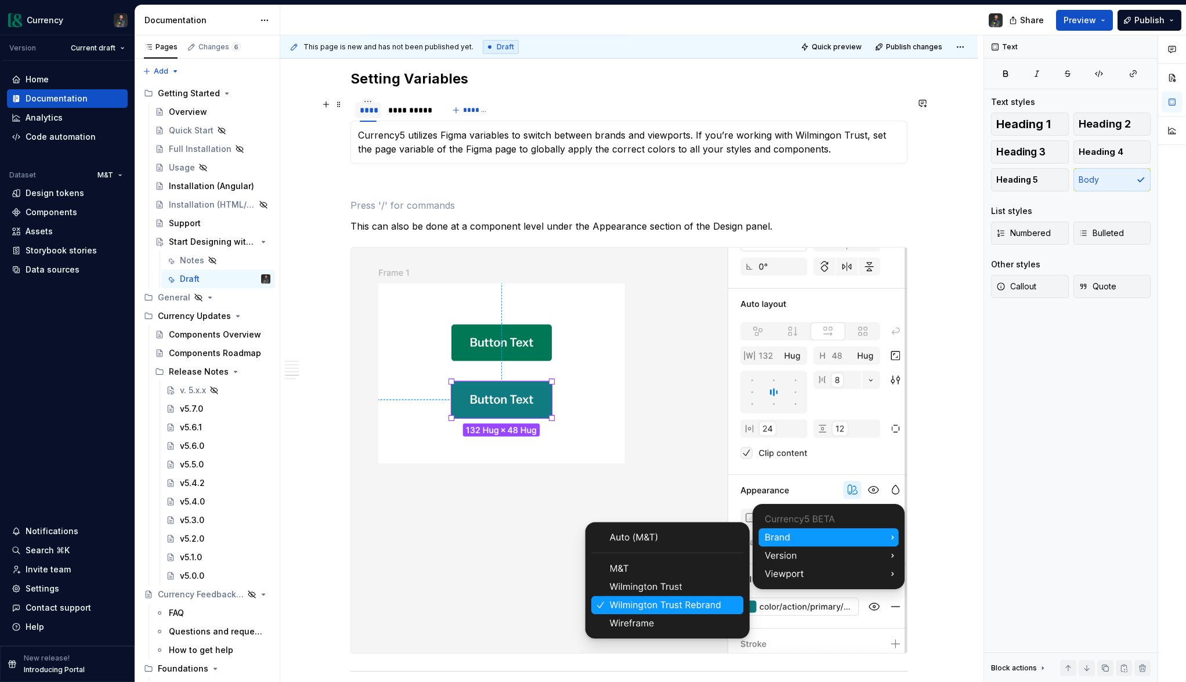
click at [373, 114] on div "****" at bounding box center [368, 110] width 17 height 12
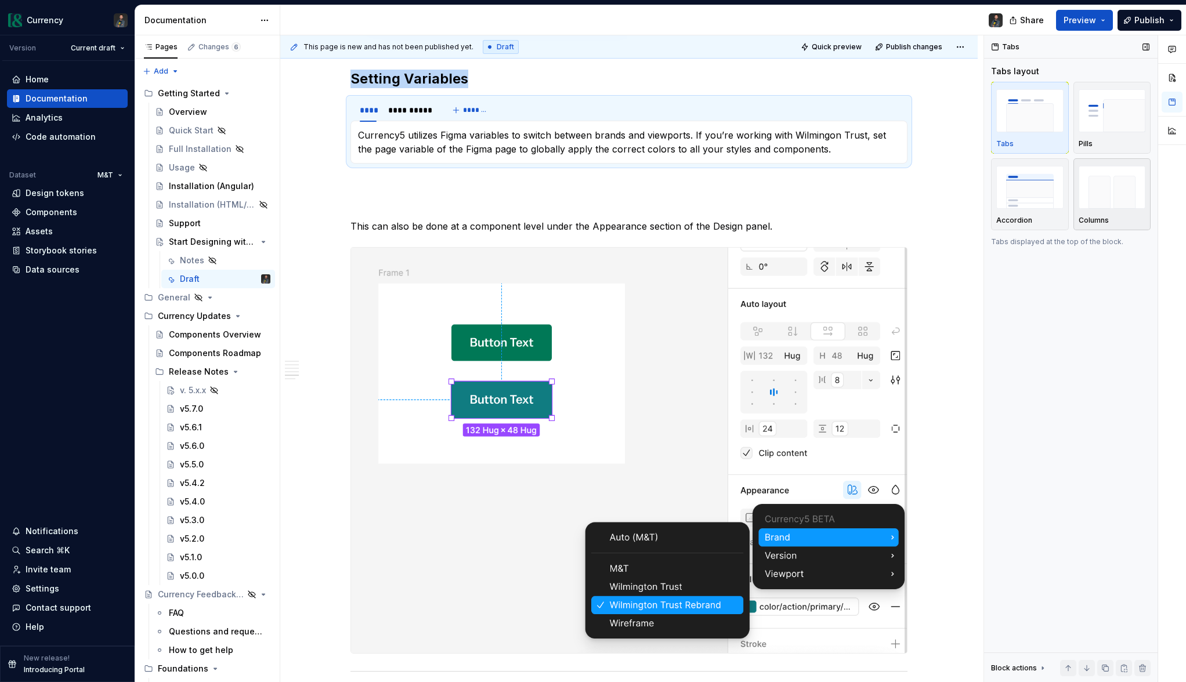
click at [1123, 189] on img "button" at bounding box center [1112, 187] width 67 height 42
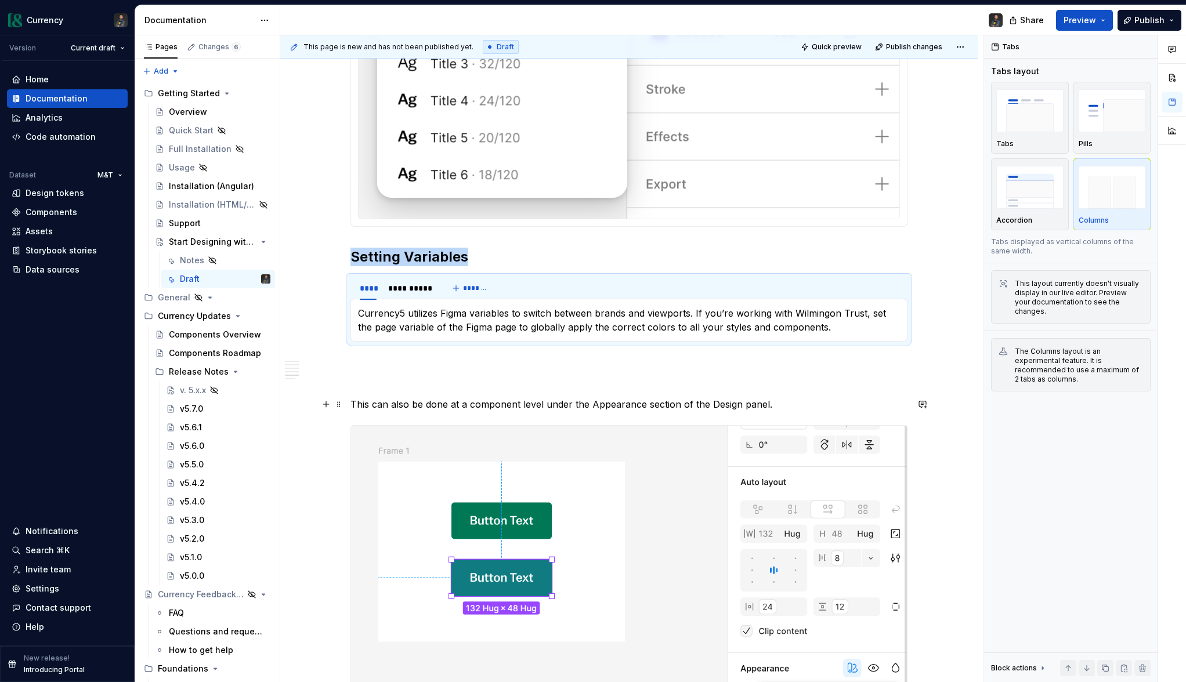
scroll to position [1783, 0]
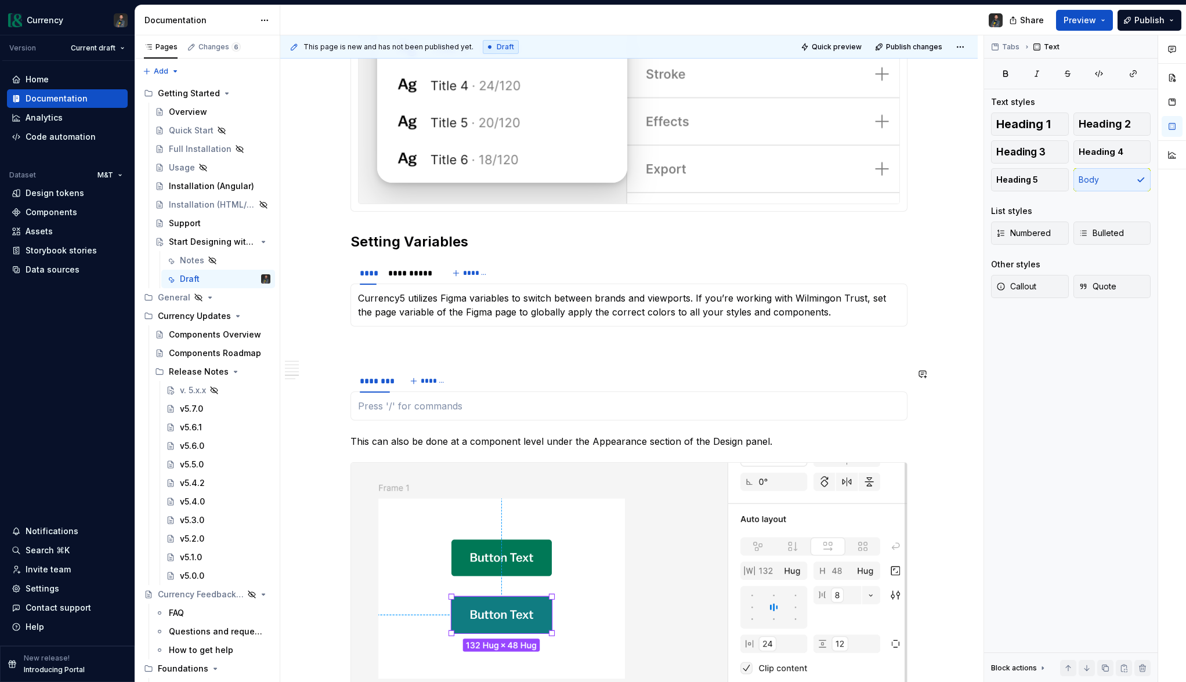
scroll to position [1831, 0]
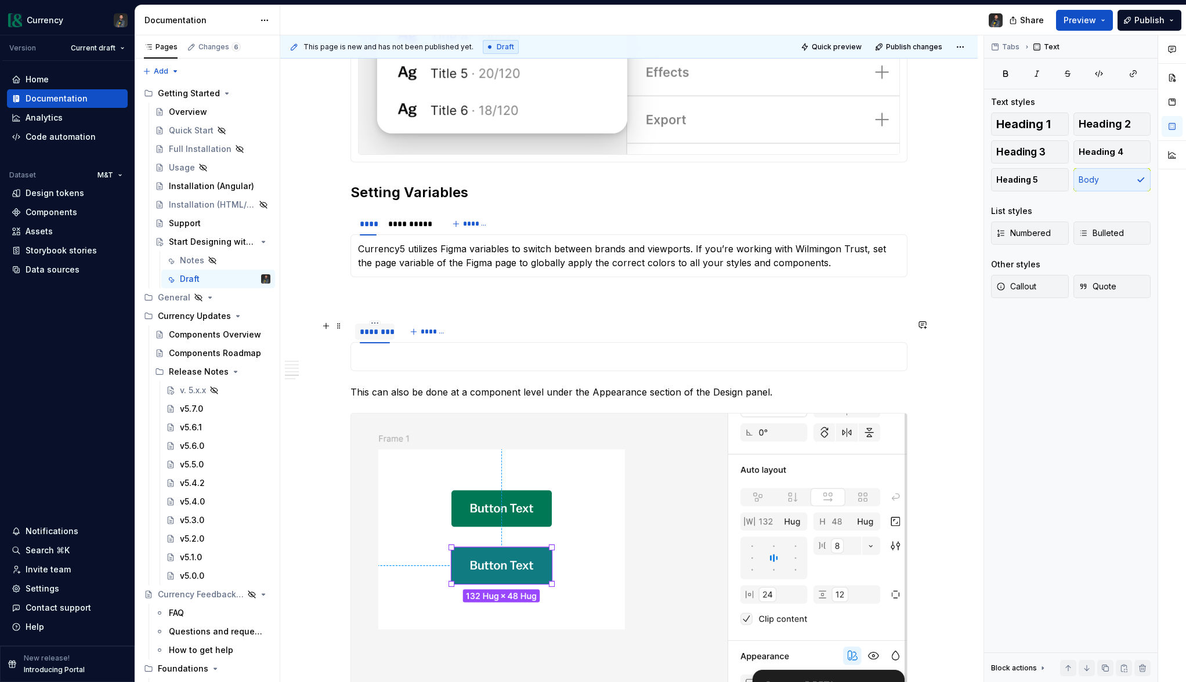
click at [381, 338] on div "********" at bounding box center [374, 332] width 39 height 16
type input "****"
drag, startPoint x: 436, startPoint y: 334, endPoint x: 493, endPoint y: 335, distance: 56.3
click at [437, 334] on button "*******" at bounding box center [416, 332] width 46 height 16
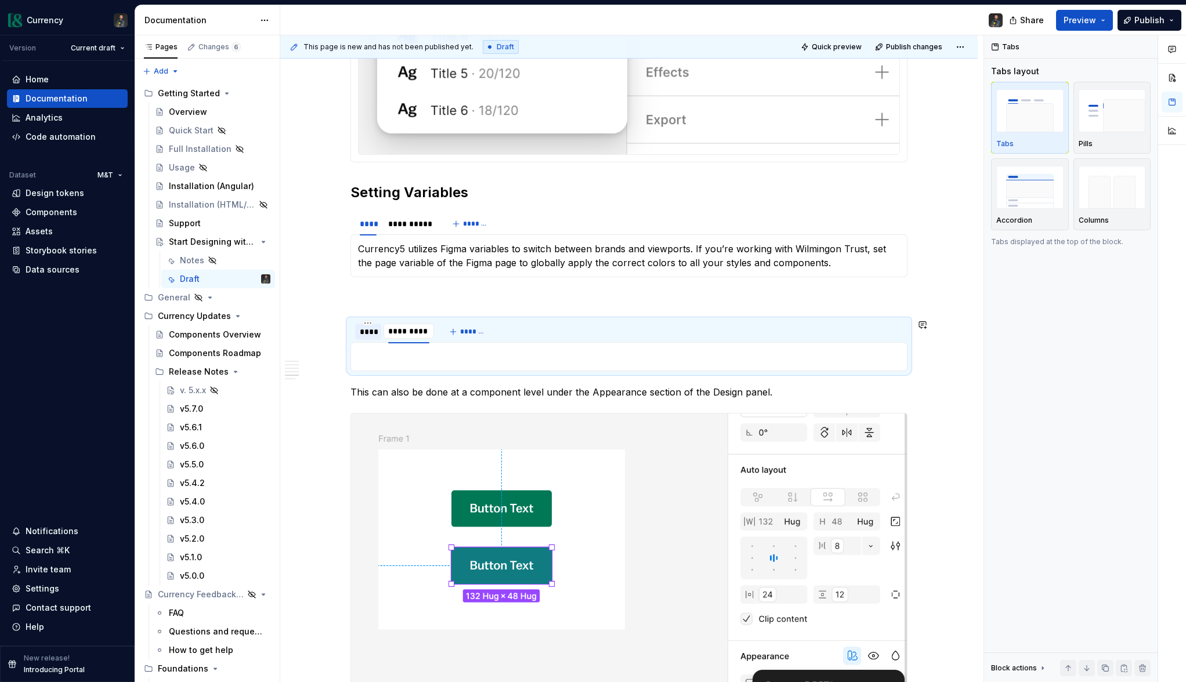
type input "**********"
click at [366, 334] on div "****" at bounding box center [368, 332] width 17 height 12
click at [374, 392] on p "This can also be done at a component level under the Appearance section of the …" at bounding box center [628, 392] width 557 height 14
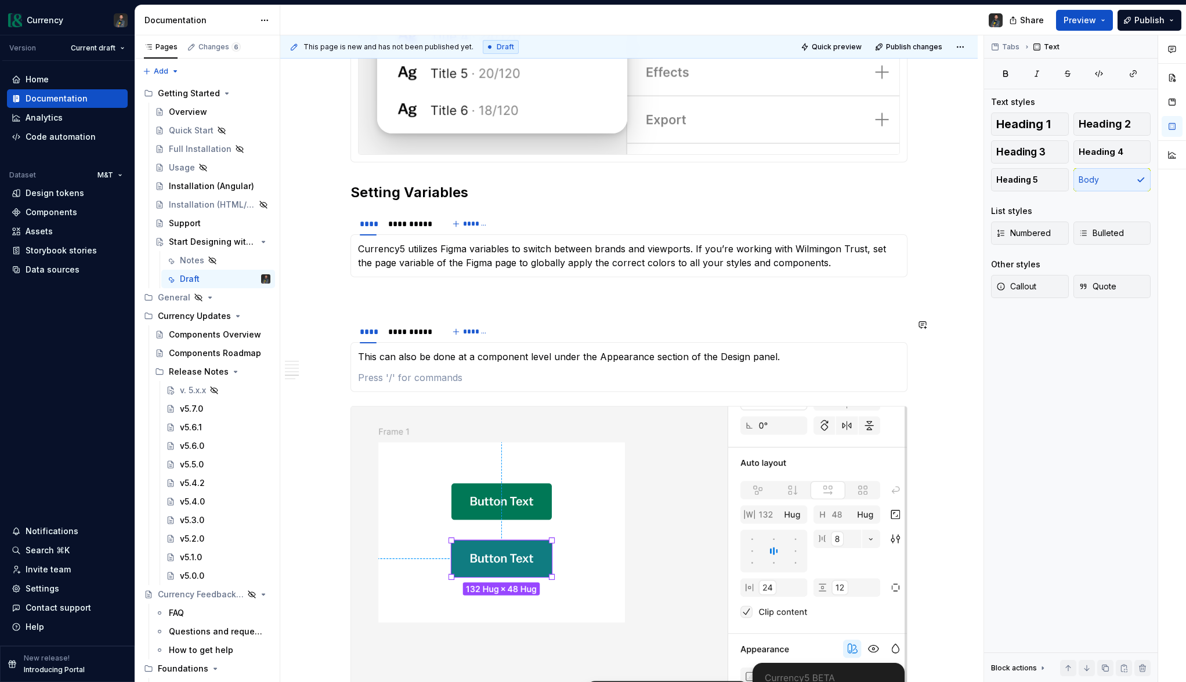
click at [395, 390] on div "This can also be done at a component level under the Appearance section of the …" at bounding box center [628, 367] width 557 height 50
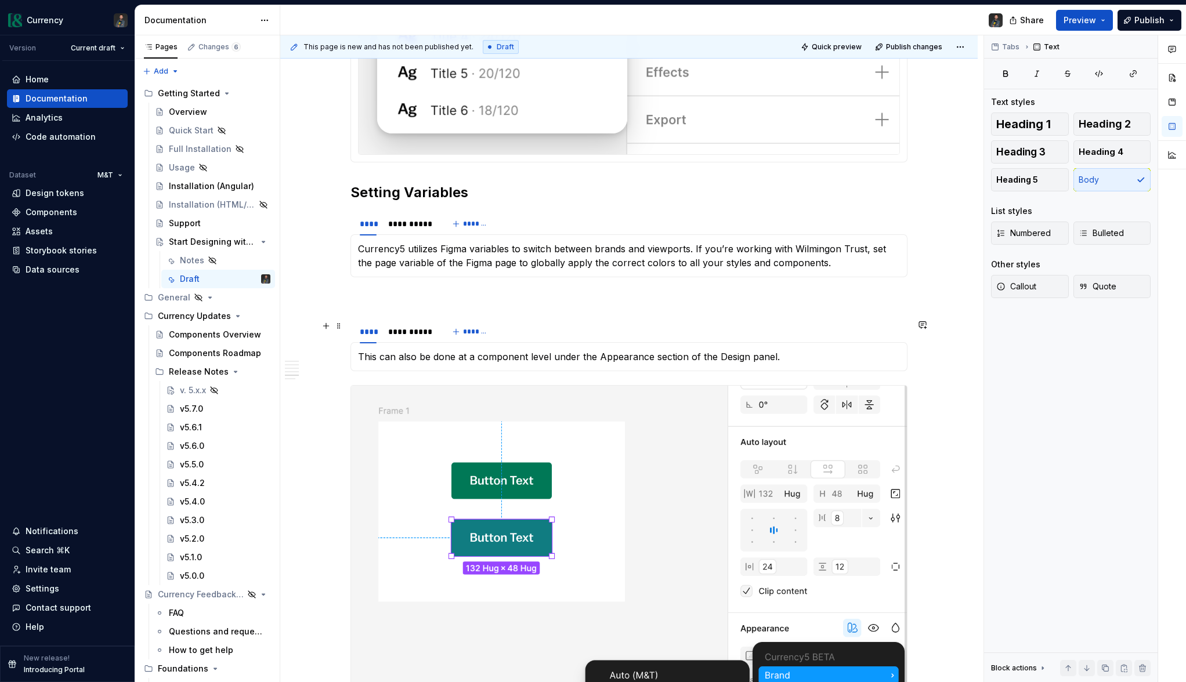
drag, startPoint x: 408, startPoint y: 338, endPoint x: 422, endPoint y: 354, distance: 21.4
click at [408, 338] on div "**********" at bounding box center [409, 332] width 53 height 16
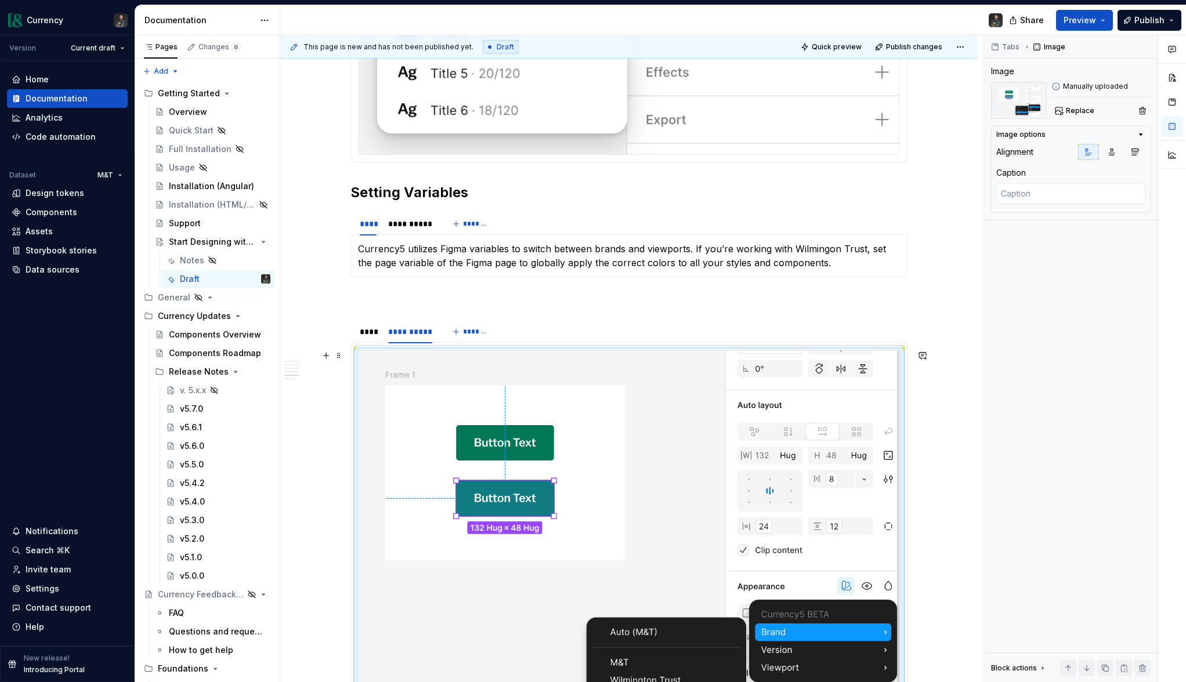
scroll to position [2168, 0]
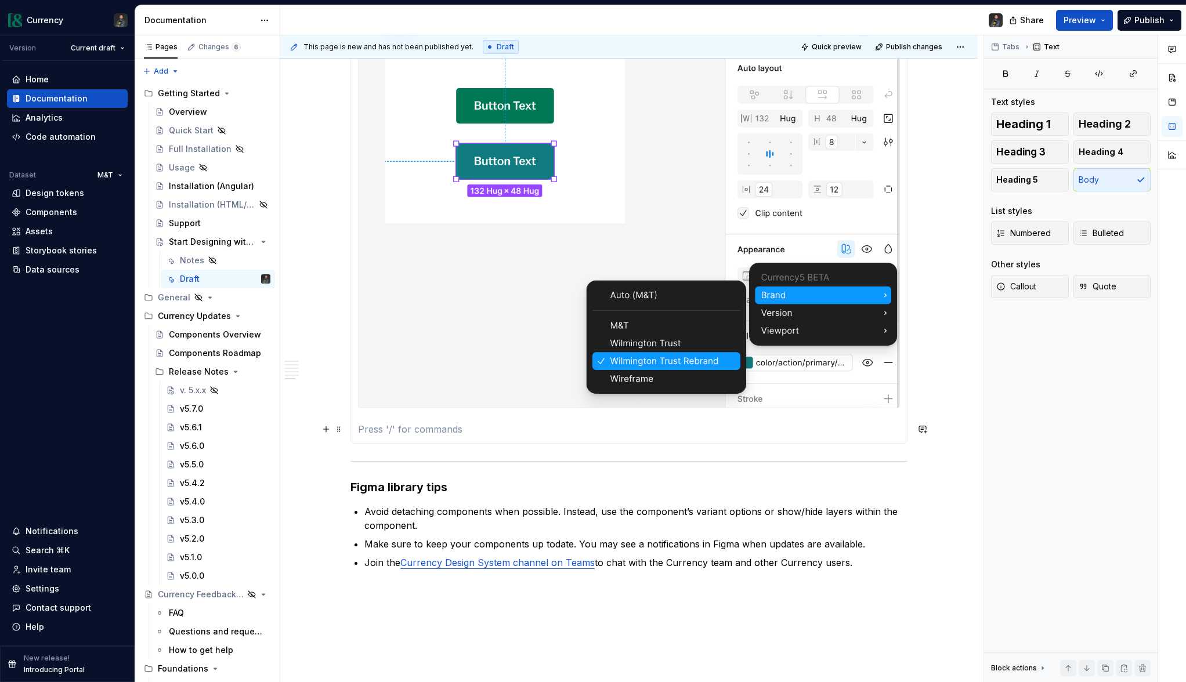
click at [397, 423] on p at bounding box center [629, 429] width 542 height 14
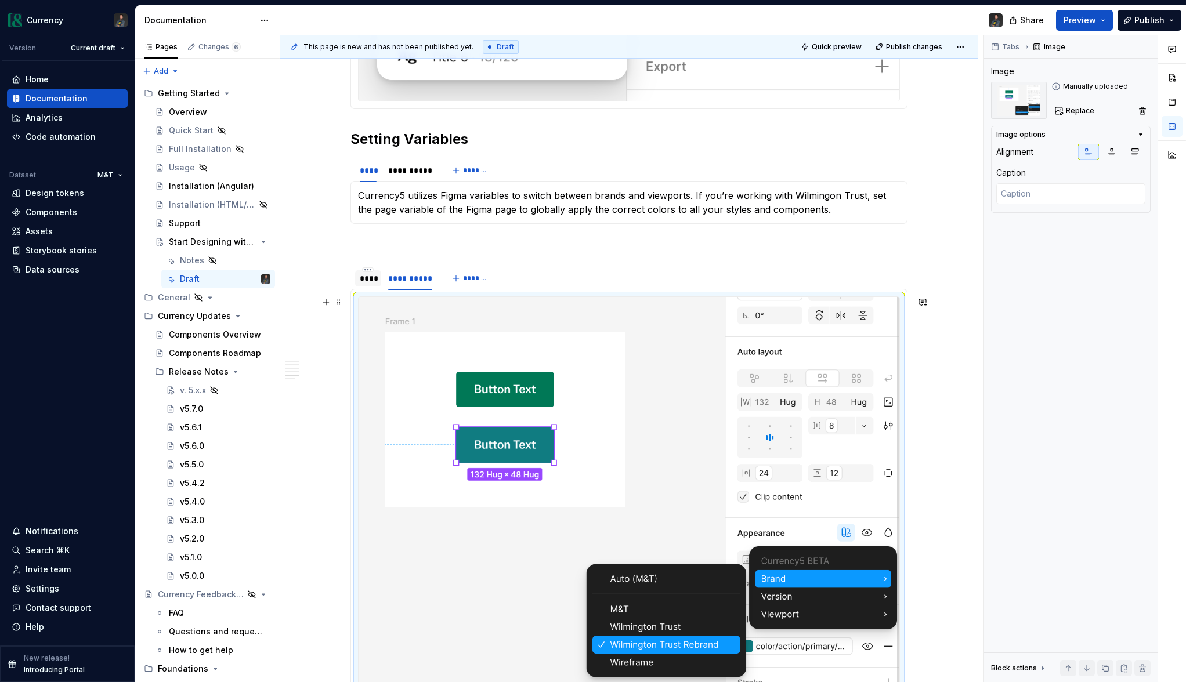
scroll to position [1883, 0]
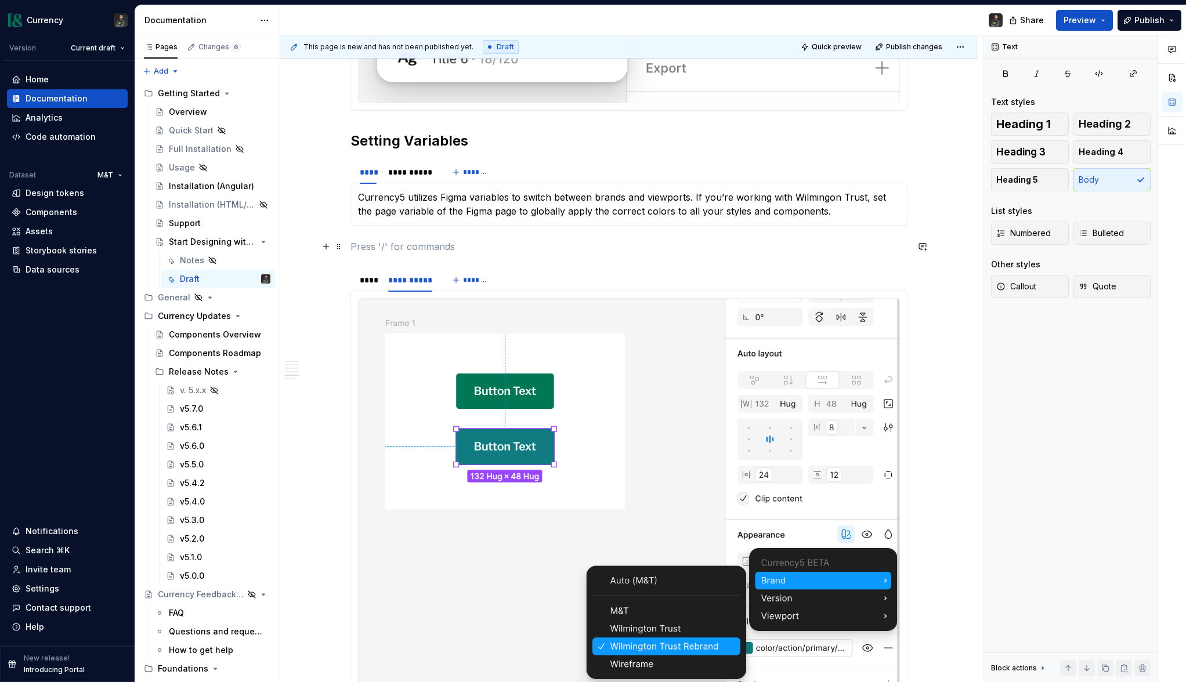
click at [360, 252] on p at bounding box center [628, 247] width 557 height 14
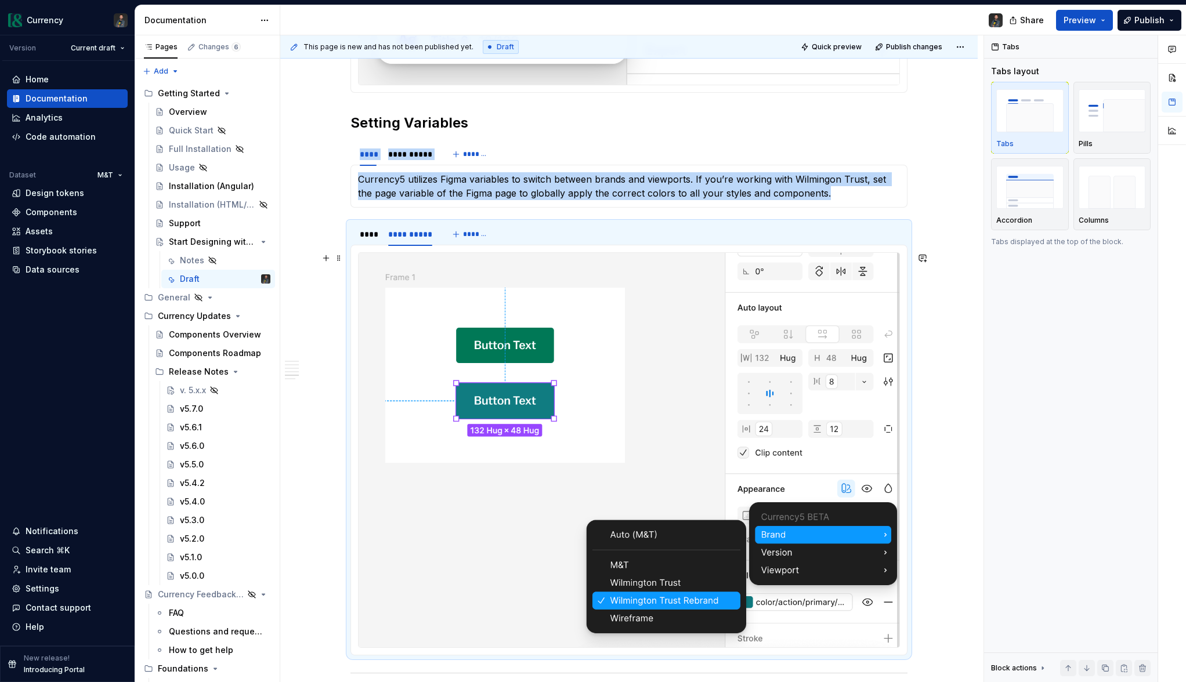
scroll to position [1903, 0]
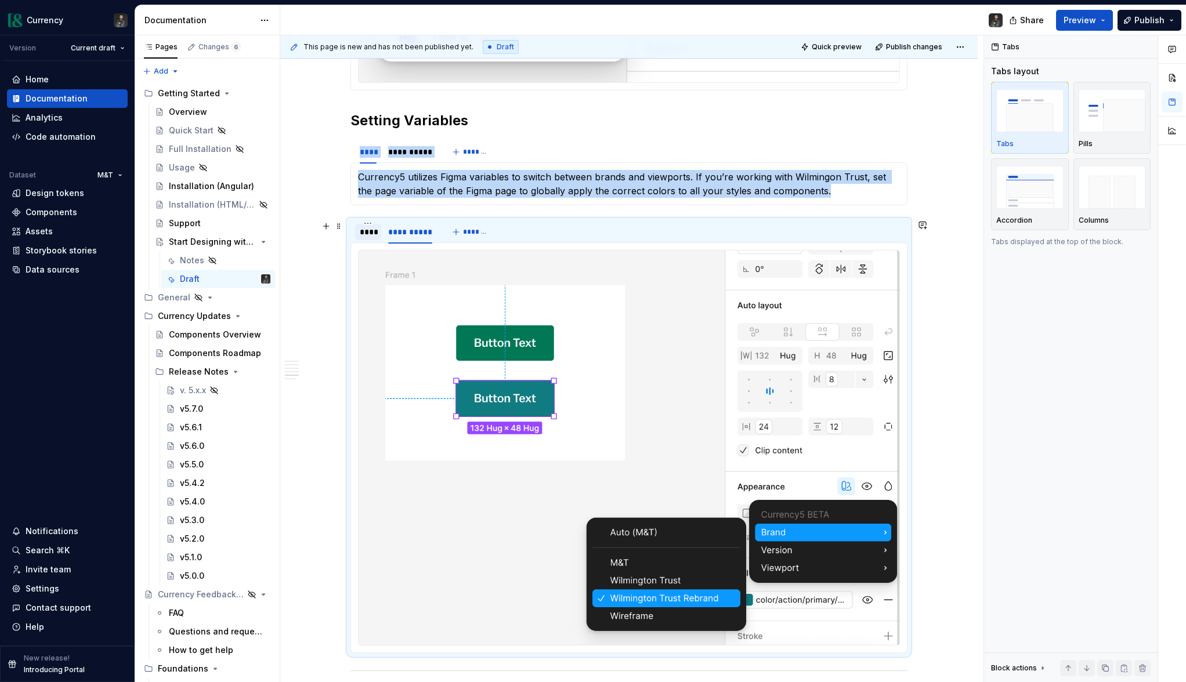
click at [360, 232] on div "****" at bounding box center [368, 232] width 26 height 16
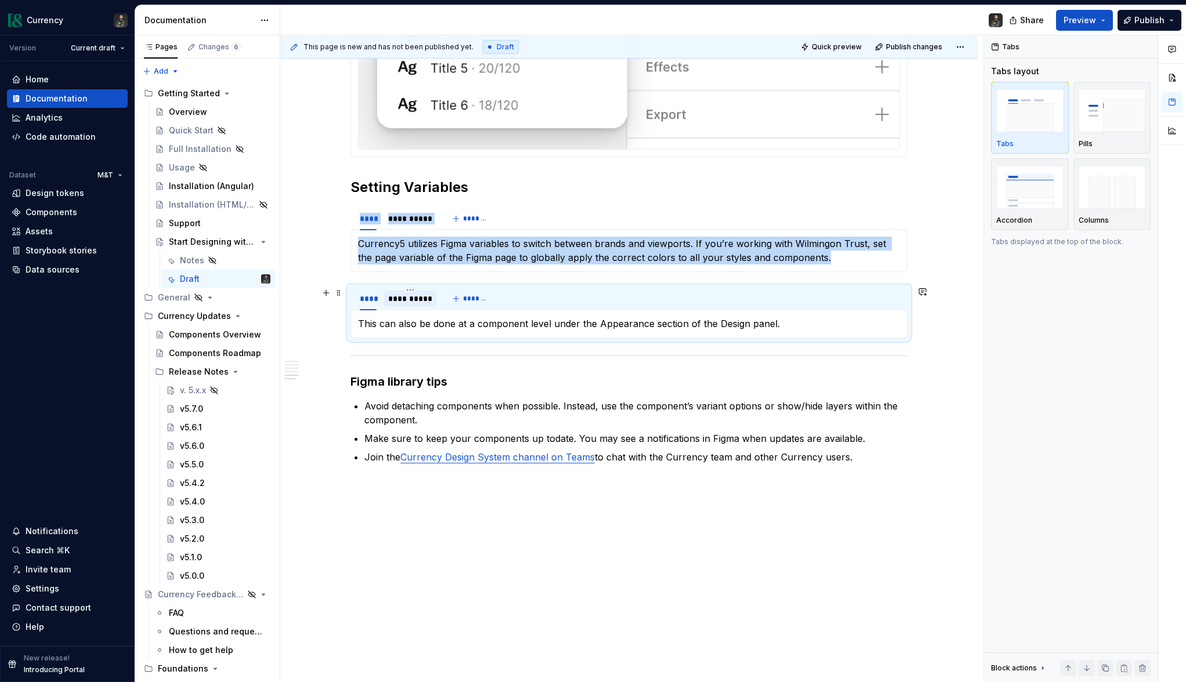
click at [418, 296] on div "**********" at bounding box center [410, 299] width 44 height 12
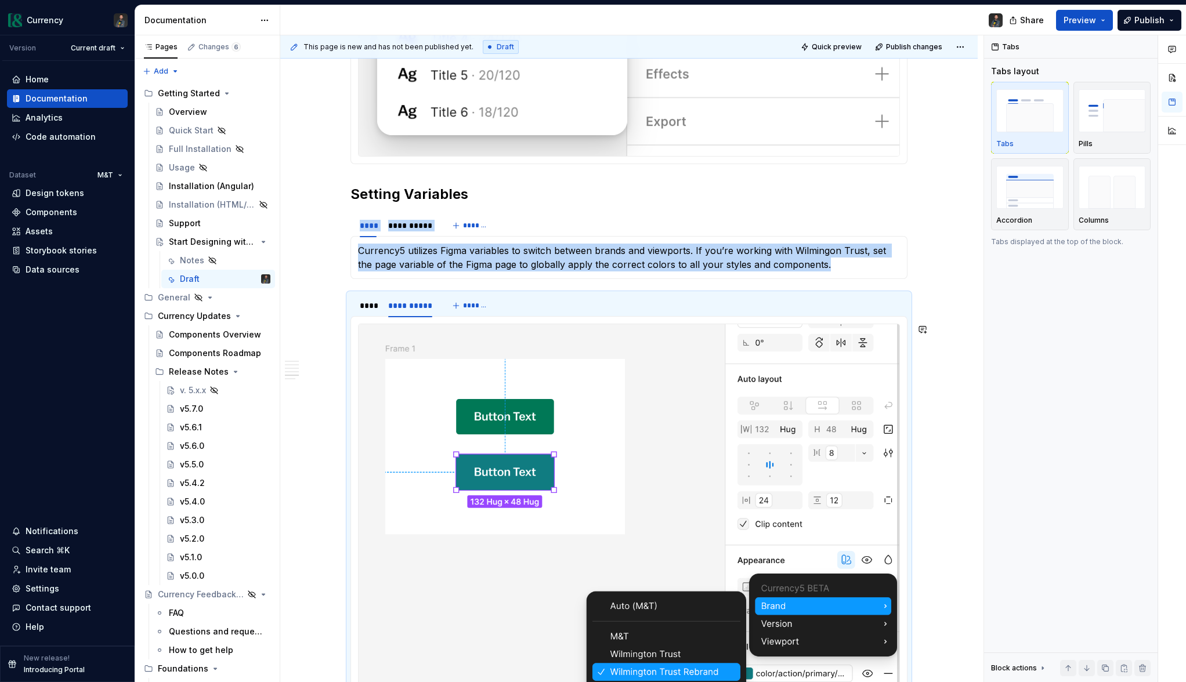
scroll to position [1808, 0]
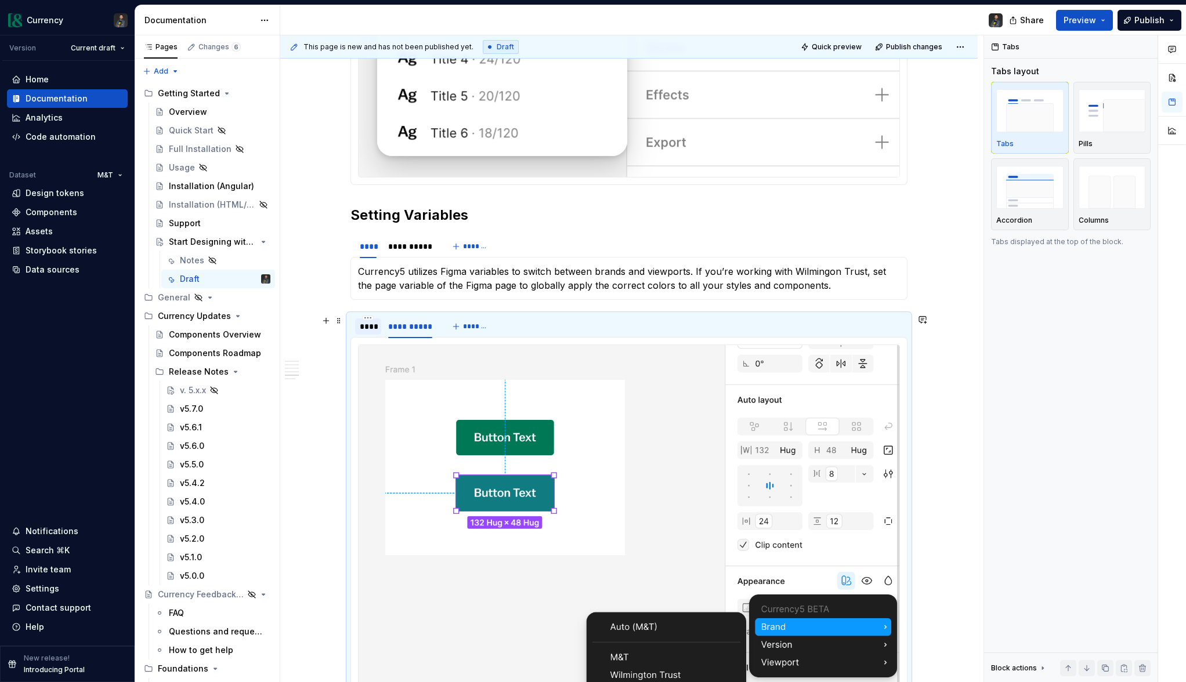
click at [373, 331] on div "****" at bounding box center [368, 327] width 17 height 12
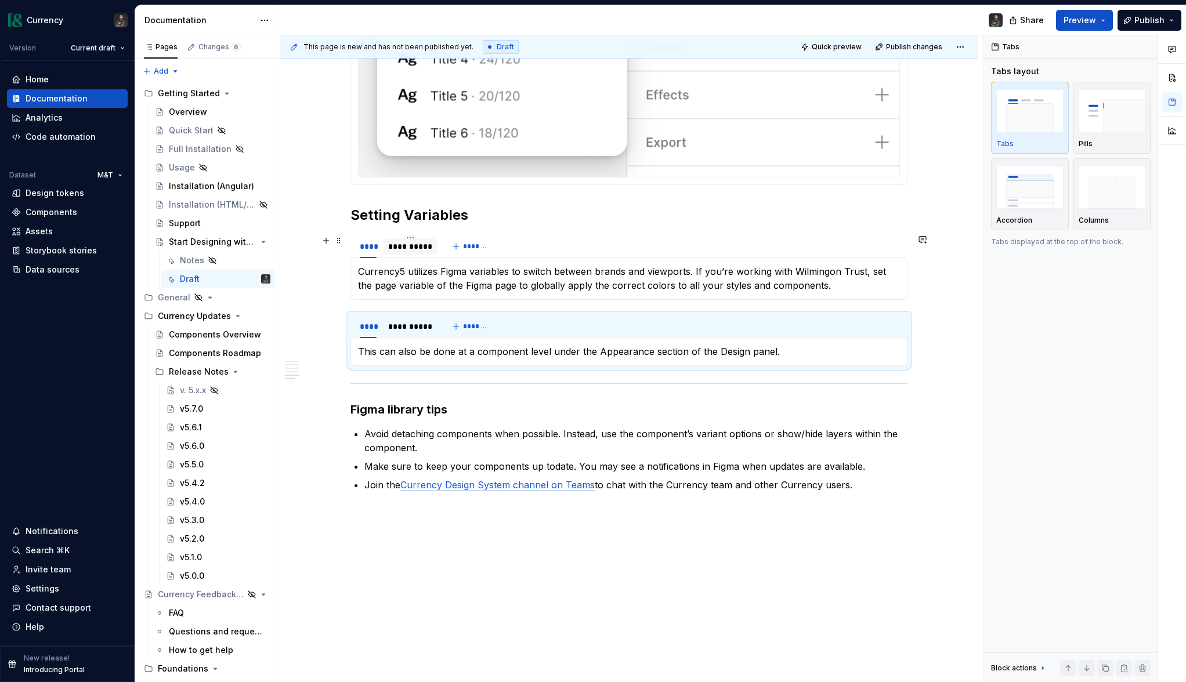
click at [414, 245] on div "**********" at bounding box center [410, 247] width 44 height 12
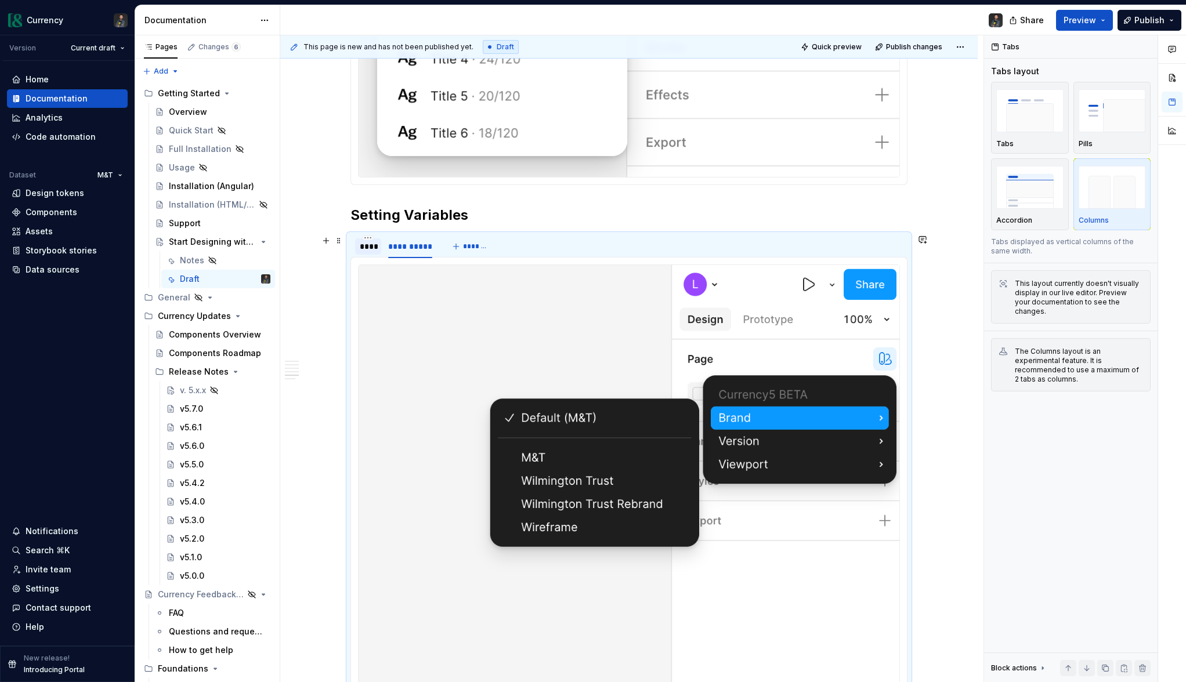
click at [381, 247] on div "****" at bounding box center [368, 246] width 26 height 16
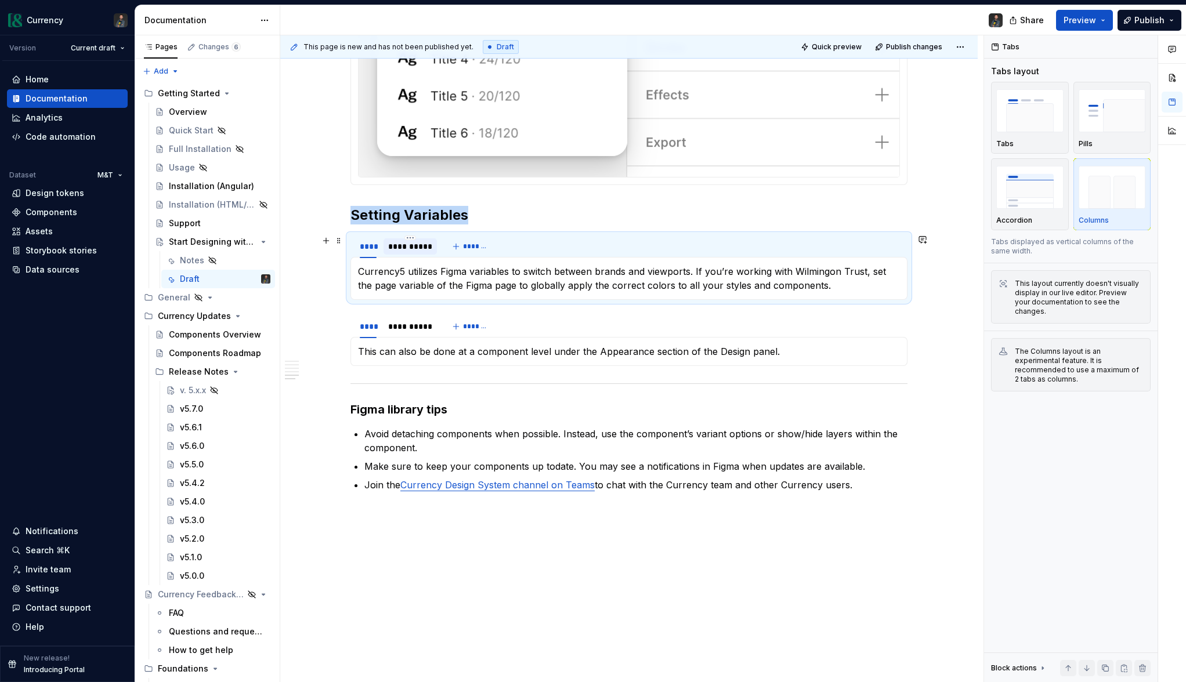
click at [400, 256] on div at bounding box center [409, 256] width 53 height 1
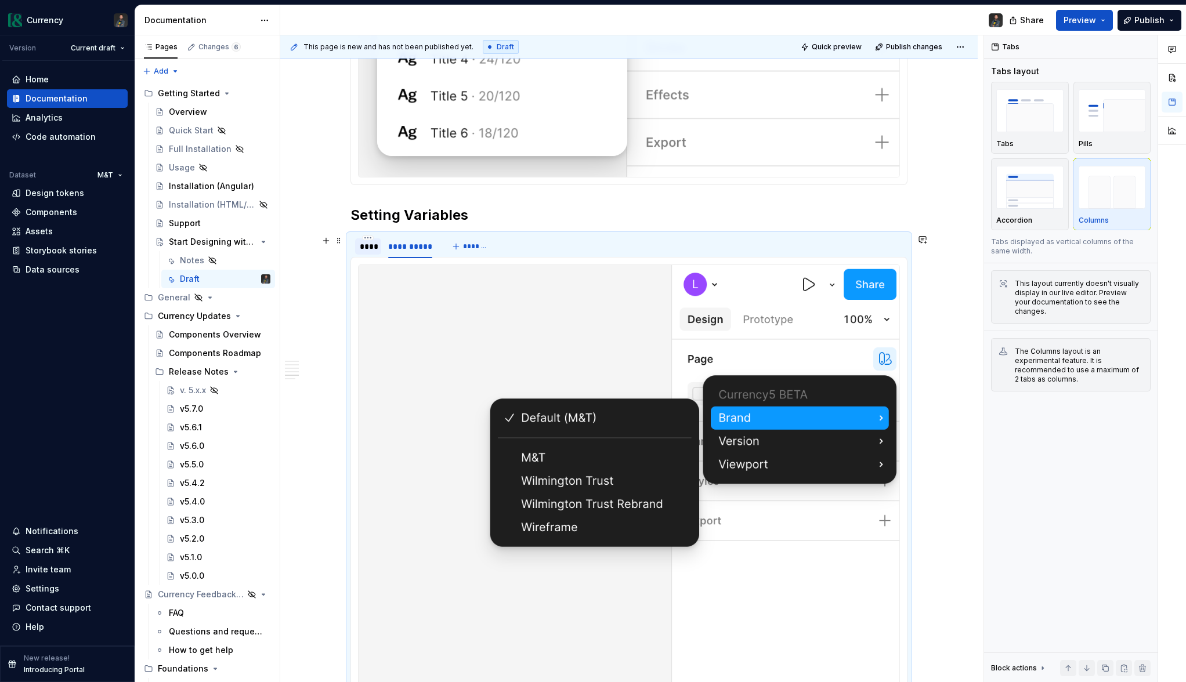
click at [367, 251] on div "****" at bounding box center [368, 247] width 17 height 12
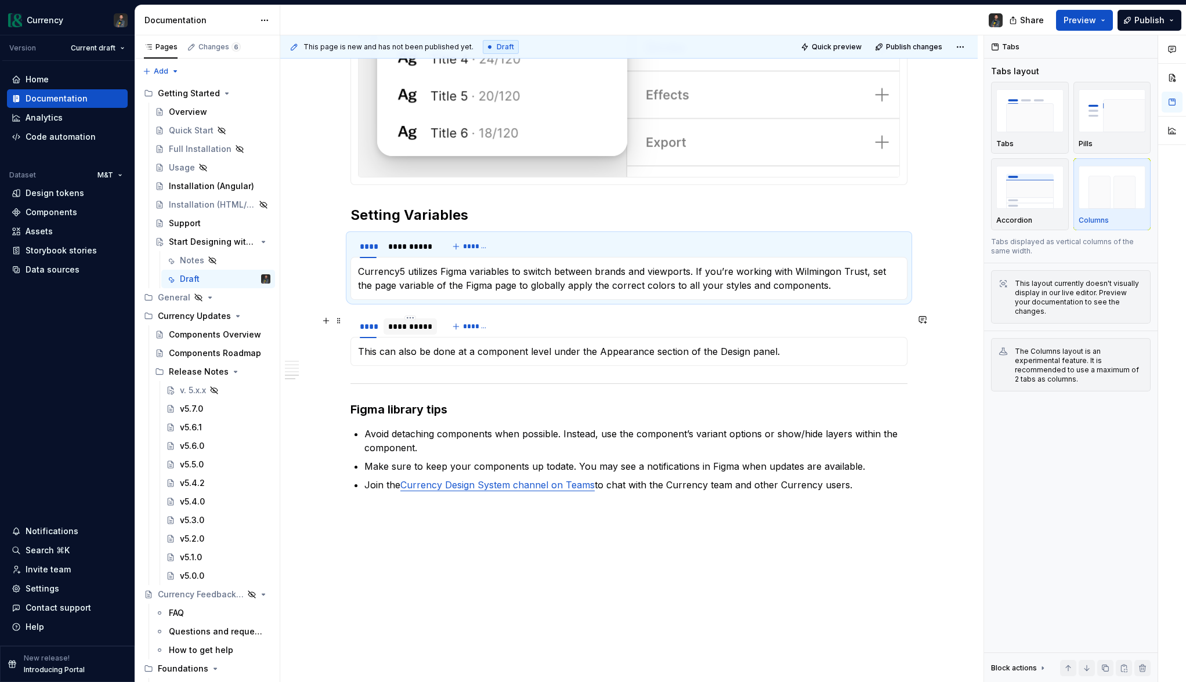
click at [423, 324] on div "**********" at bounding box center [410, 327] width 44 height 12
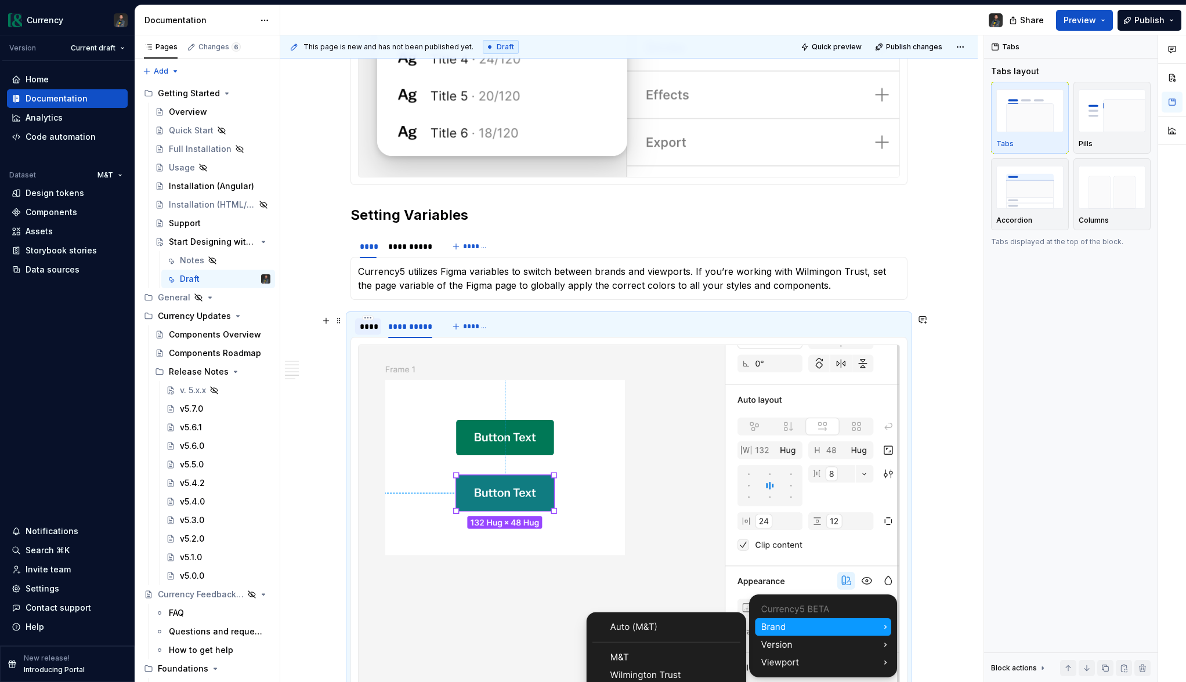
click at [381, 328] on div "****" at bounding box center [368, 327] width 26 height 16
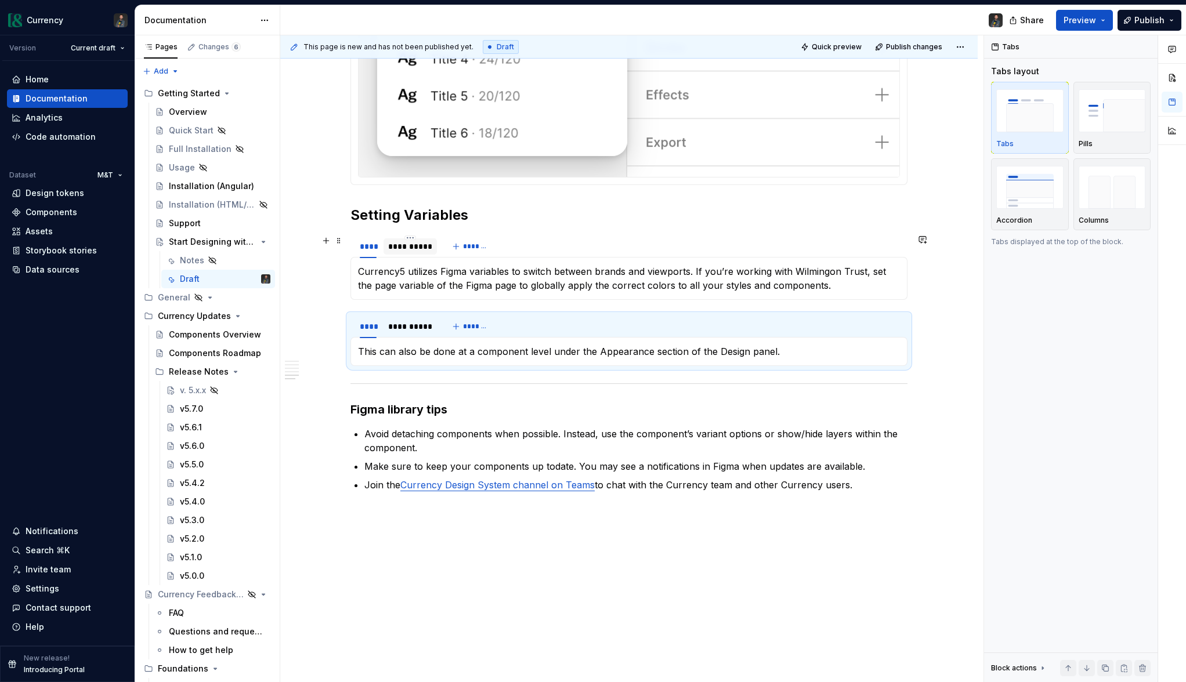
click at [406, 256] on div at bounding box center [409, 256] width 53 height 1
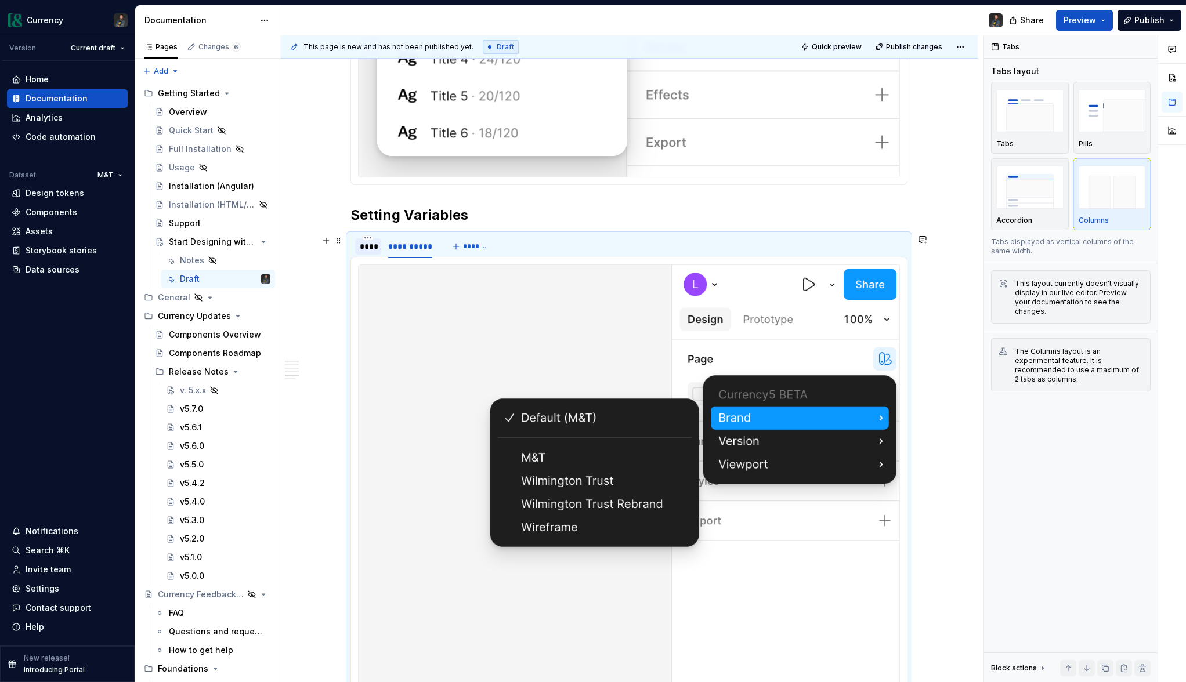
click at [367, 252] on div "****" at bounding box center [368, 247] width 17 height 12
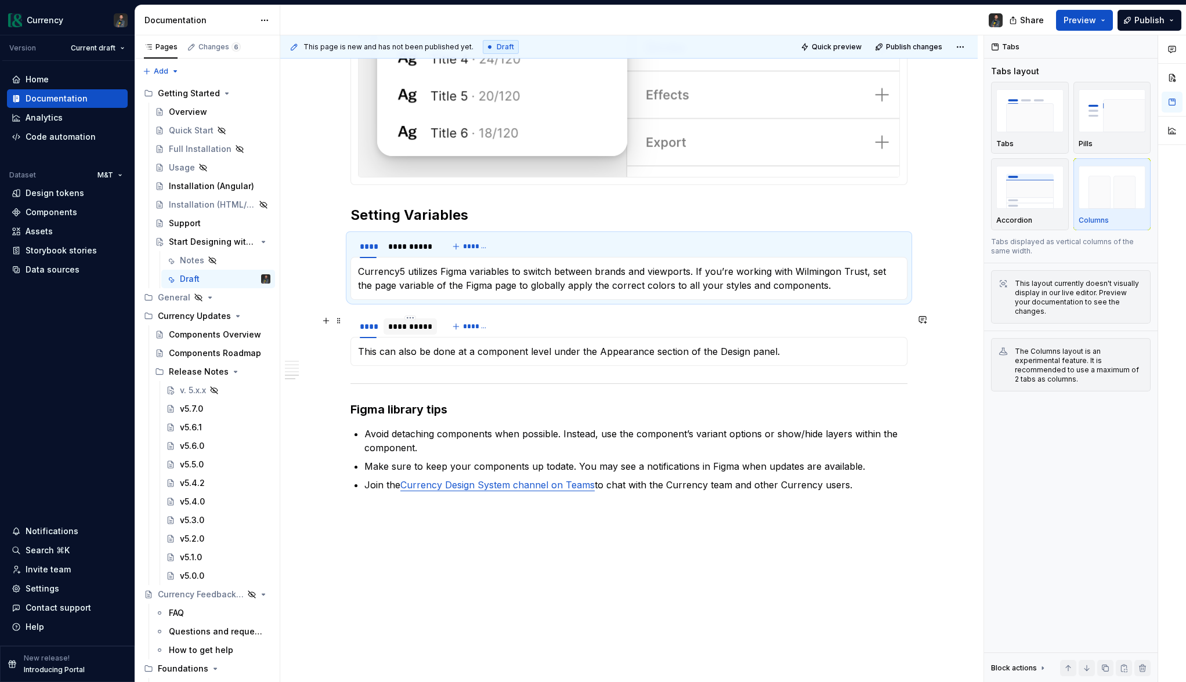
click at [412, 332] on div "**********" at bounding box center [409, 327] width 53 height 16
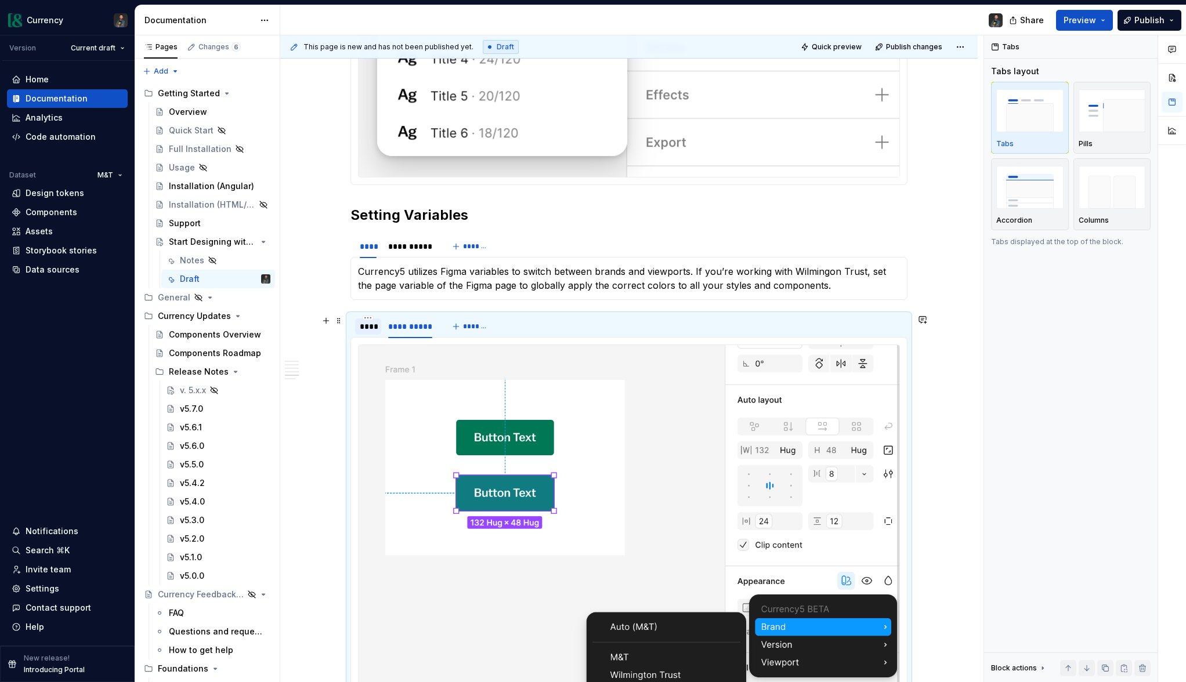
click at [370, 327] on div "****" at bounding box center [368, 327] width 17 height 12
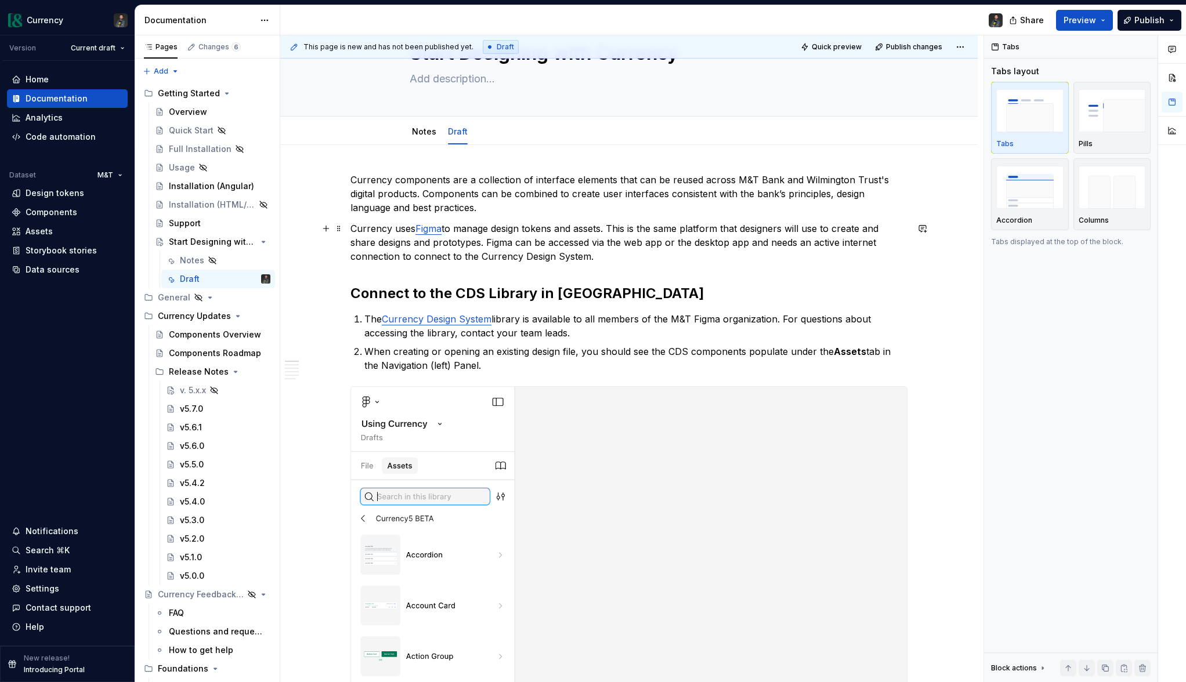
scroll to position [0, 0]
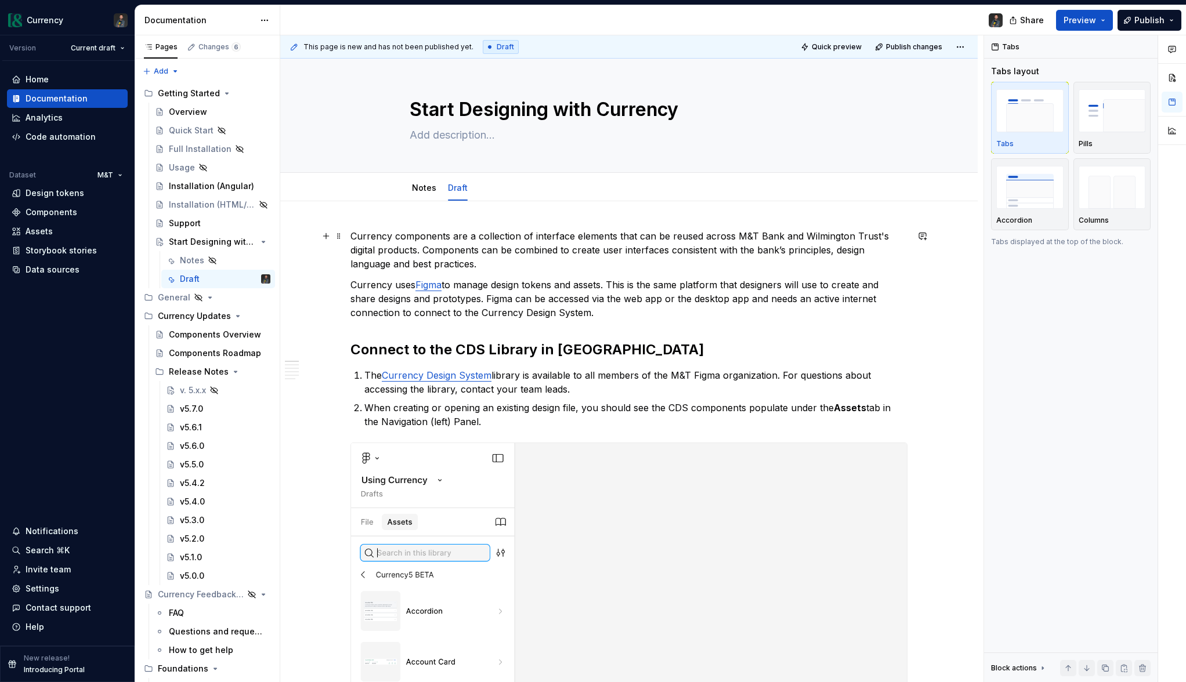
click at [477, 233] on p "Currency components are a collection of interface elements that can be reused a…" at bounding box center [628, 250] width 557 height 42
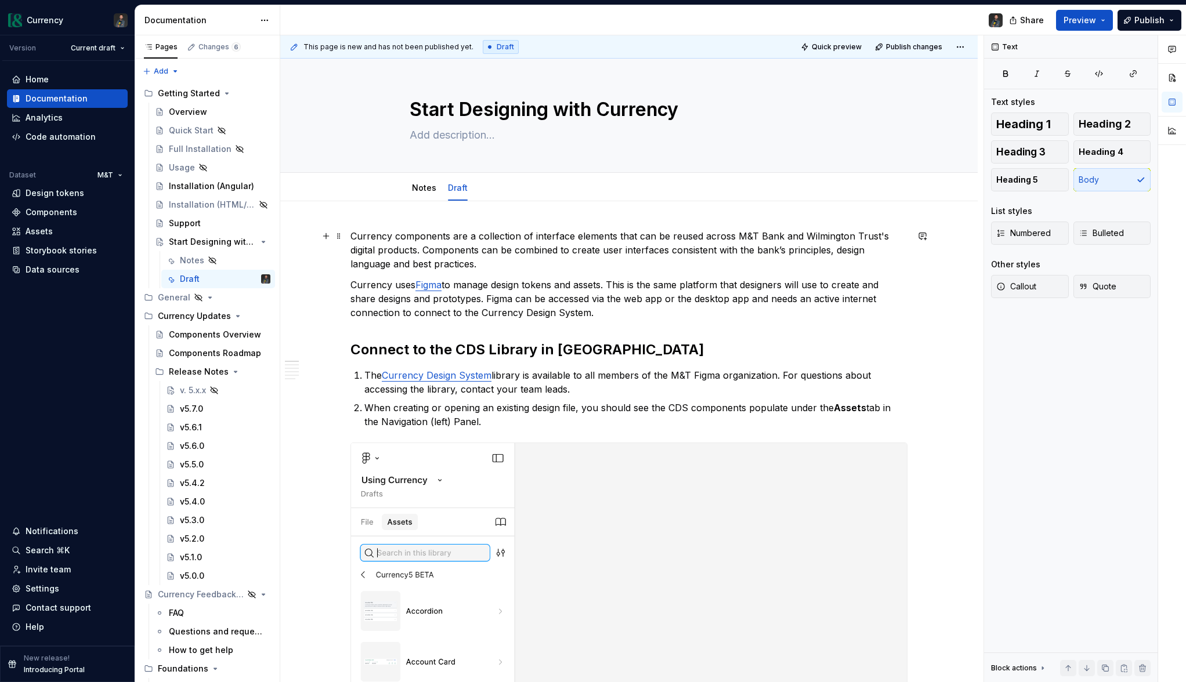
click at [497, 266] on p "Currency components are a collection of interface elements that can be reused a…" at bounding box center [628, 250] width 557 height 42
click at [834, 48] on span "Quick preview" at bounding box center [837, 46] width 50 height 9
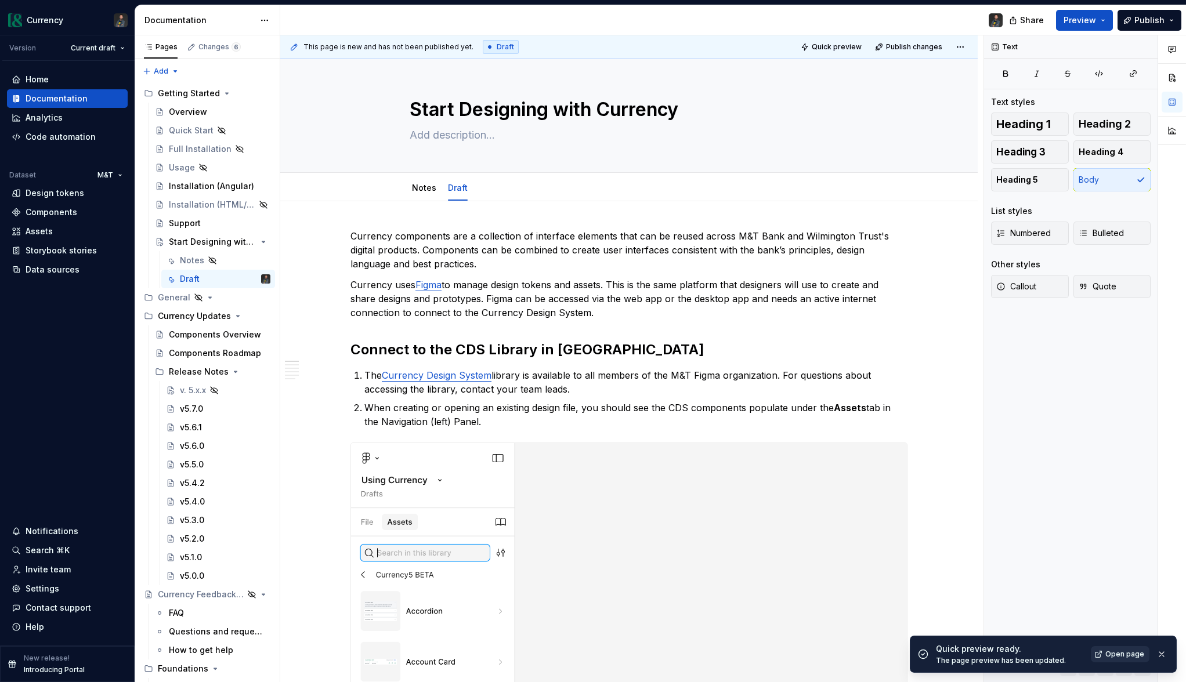
click at [1119, 656] on span "Open page" at bounding box center [1124, 654] width 39 height 9
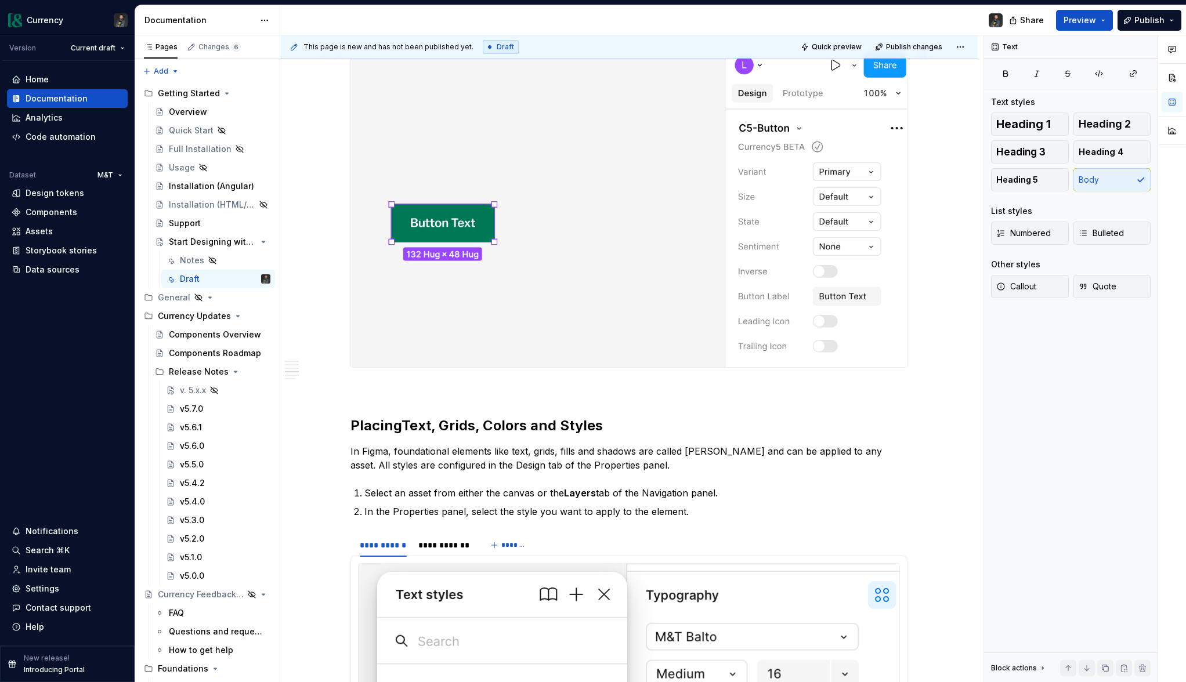
scroll to position [1836, 0]
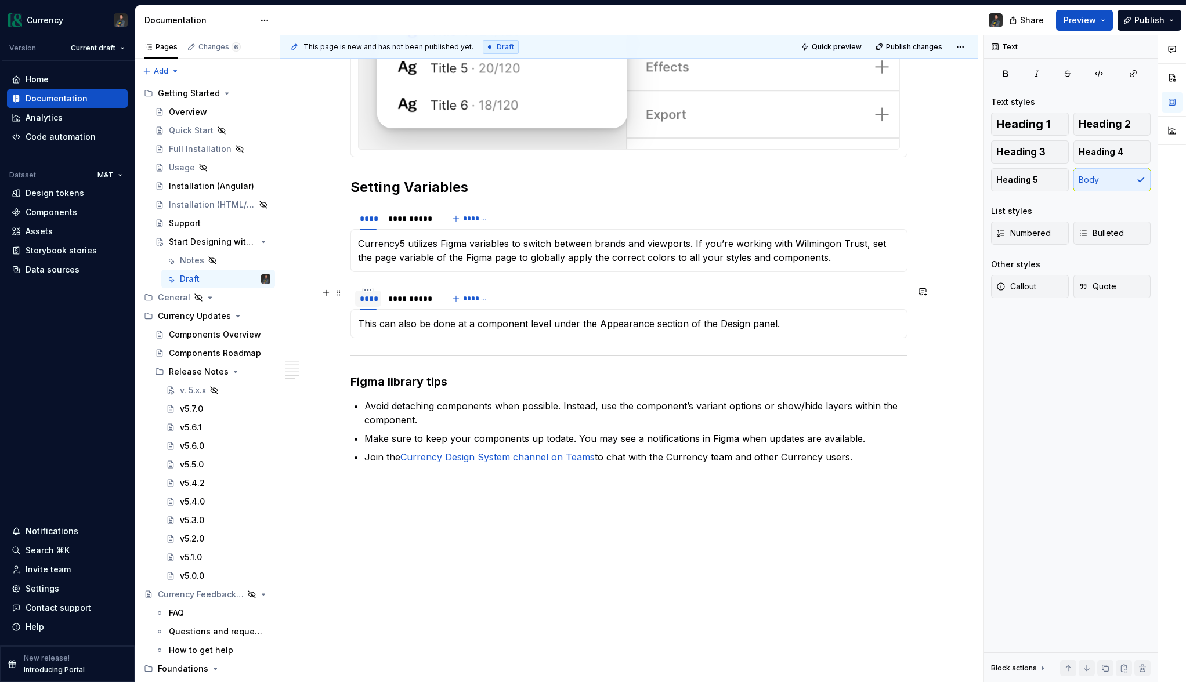
click at [375, 299] on div "****" at bounding box center [368, 299] width 17 height 12
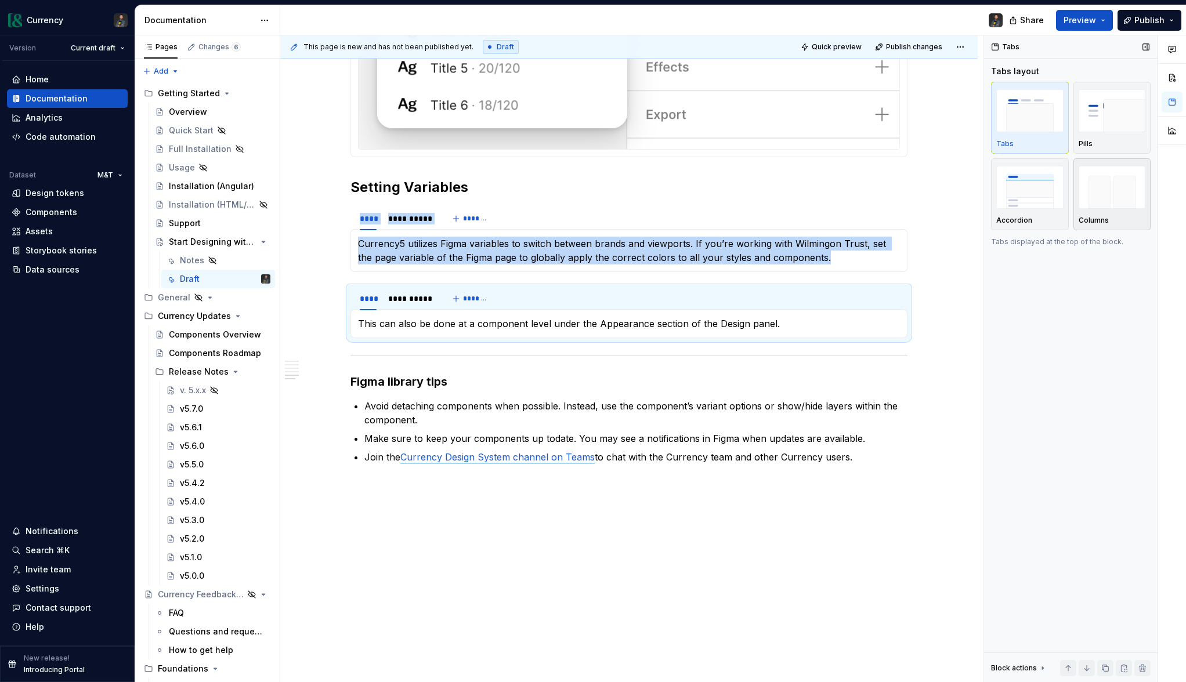
click at [1110, 184] on img "button" at bounding box center [1112, 187] width 67 height 42
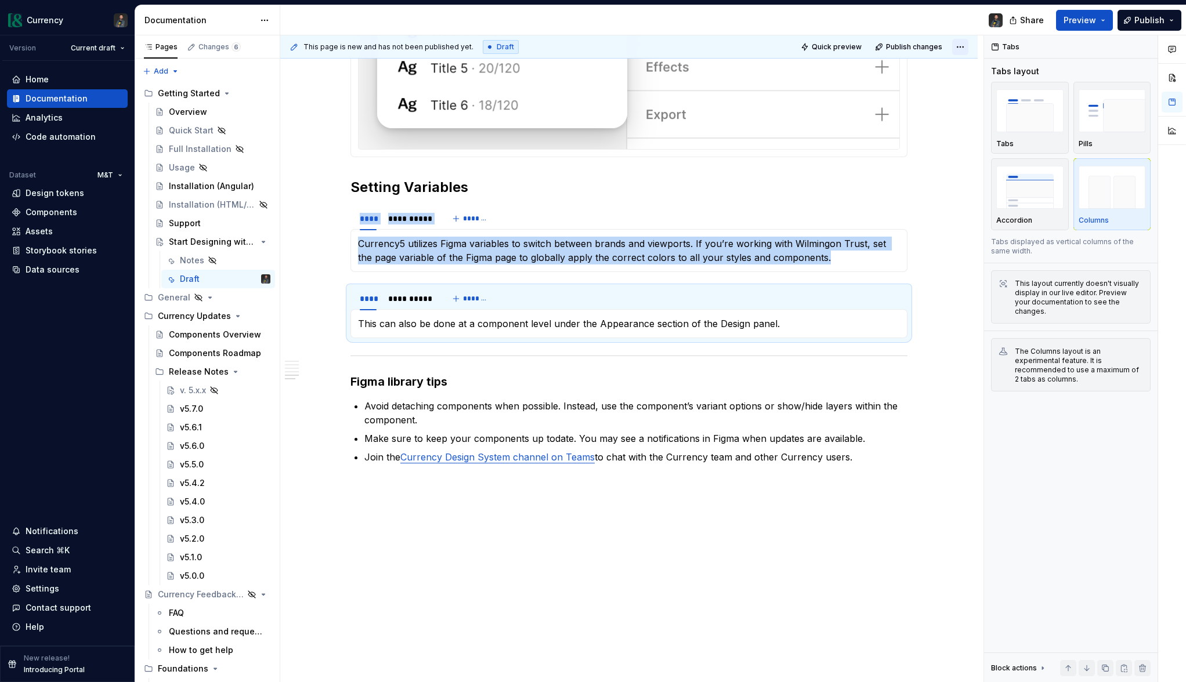
click at [966, 44] on html "Currency Version Current draft Home Documentation Analytics Code automation Dat…" at bounding box center [593, 341] width 1186 height 682
click at [956, 213] on html "Currency Version Current draft Home Documentation Analytics Code automation Dat…" at bounding box center [593, 341] width 1186 height 682
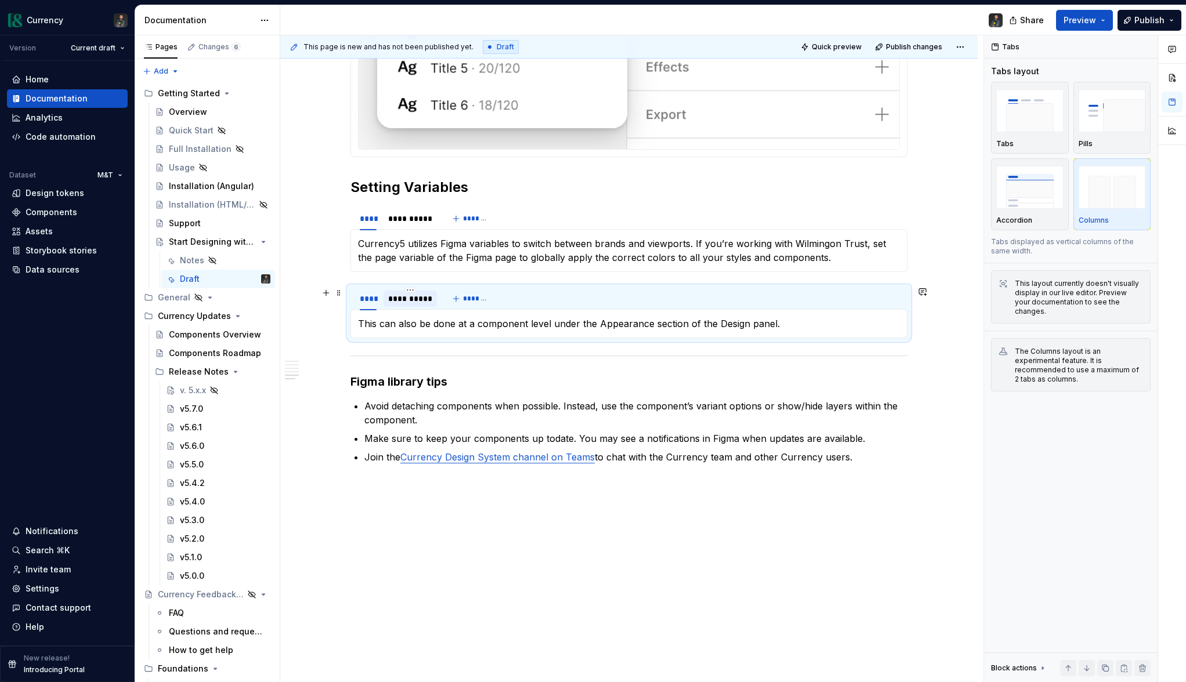
click at [423, 299] on div "**********" at bounding box center [410, 299] width 44 height 12
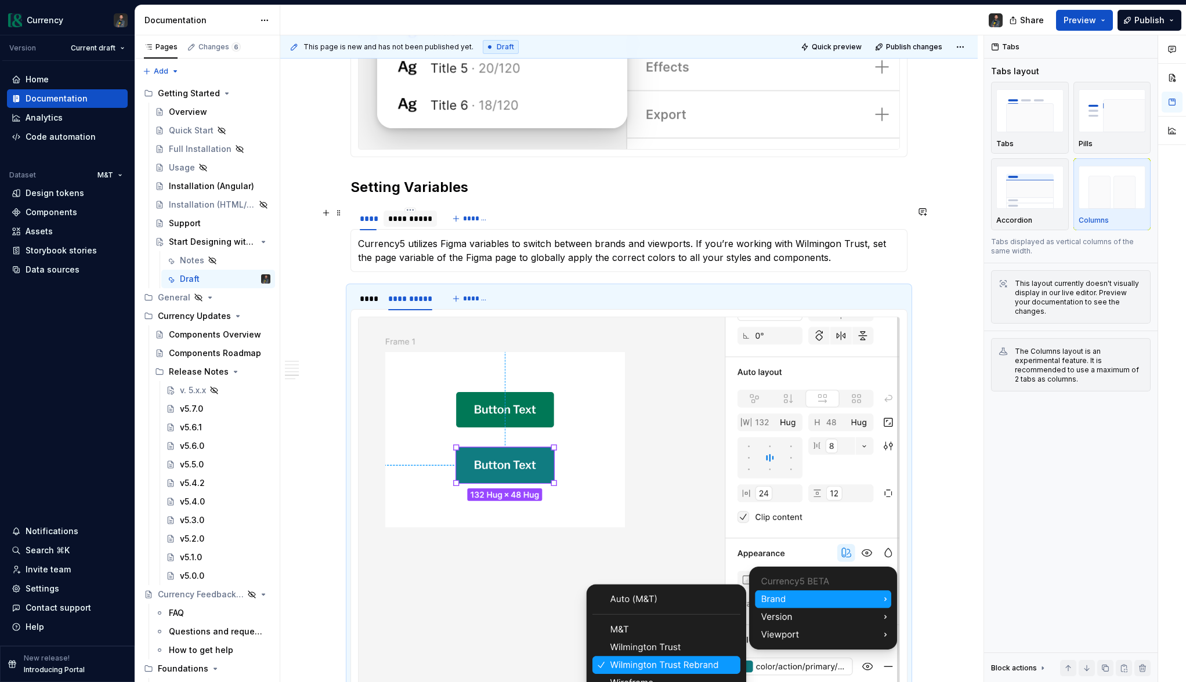
click at [407, 219] on div "**********" at bounding box center [410, 219] width 44 height 12
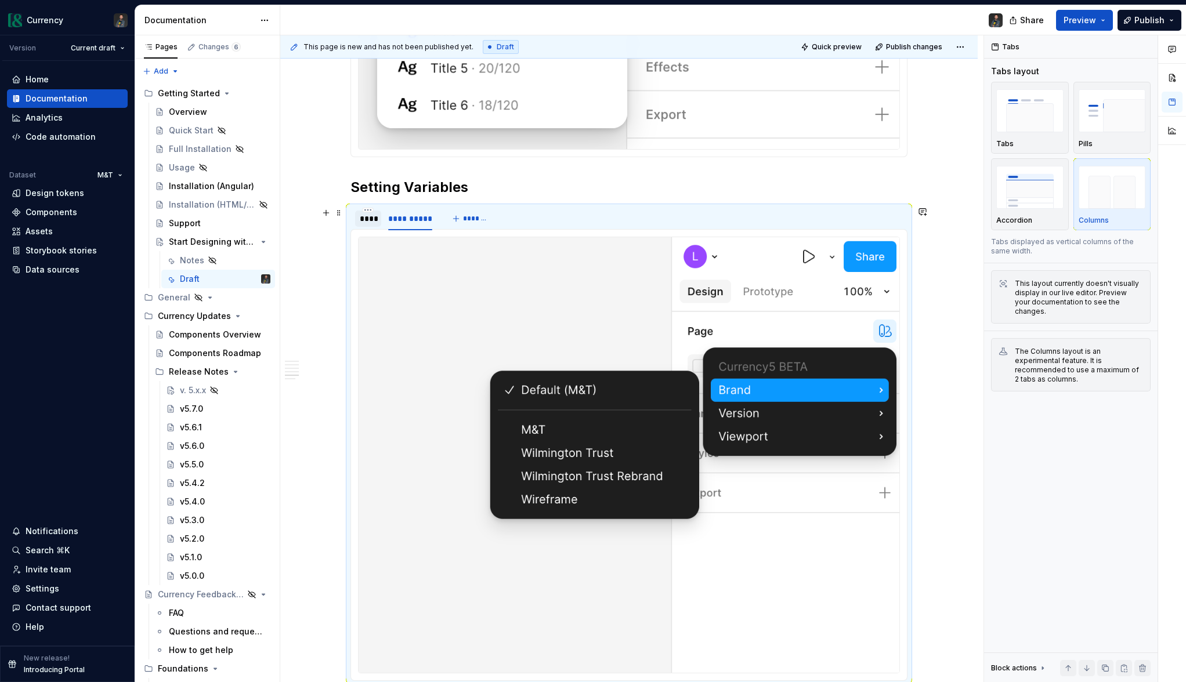
click at [374, 219] on div "****" at bounding box center [368, 219] width 17 height 12
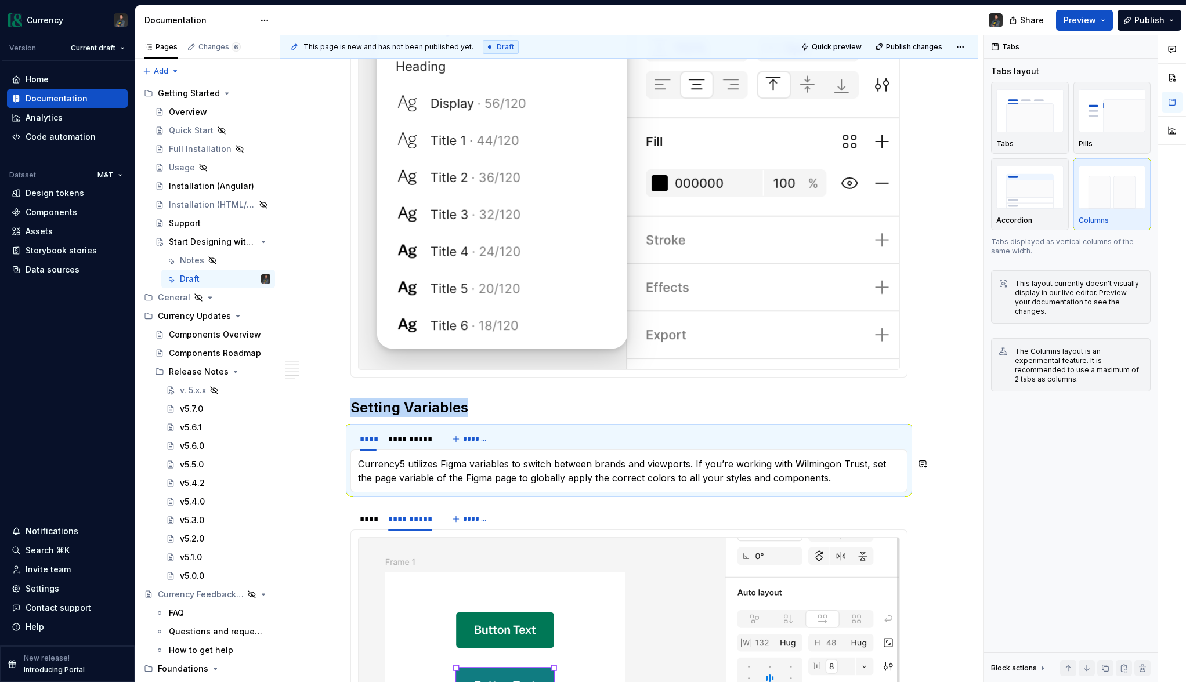
scroll to position [1608, 0]
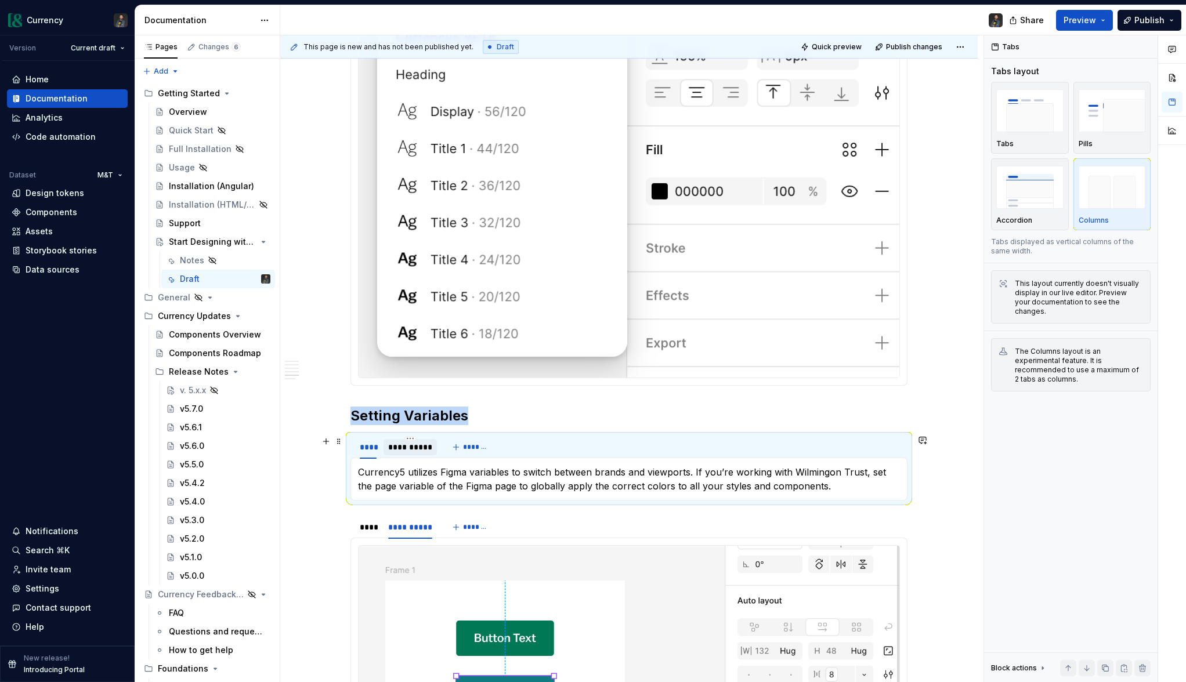
click at [422, 450] on div "**********" at bounding box center [410, 448] width 44 height 12
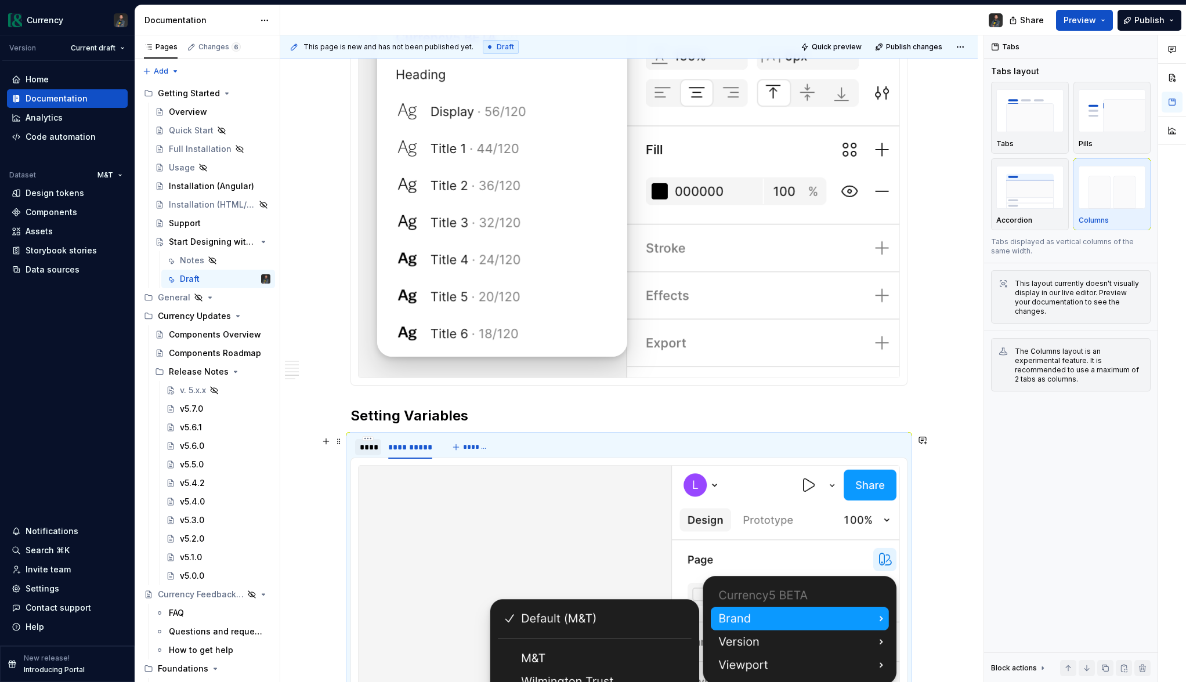
click at [380, 449] on div "****" at bounding box center [368, 447] width 26 height 16
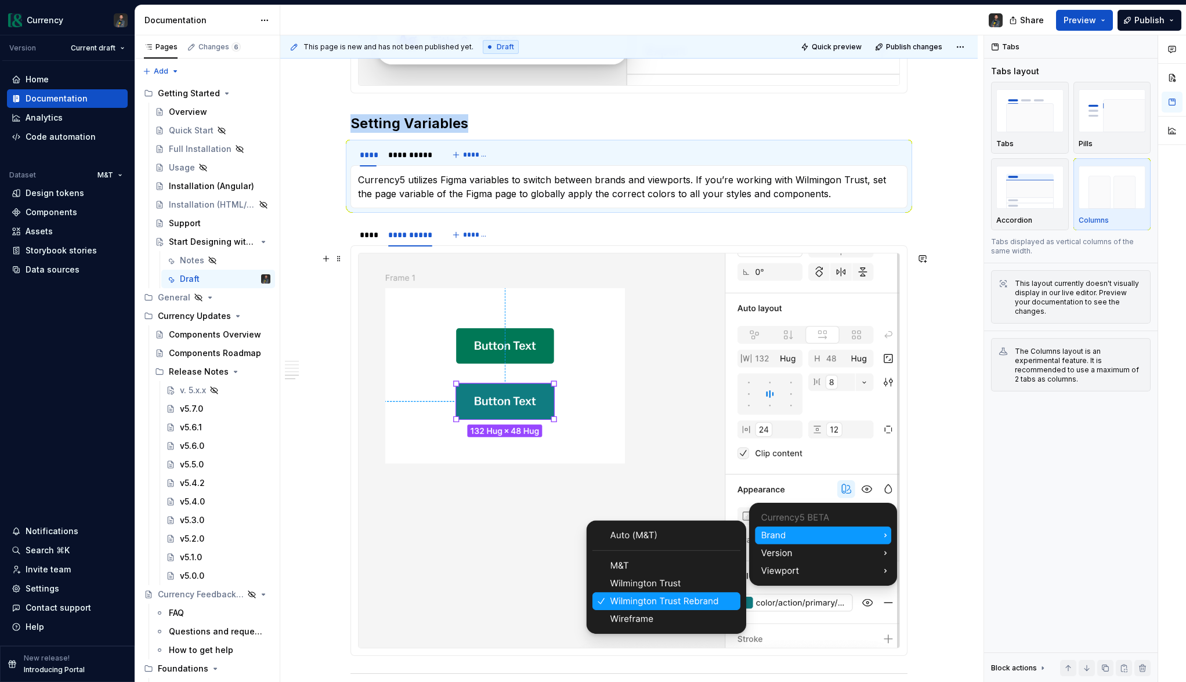
scroll to position [1710, 0]
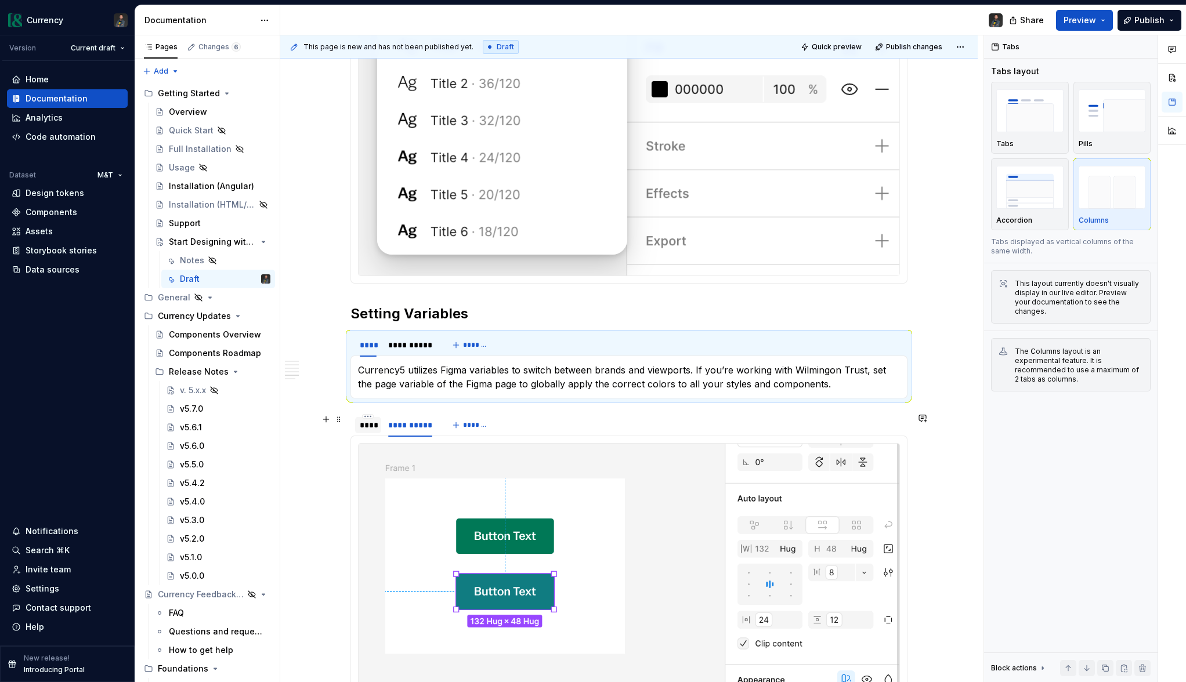
click at [371, 430] on div "****" at bounding box center [368, 425] width 17 height 12
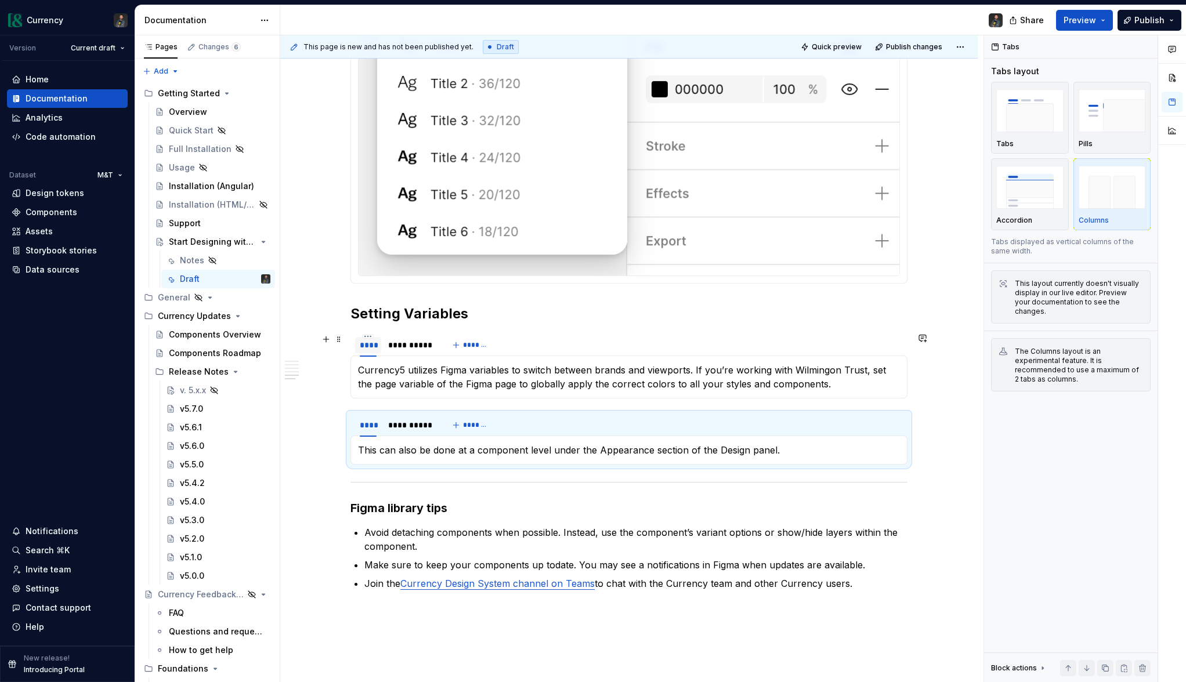
click at [366, 354] on div at bounding box center [368, 354] width 26 height 1
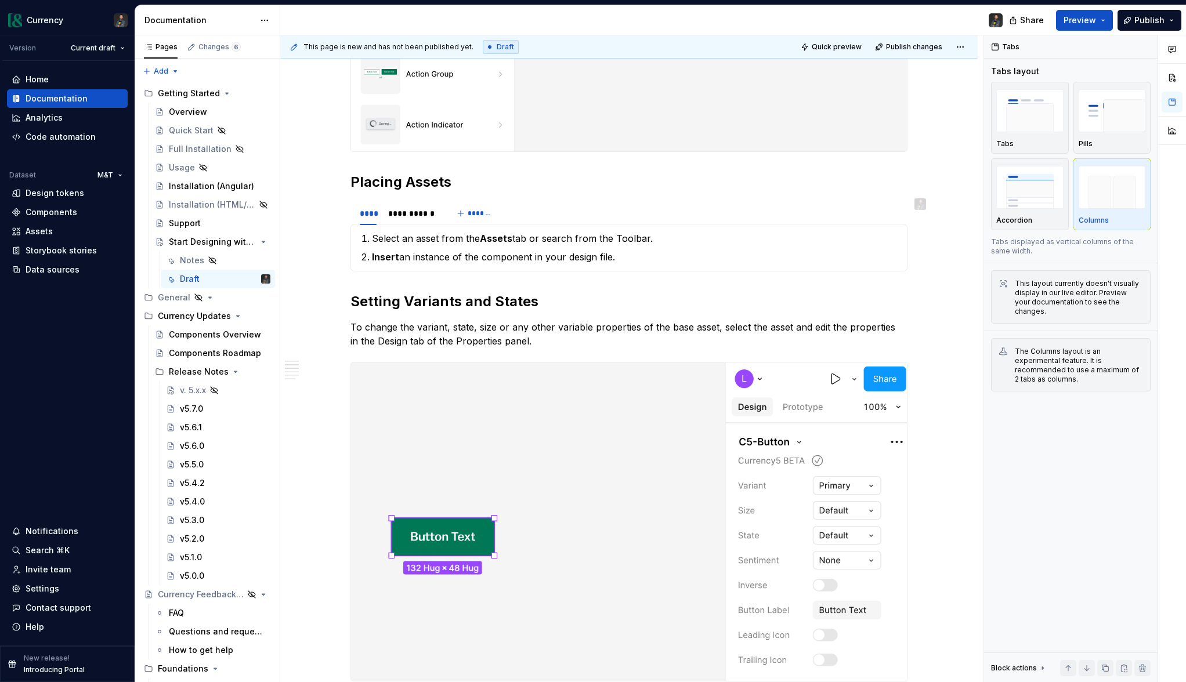
scroll to position [0, 0]
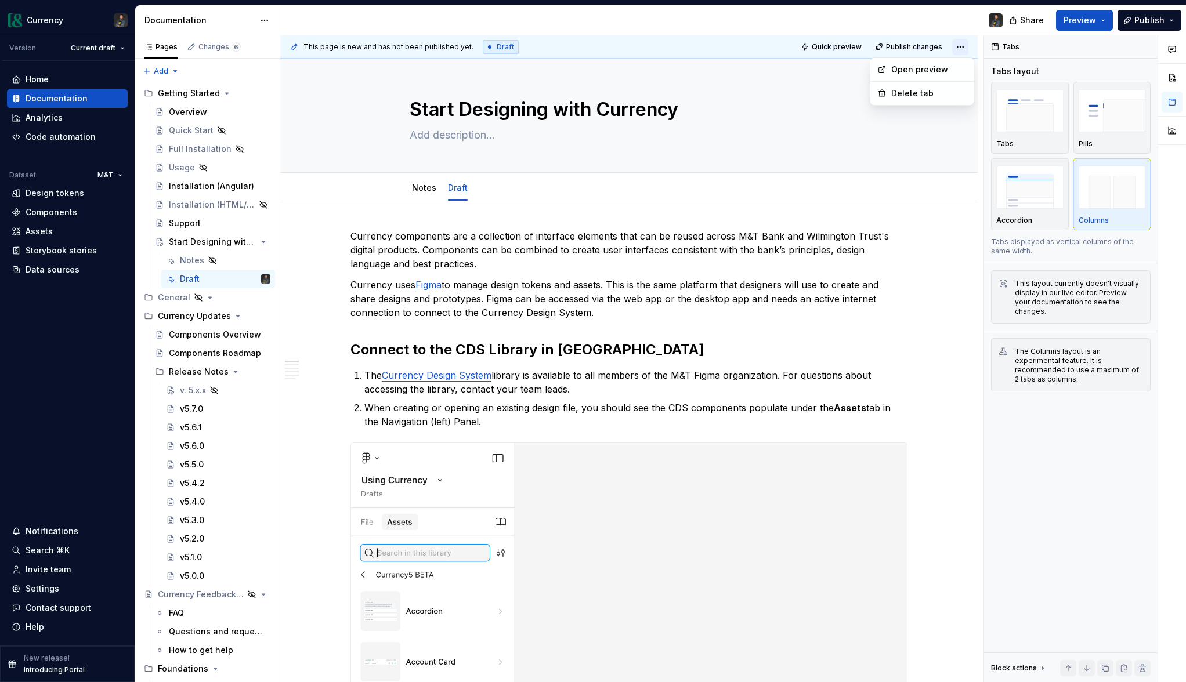
click at [968, 44] on html "Currency Version Current draft Home Documentation Analytics Code automation Dat…" at bounding box center [593, 341] width 1186 height 682
click at [846, 44] on html "Currency Version Current draft Home Documentation Analytics Code automation Dat…" at bounding box center [593, 341] width 1186 height 682
click at [837, 47] on span "Quick preview" at bounding box center [837, 46] width 50 height 9
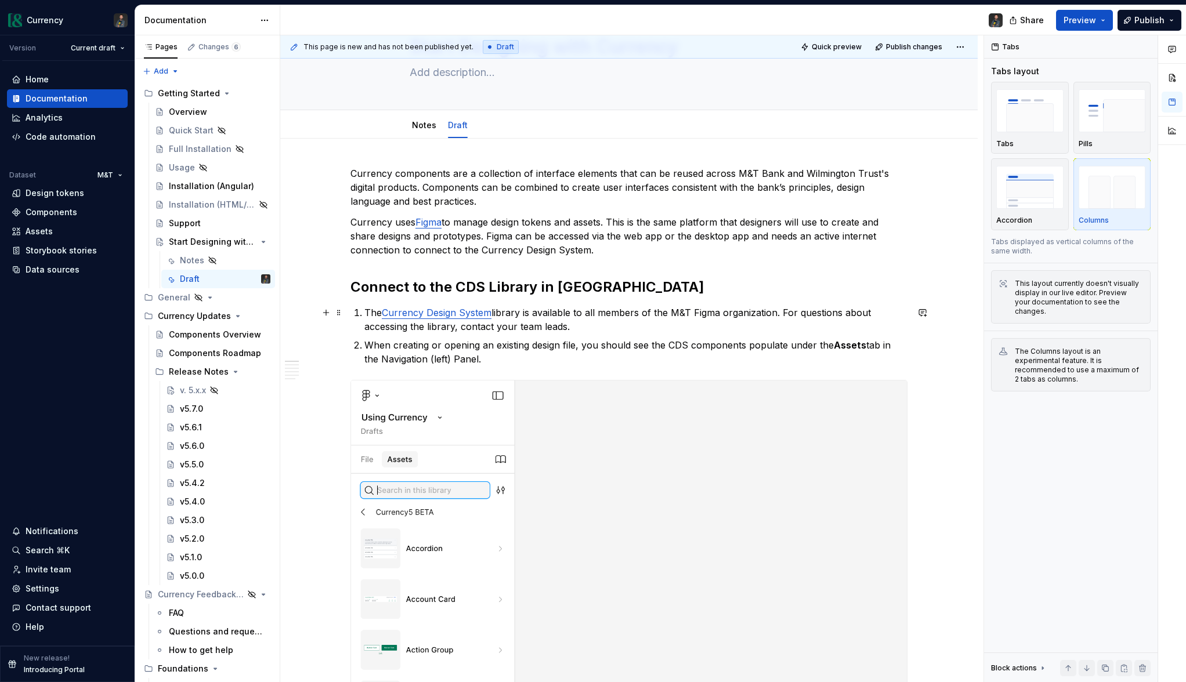
scroll to position [66, 0]
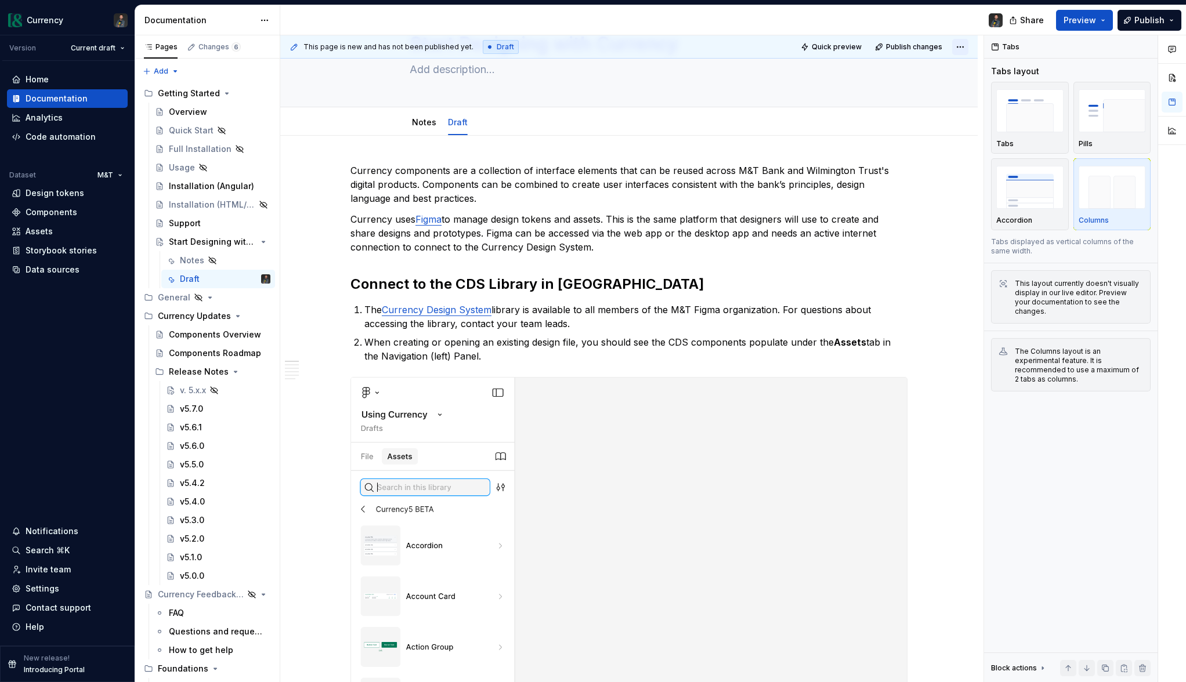
click at [967, 48] on html "Currency Version Current draft Home Documentation Analytics Code automation Dat…" at bounding box center [593, 341] width 1186 height 682
click at [428, 121] on html "Currency Version Current draft Home Documentation Analytics Code automation Dat…" at bounding box center [593, 341] width 1186 height 682
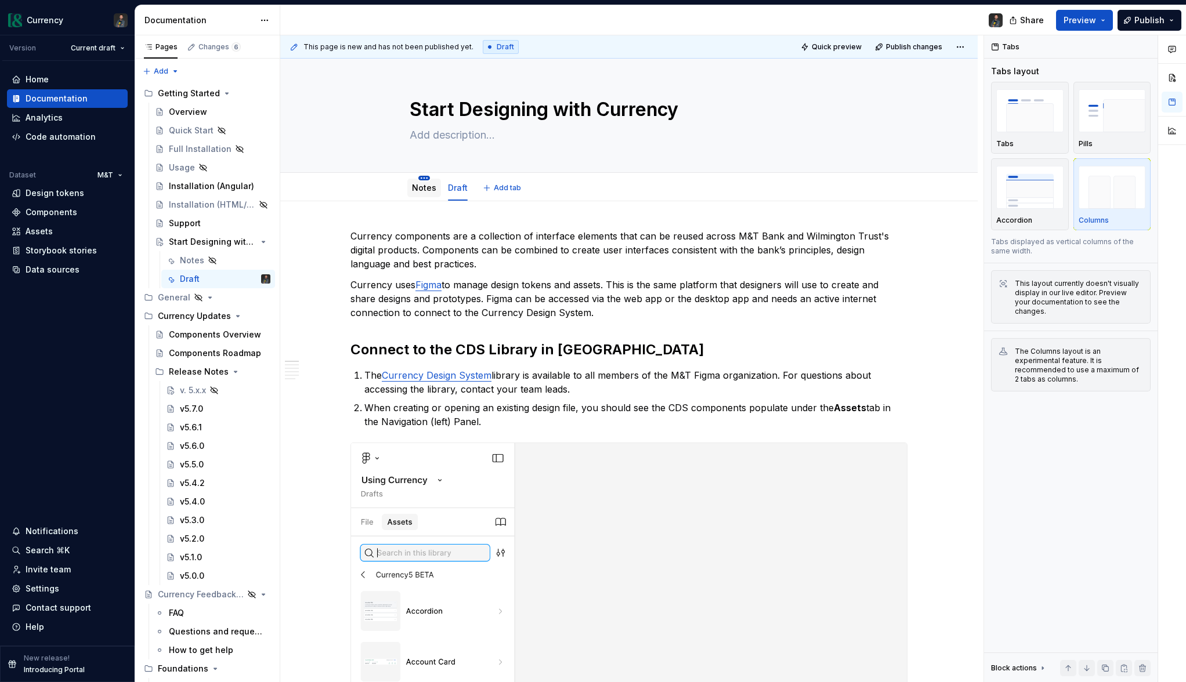
click at [428, 178] on html "Currency Version Current draft Home Documentation Analytics Code automation Dat…" at bounding box center [593, 341] width 1186 height 682
click at [459, 307] on div "Delete tab" at bounding box center [479, 304] width 75 height 12
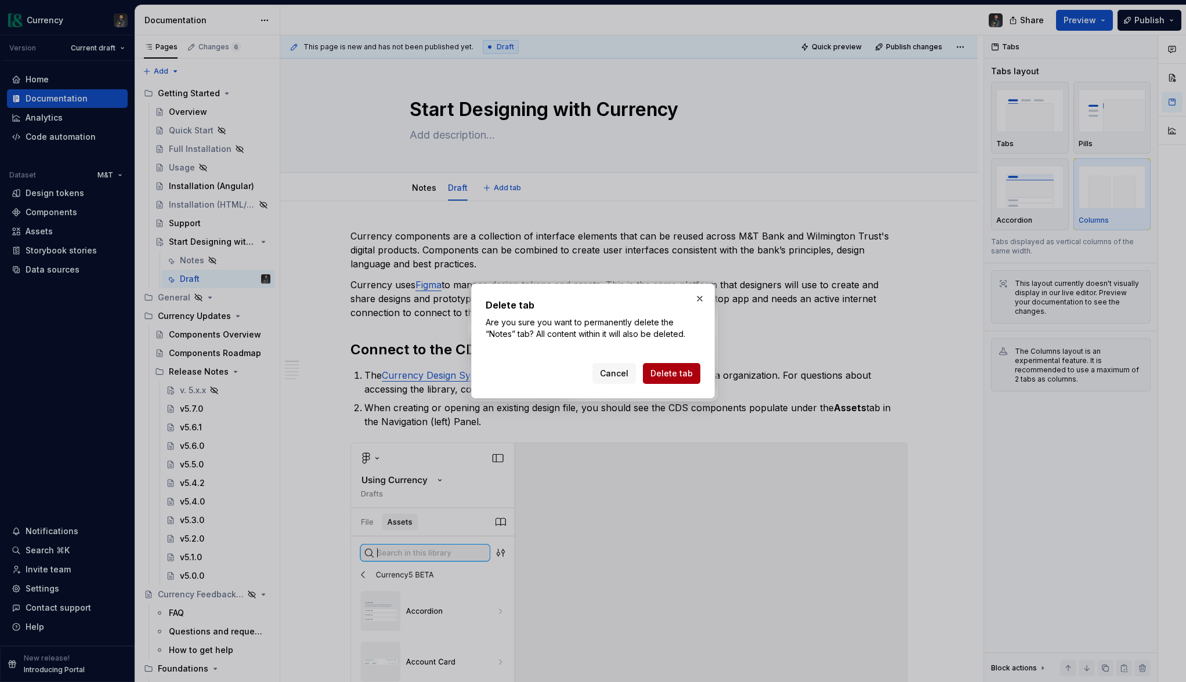
click at [677, 379] on button "Delete tab" at bounding box center [671, 373] width 57 height 21
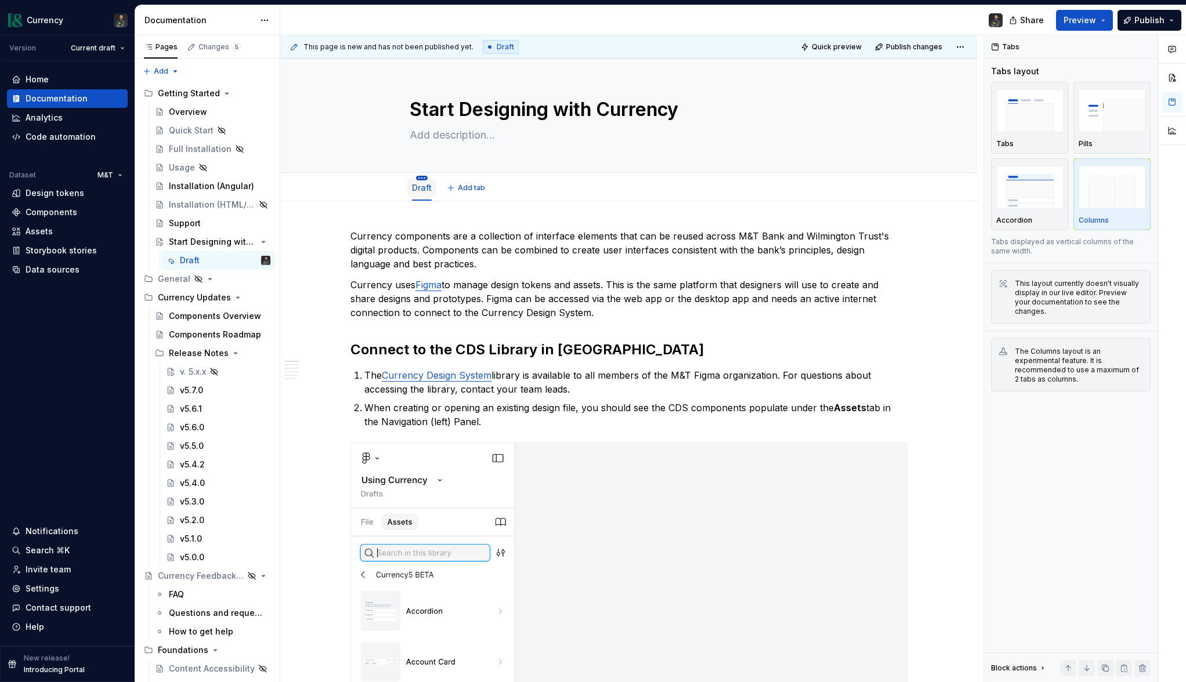
click at [421, 179] on html "Currency Version Current draft Home Documentation Analytics Code automation Dat…" at bounding box center [593, 341] width 1186 height 682
click at [497, 276] on div "Convert to page layout" at bounding box center [486, 280] width 93 height 12
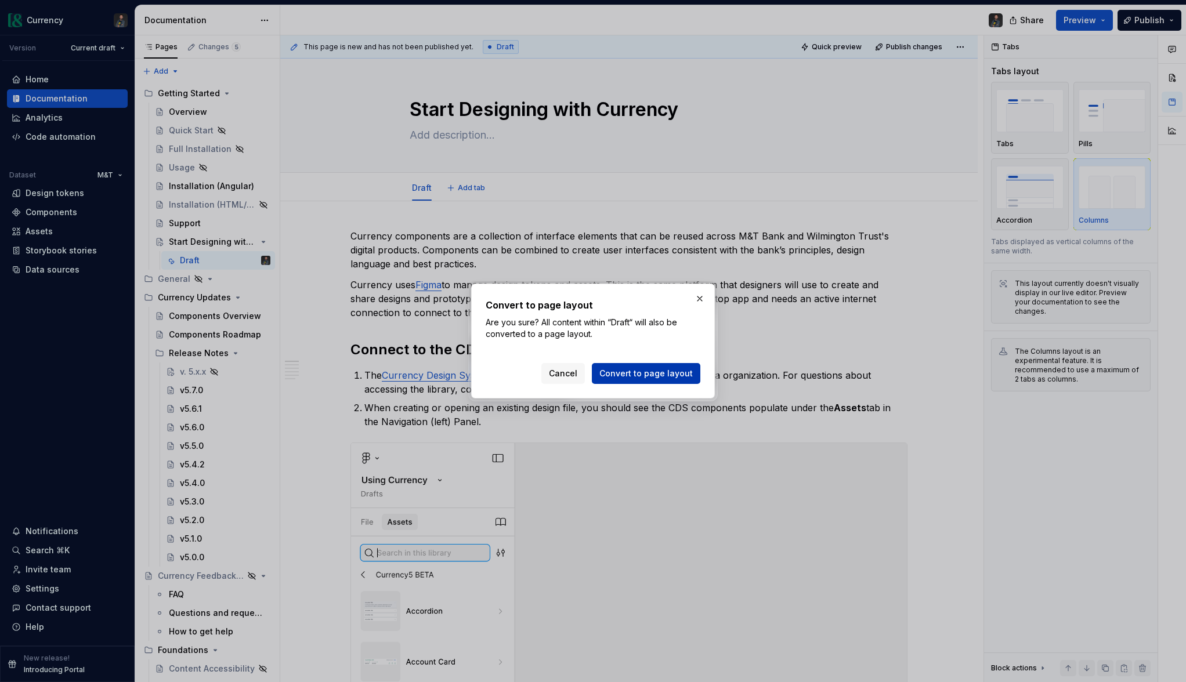
click at [658, 370] on span "Convert to page layout" at bounding box center [645, 374] width 93 height 12
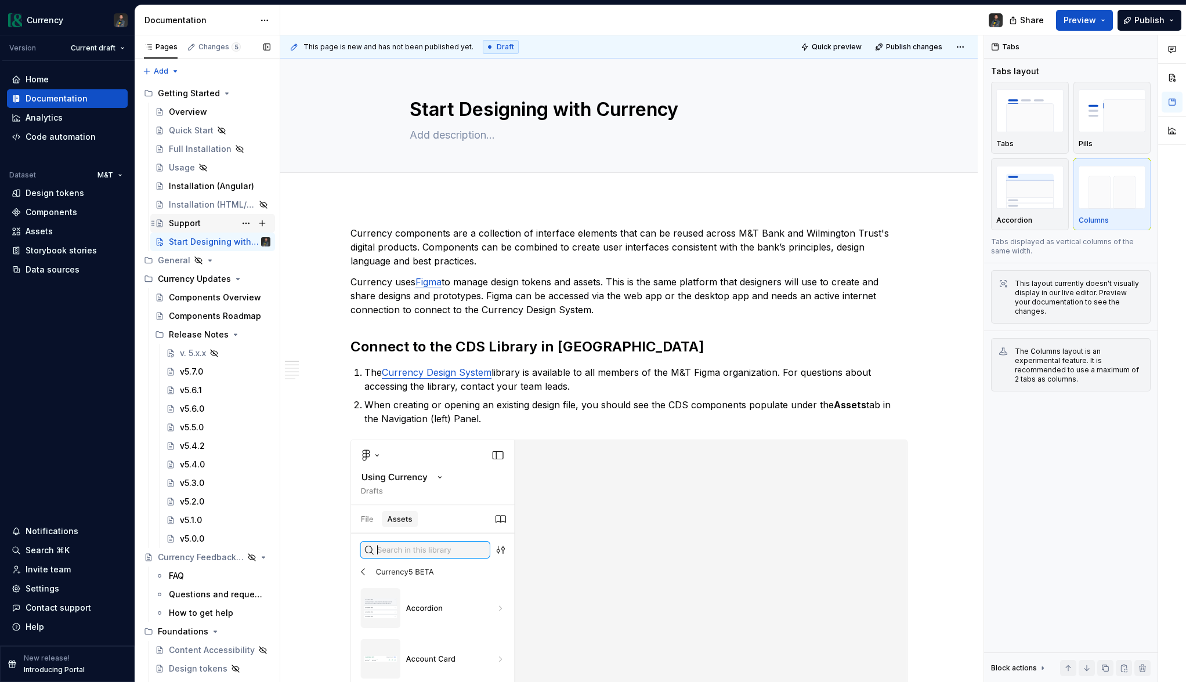
click at [182, 227] on div "Support" at bounding box center [185, 224] width 32 height 12
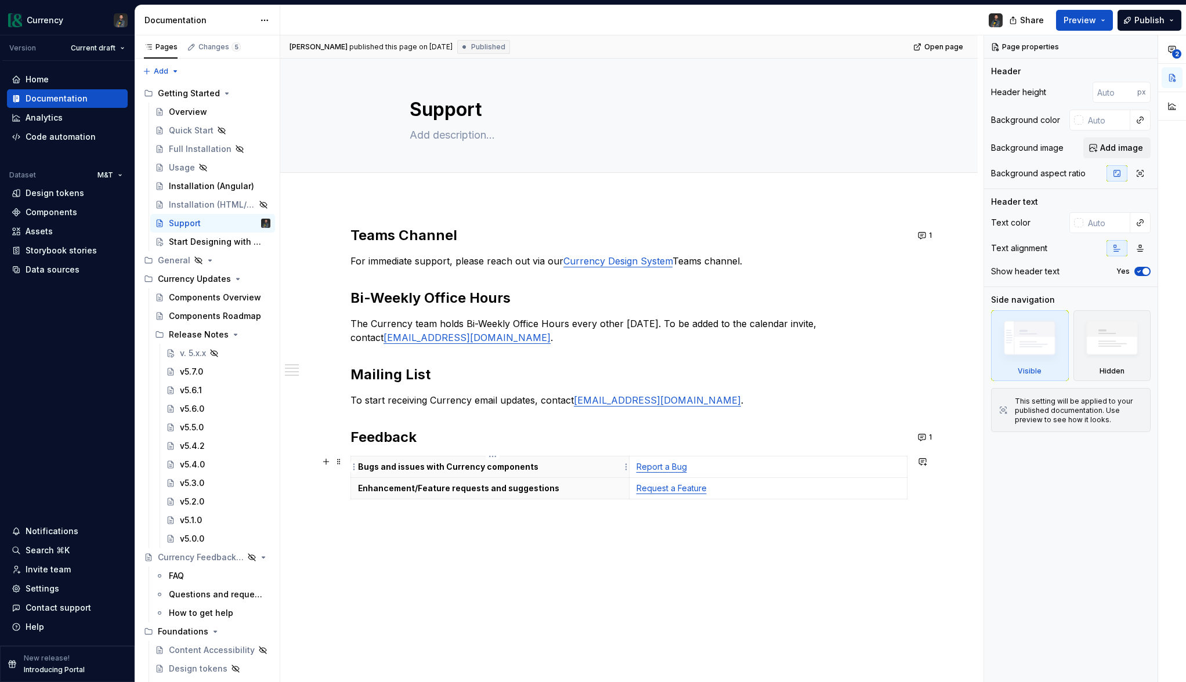
click at [547, 467] on p "Bugs and issues with Currency components" at bounding box center [490, 467] width 264 height 12
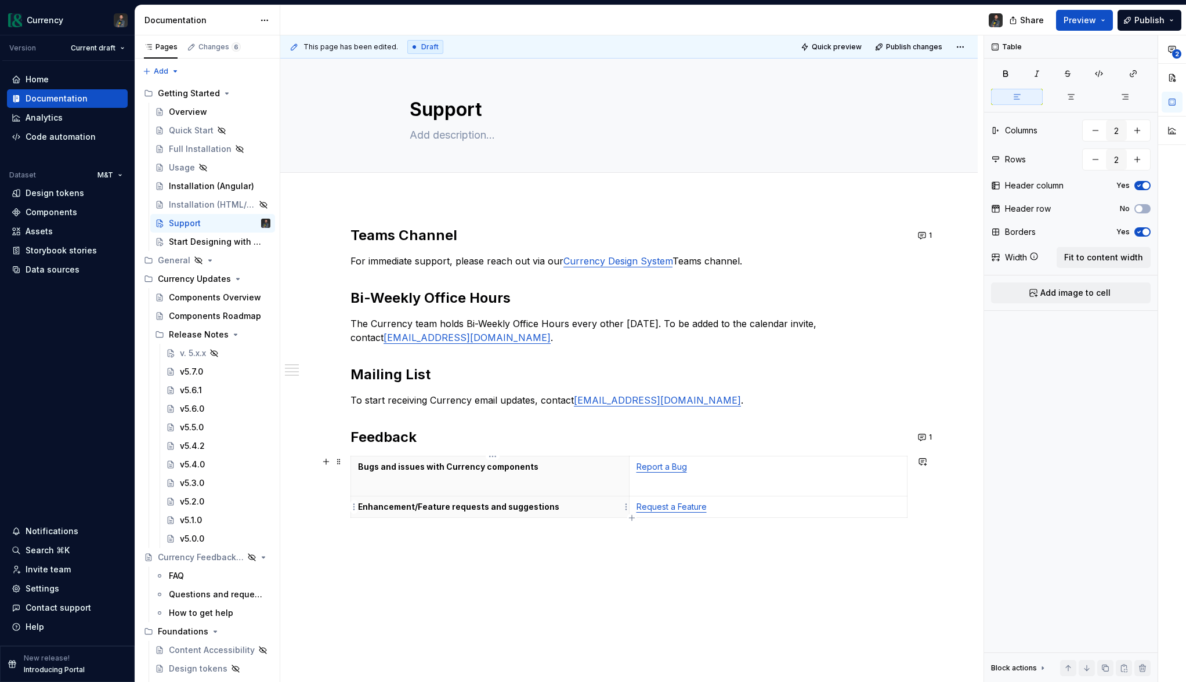
click at [573, 509] on p "Enhancement/Feature requests and suggestions" at bounding box center [490, 507] width 264 height 12
click at [850, 42] on span "Quick preview" at bounding box center [837, 46] width 50 height 9
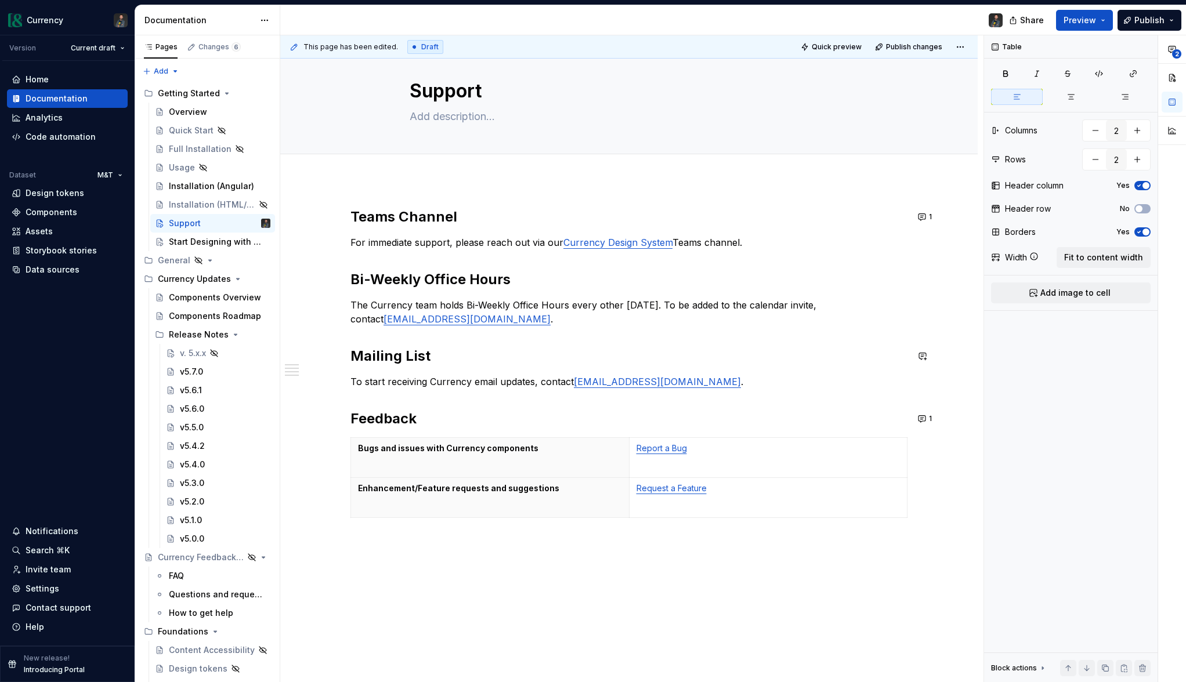
scroll to position [21, 0]
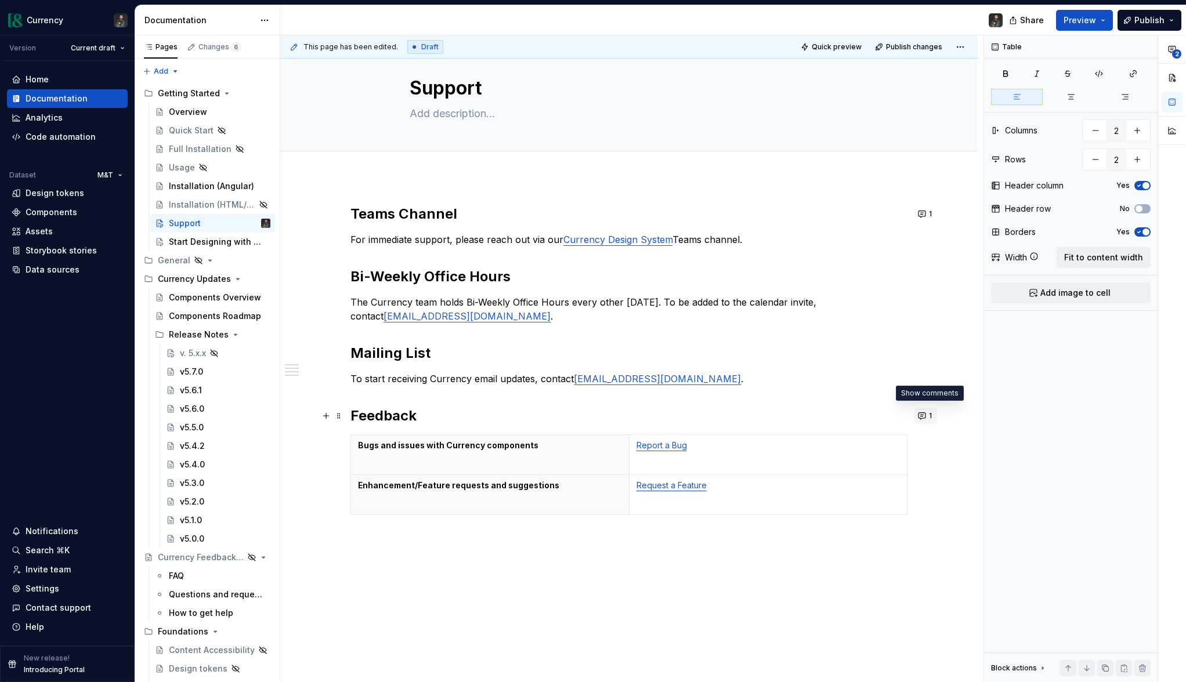
click at [928, 417] on button "1" at bounding box center [925, 416] width 23 height 16
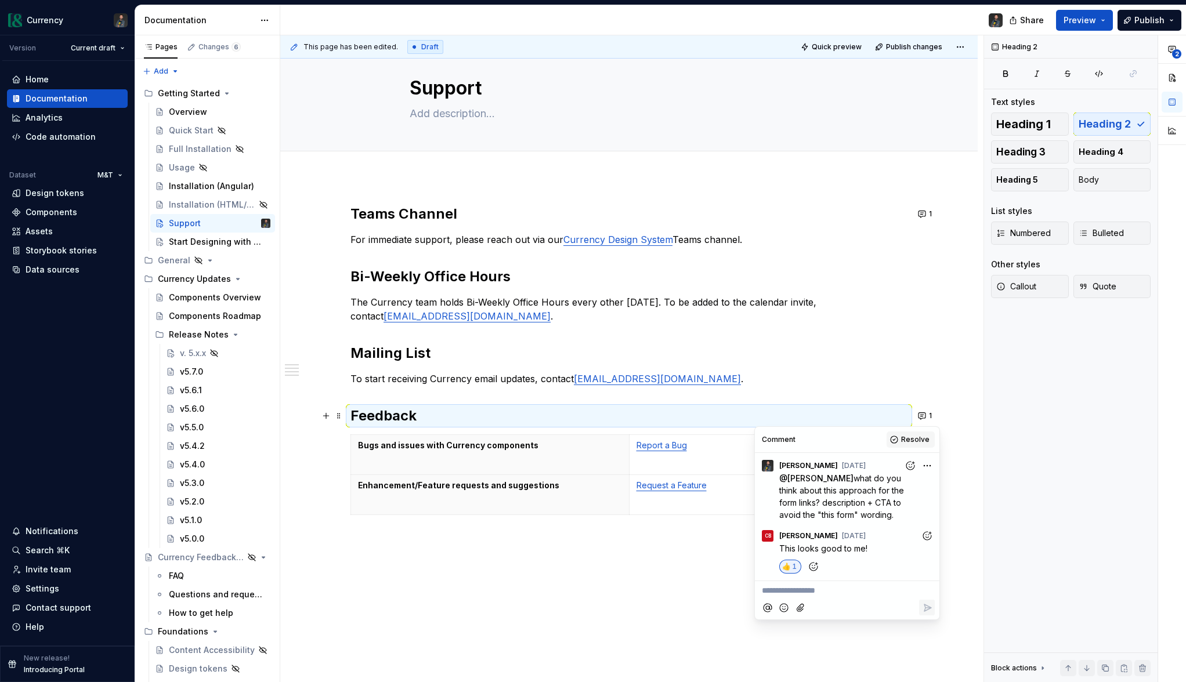
click at [917, 437] on span "Resolve" at bounding box center [915, 439] width 28 height 9
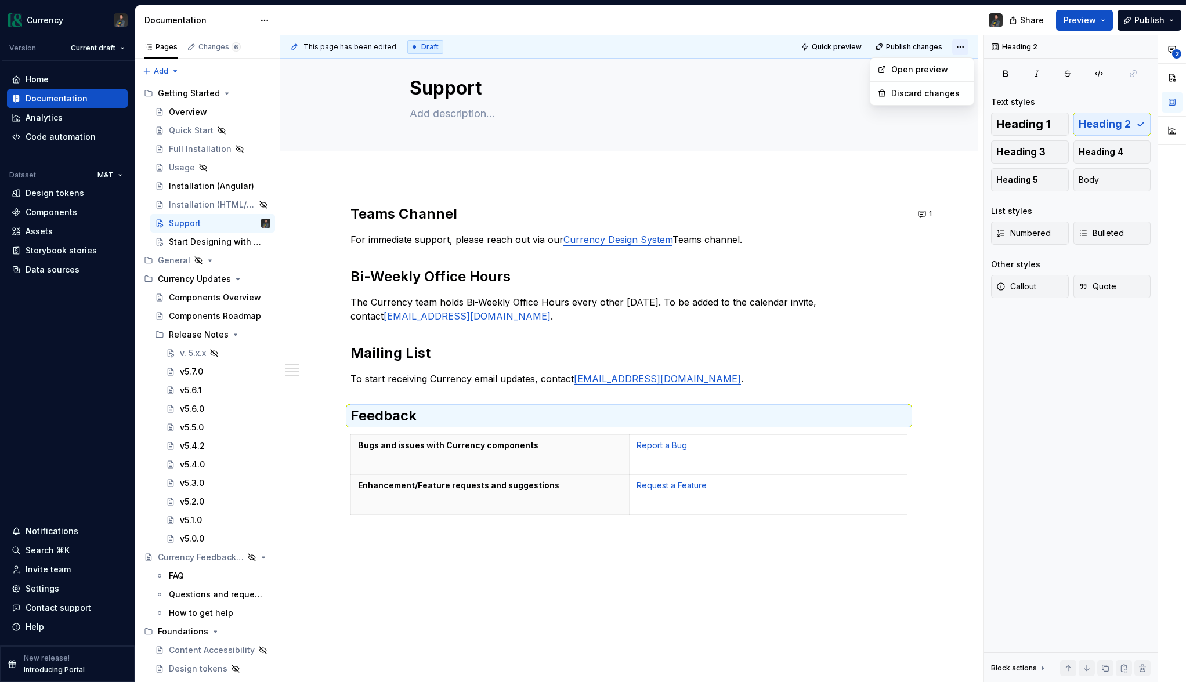
click at [968, 41] on html "Currency Version Current draft Home Documentation Analytics Code automation Dat…" at bounding box center [593, 341] width 1186 height 682
click at [915, 65] on div "Open preview" at bounding box center [928, 70] width 75 height 12
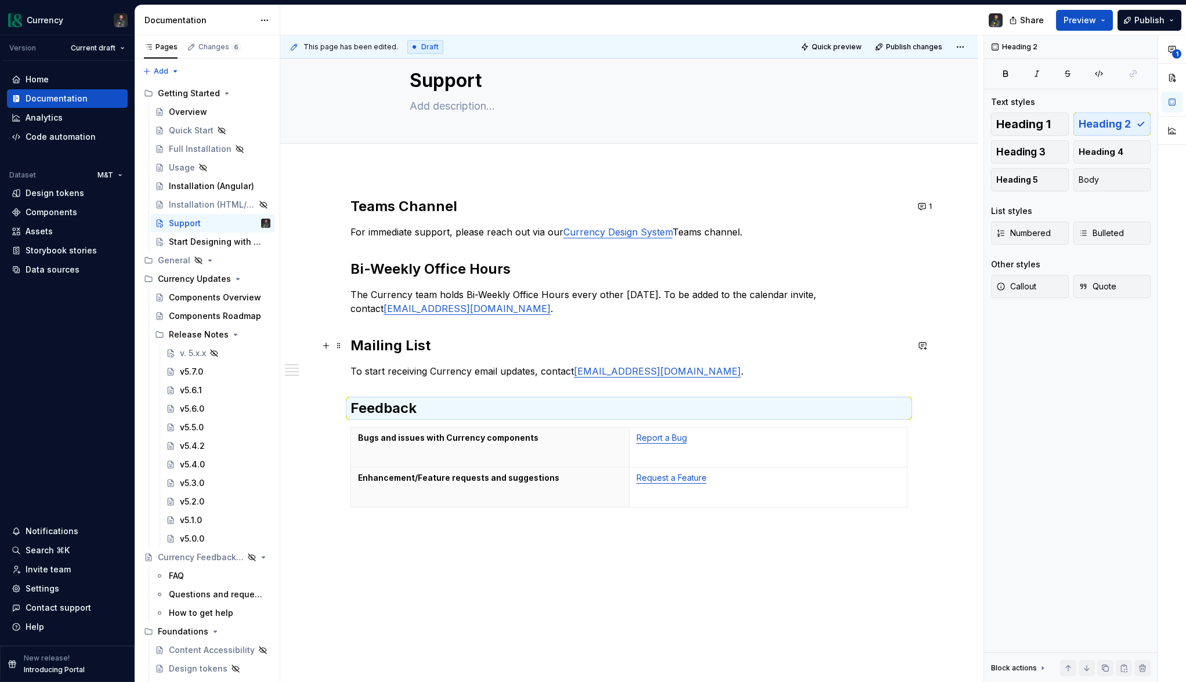
scroll to position [0, 0]
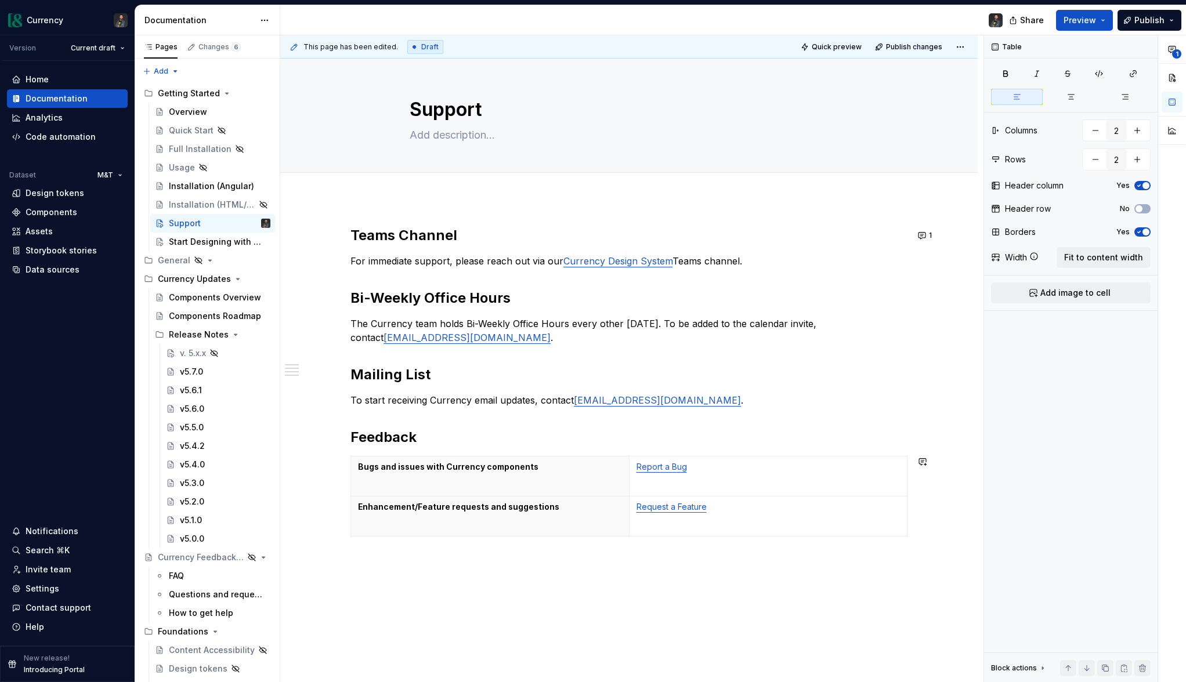
click at [454, 452] on div "Teams Channel For immediate support, please reach out via our Currency Design S…" at bounding box center [628, 397] width 557 height 343
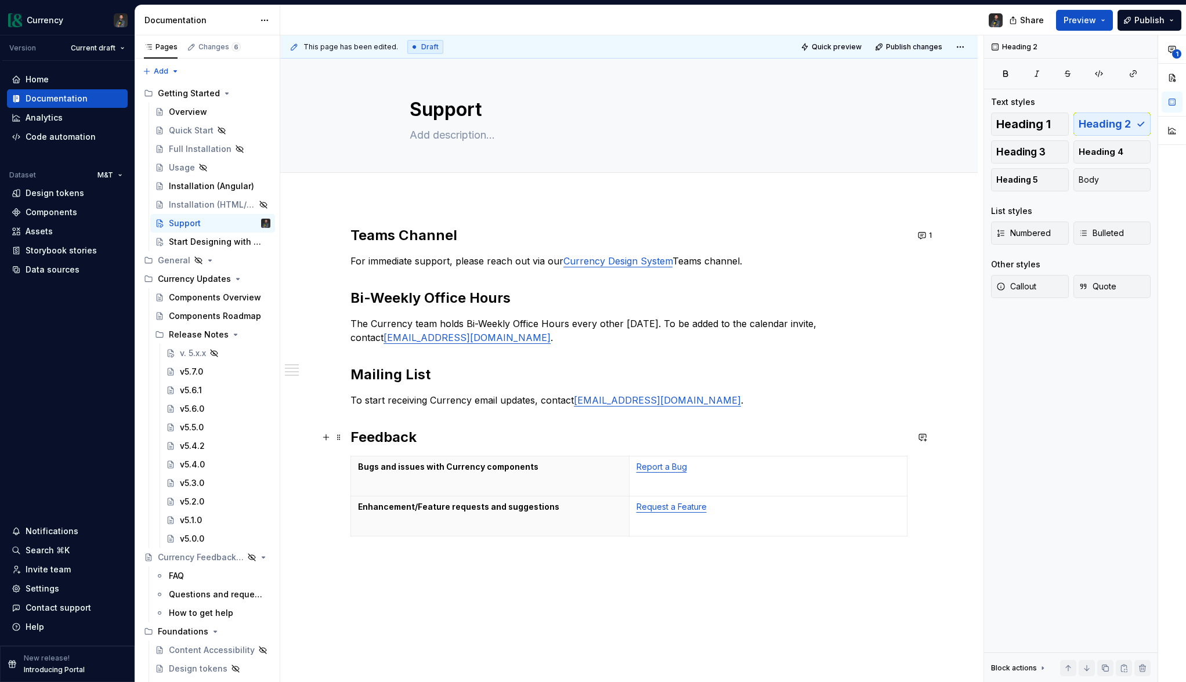
click at [444, 438] on h2 "Feedback" at bounding box center [628, 437] width 557 height 19
click at [497, 403] on p "To start receiving Currency email updates, contact [EMAIL_ADDRESS][DOMAIN_NAME]…" at bounding box center [628, 400] width 557 height 14
click at [216, 240] on div "Start Designing with Currency" at bounding box center [202, 242] width 67 height 12
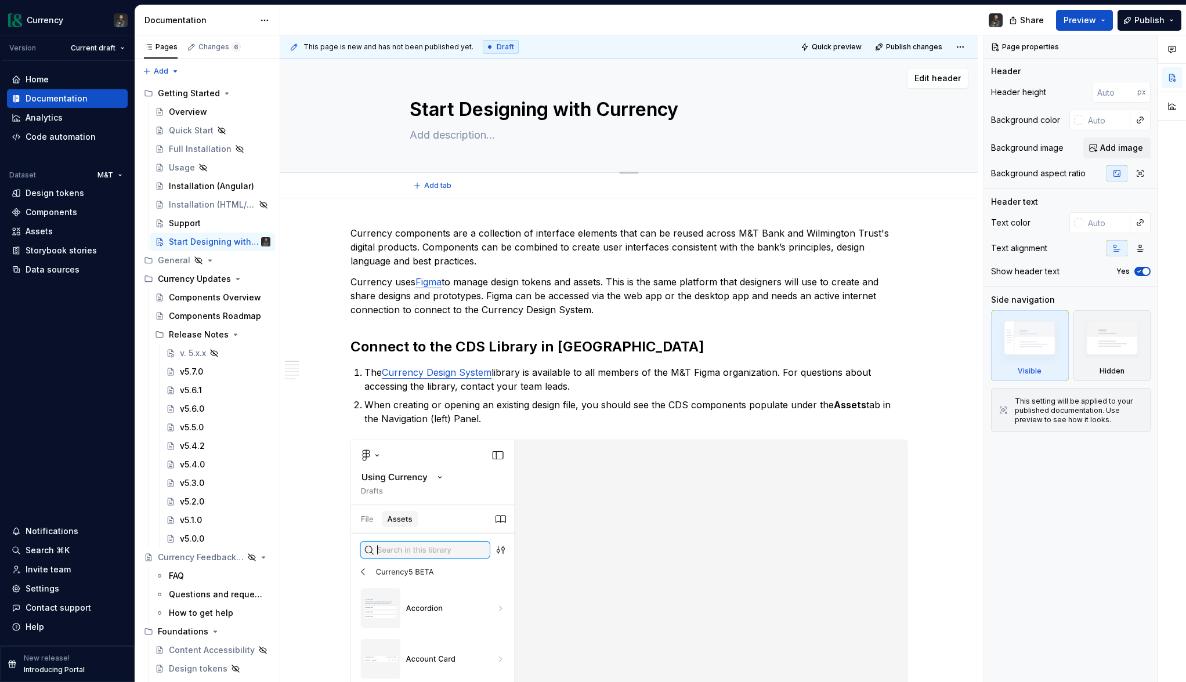
click at [484, 111] on textarea "Start Designing with Currency" at bounding box center [626, 110] width 439 height 28
click at [458, 104] on textarea "Start Designing with Currency" at bounding box center [626, 110] width 439 height 28
type textarea "*"
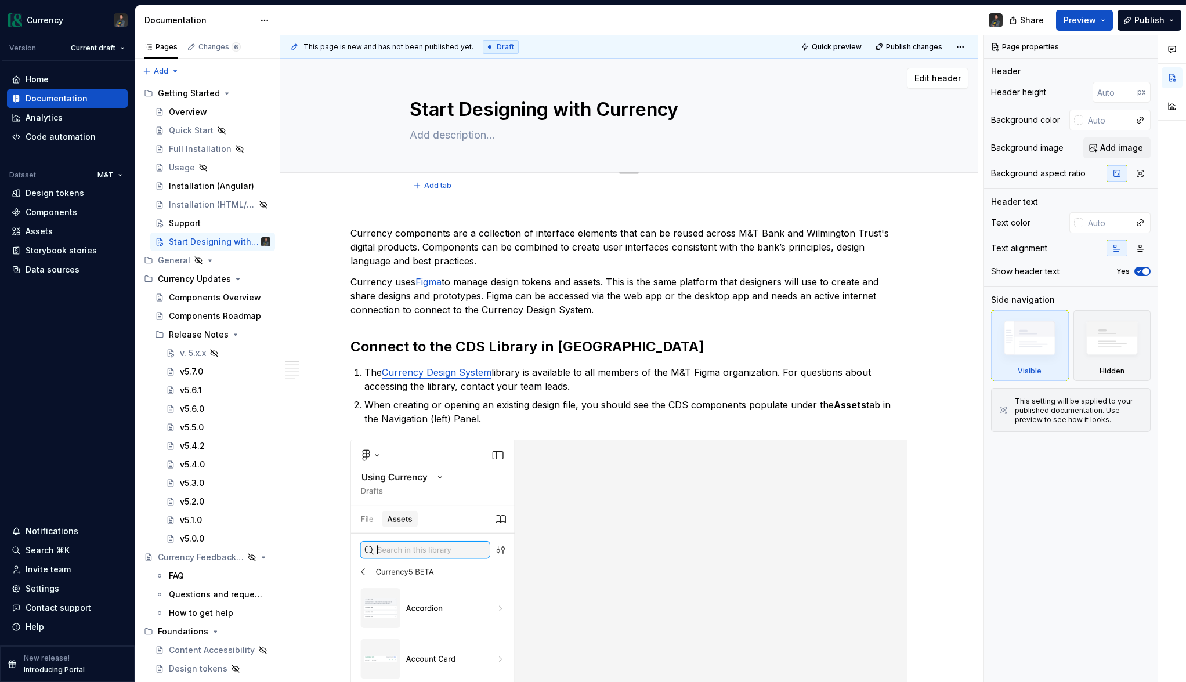
type textarea "StartDesigning with Currency"
type textarea "*"
type textarea "StarDesigning with Currency"
type textarea "*"
type textarea "StaDesigning with Currency"
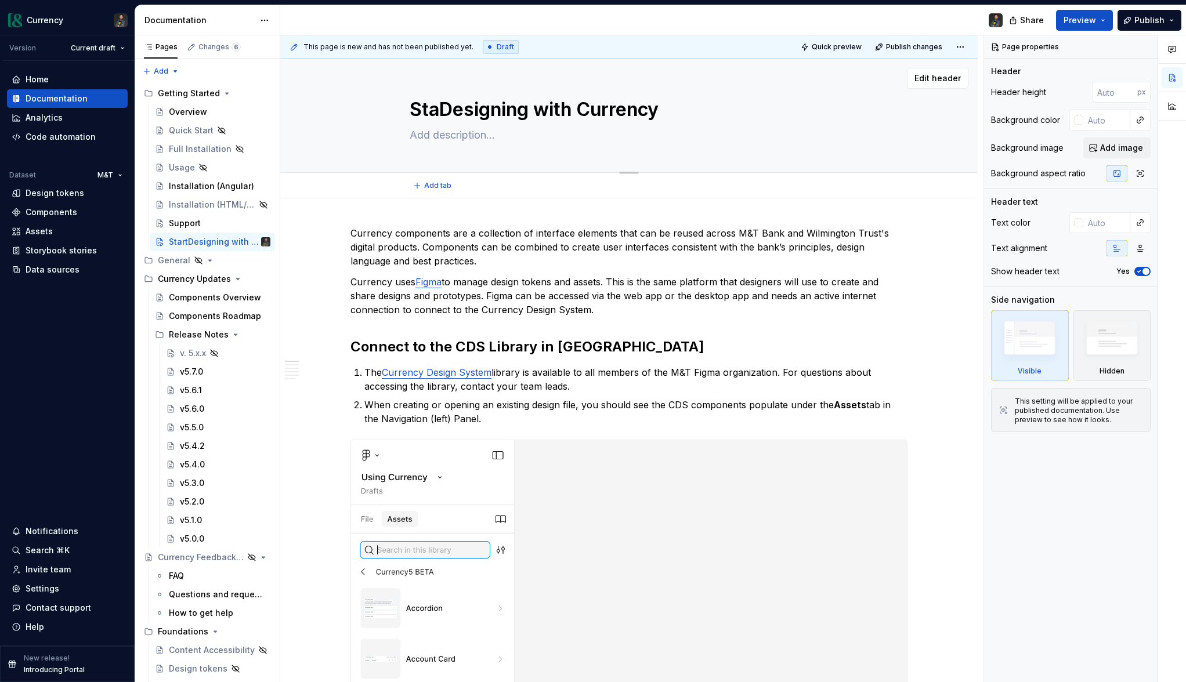
type textarea "*"
type textarea "StDesigning with Currency"
type textarea "*"
type textarea "SDesigning with Currency"
type textarea "*"
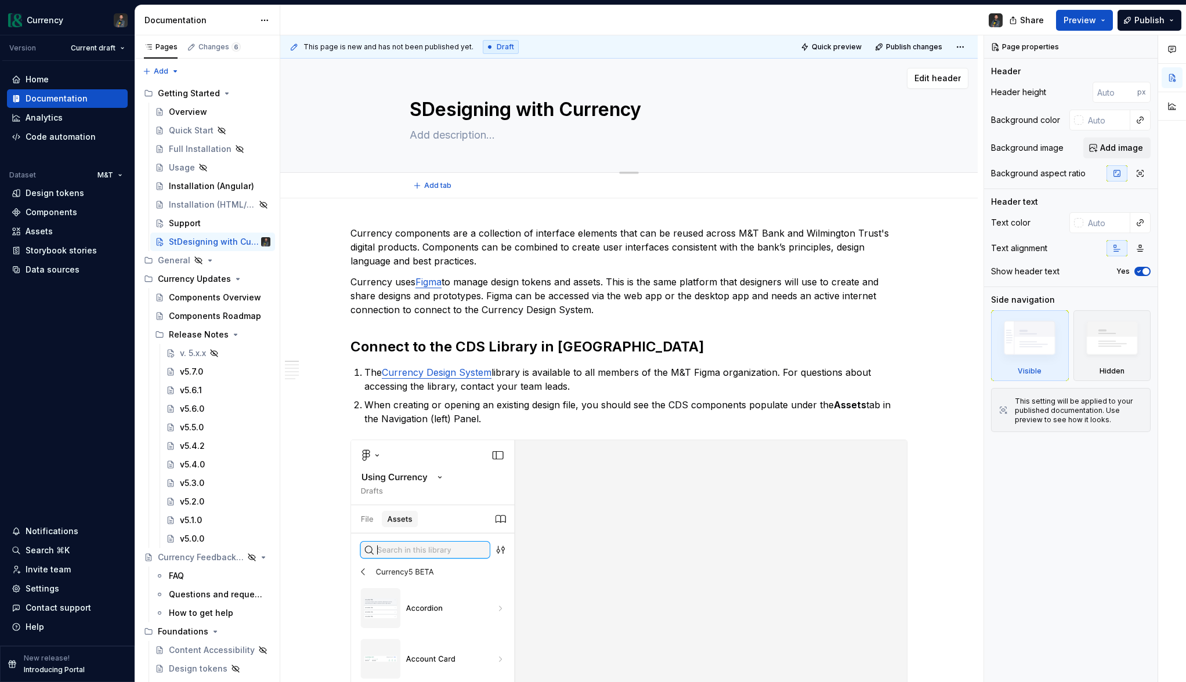
type textarea "Designing with Currency"
type textarea "*"
type textarea "Designing with Currency"
click at [573, 234] on p "Currency components are a collection of interface elements that can be reused a…" at bounding box center [628, 247] width 557 height 42
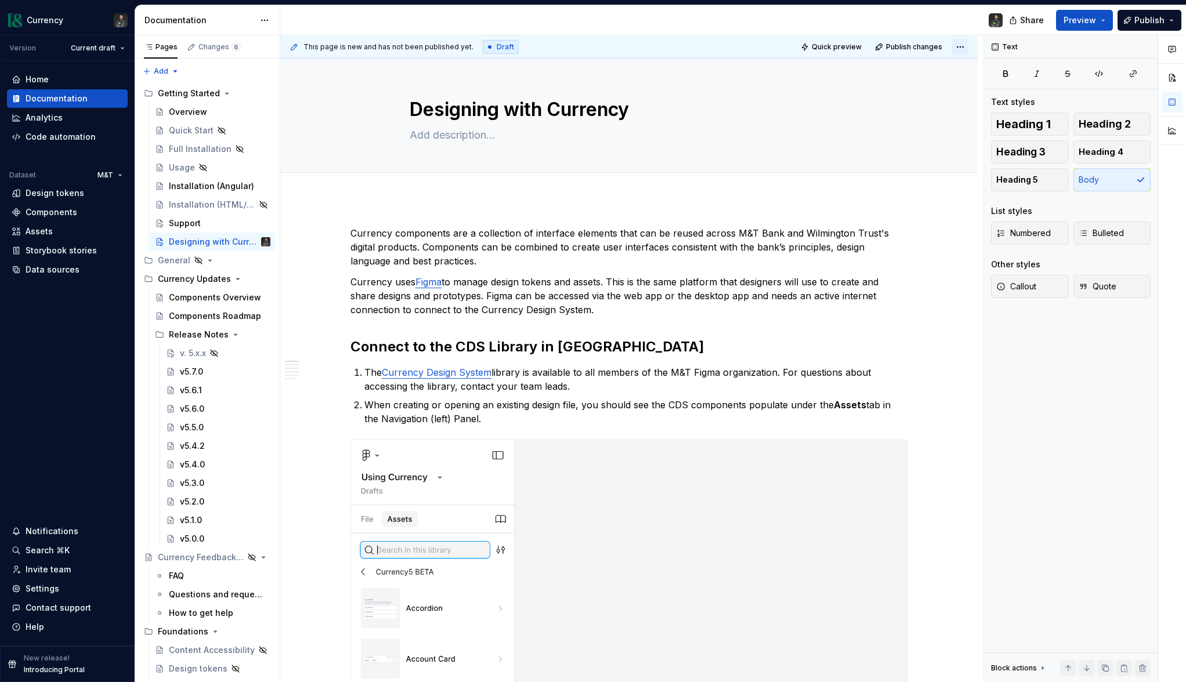
click at [957, 44] on html "Currency Version Current draft Home Documentation Analytics Code automation Dat…" at bounding box center [593, 341] width 1186 height 682
click at [830, 44] on html "Currency Version Current draft Home Documentation Analytics Code automation Dat…" at bounding box center [593, 341] width 1186 height 682
click at [824, 46] on span "Quick preview" at bounding box center [837, 46] width 50 height 9
click at [969, 42] on html "Currency Version Current draft Home Documentation Analytics Code automation Dat…" at bounding box center [593, 341] width 1186 height 682
click at [908, 68] on div "Open preview" at bounding box center [928, 70] width 75 height 12
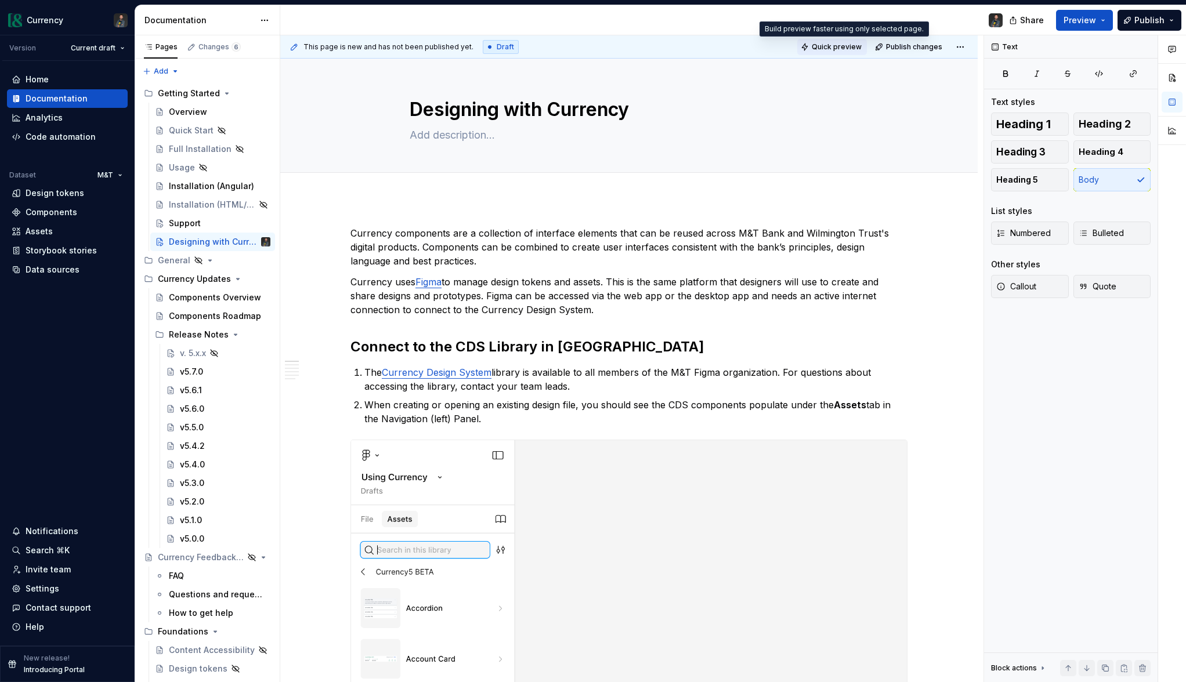
click at [836, 45] on span "Quick preview" at bounding box center [837, 46] width 50 height 9
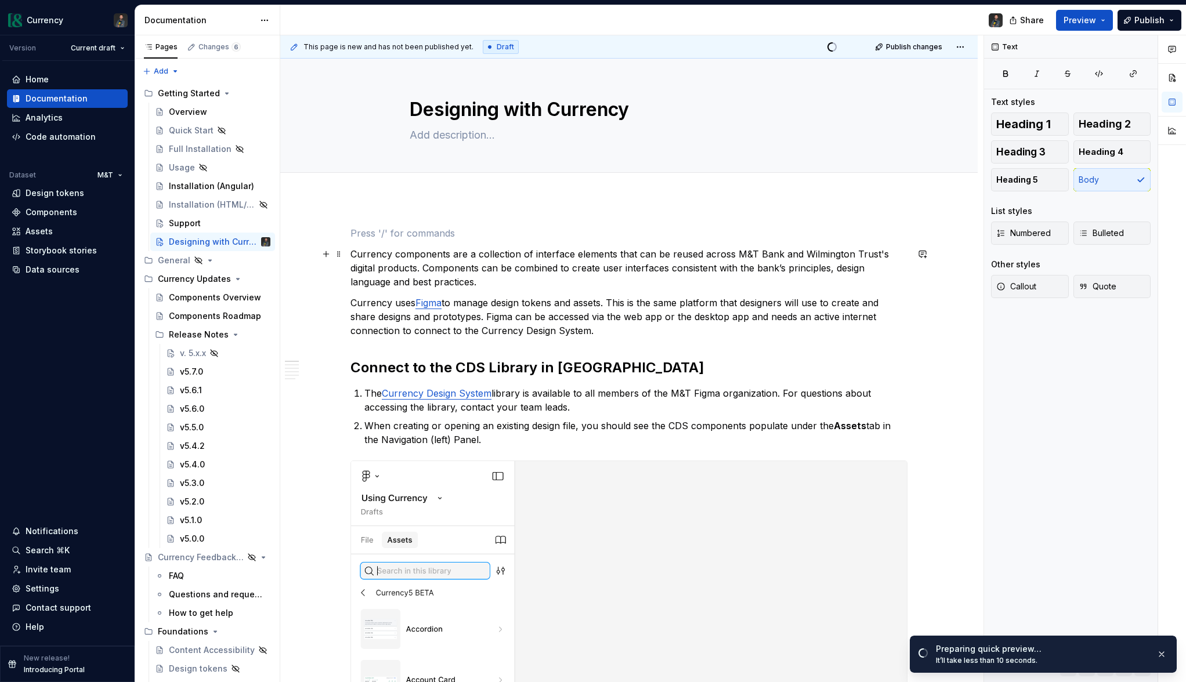
click at [354, 252] on p "Currency components are a collection of interface elements that can be reused a…" at bounding box center [628, 268] width 557 height 42
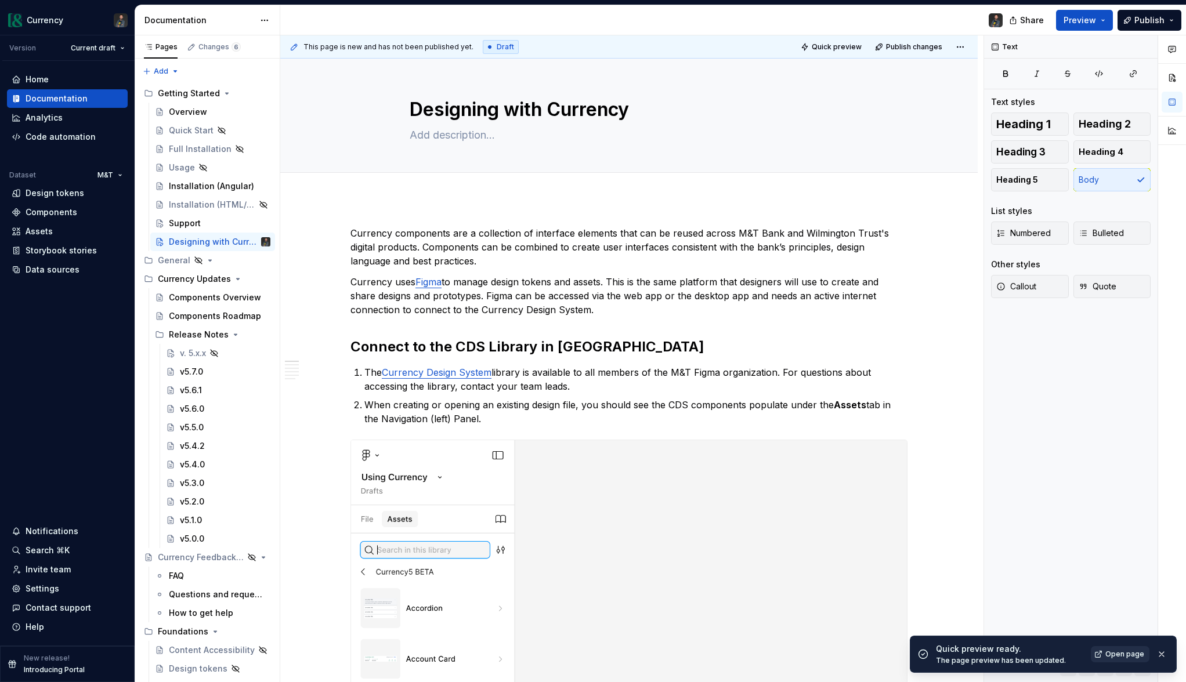
click at [1120, 657] on span "Open page" at bounding box center [1124, 654] width 39 height 9
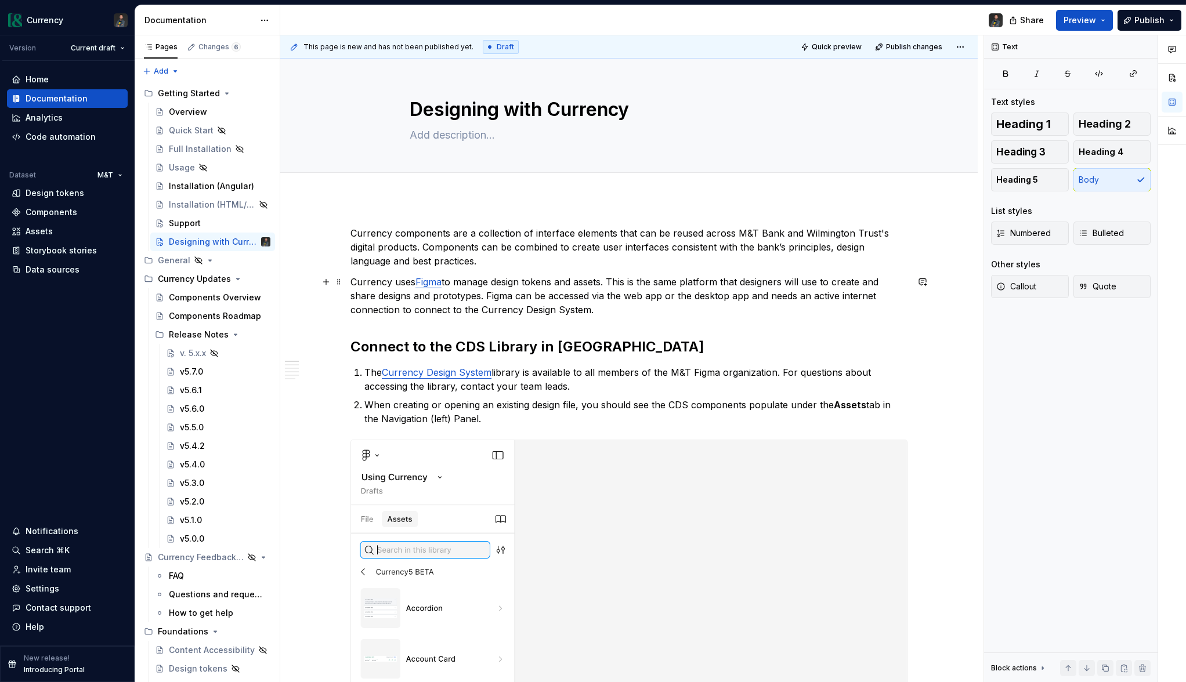
click at [569, 294] on p "Currency uses Figma to manage design tokens and assets. This is the same platfo…" at bounding box center [628, 296] width 557 height 42
click at [530, 249] on p "Currency components are a collection of interface elements that can be reused a…" at bounding box center [628, 247] width 557 height 42
type textarea "*"
